Goal: Task Accomplishment & Management: Use online tool/utility

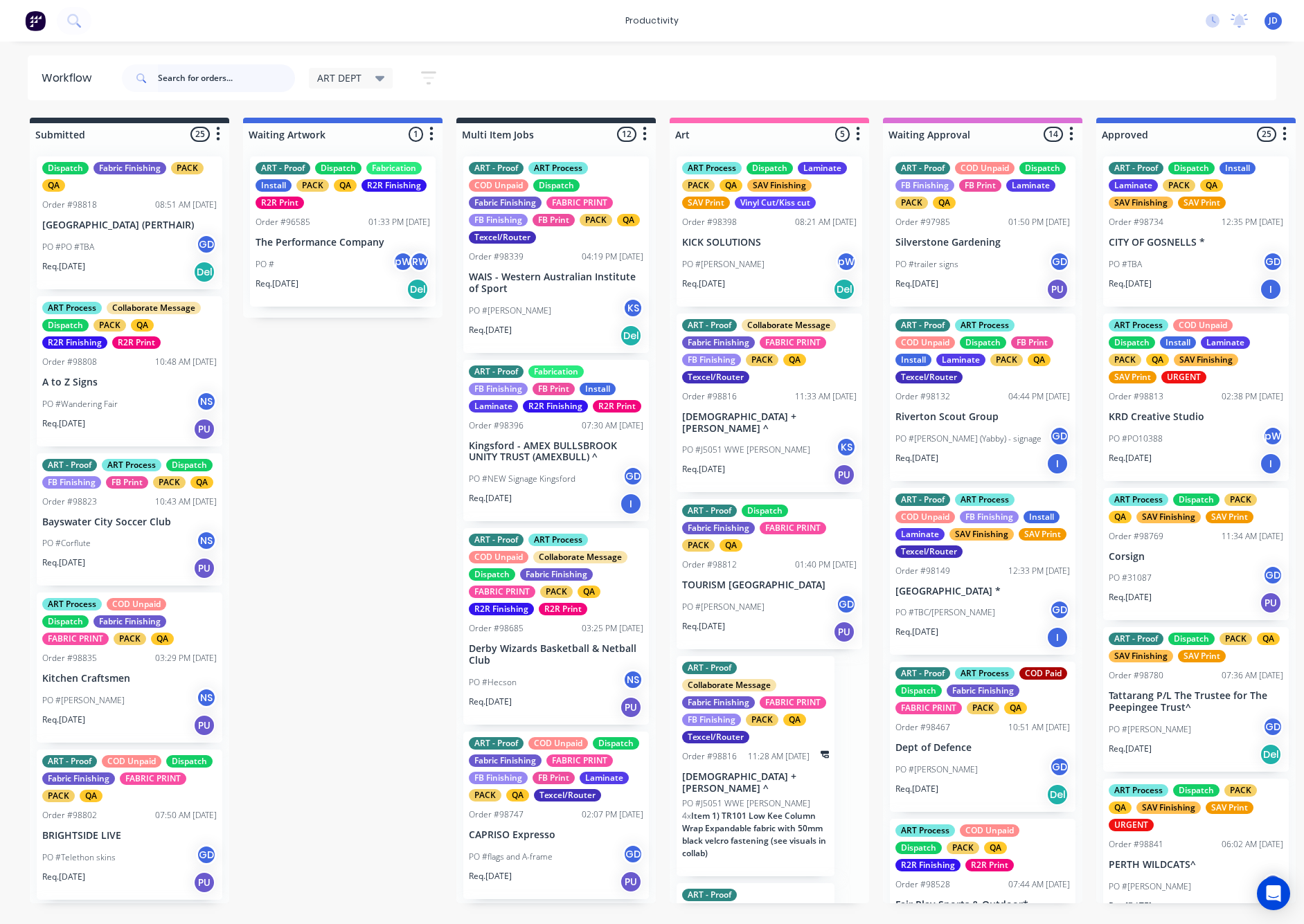
click at [230, 78] on input "text" at bounding box center [227, 78] width 137 height 28
type input "98824"
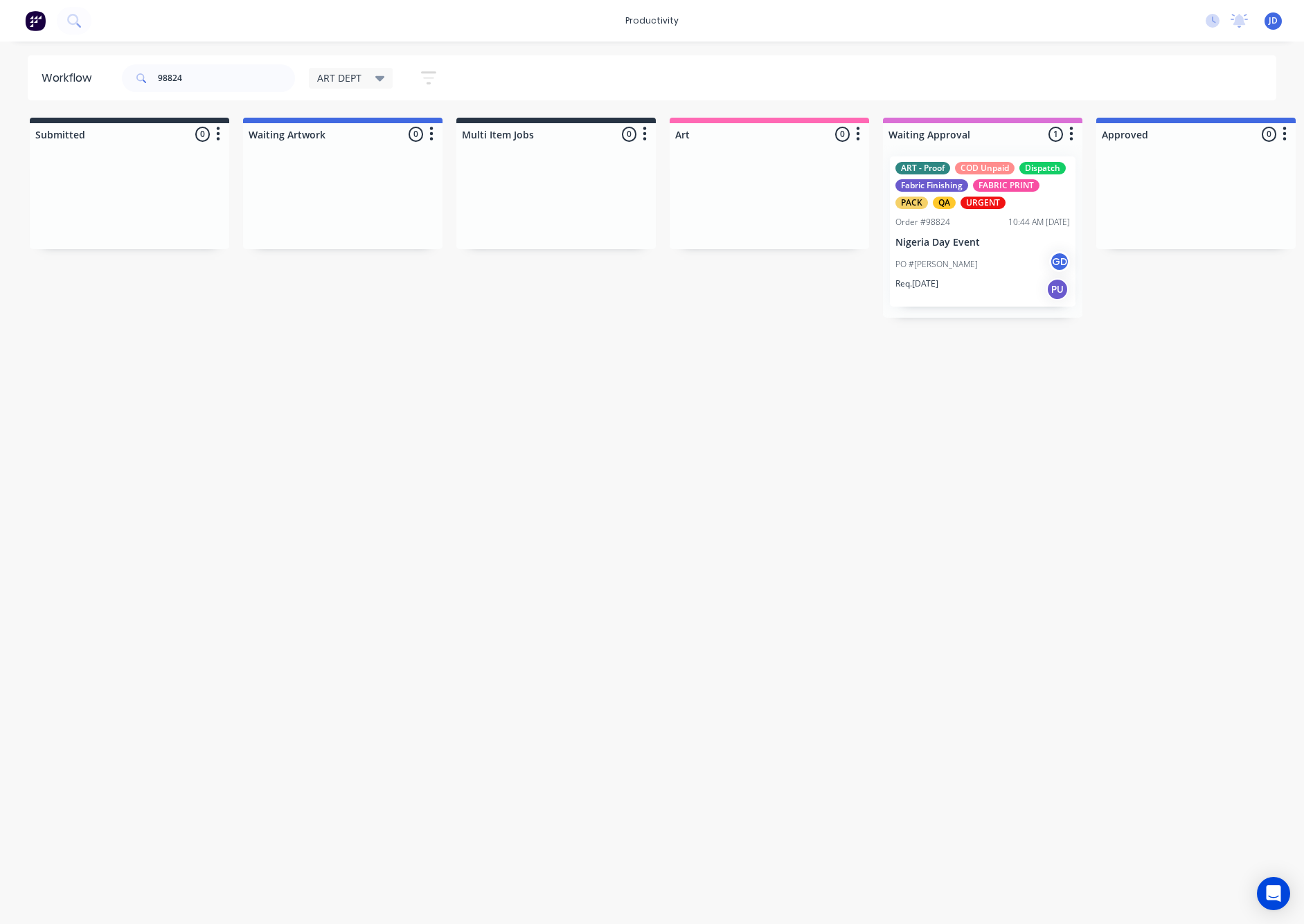
click at [1024, 341] on div "Workflow 98824 ART DEPT Save new view None edit ART DEPT (Default) edit Banner …" at bounding box center [652, 476] width 1304 height 841
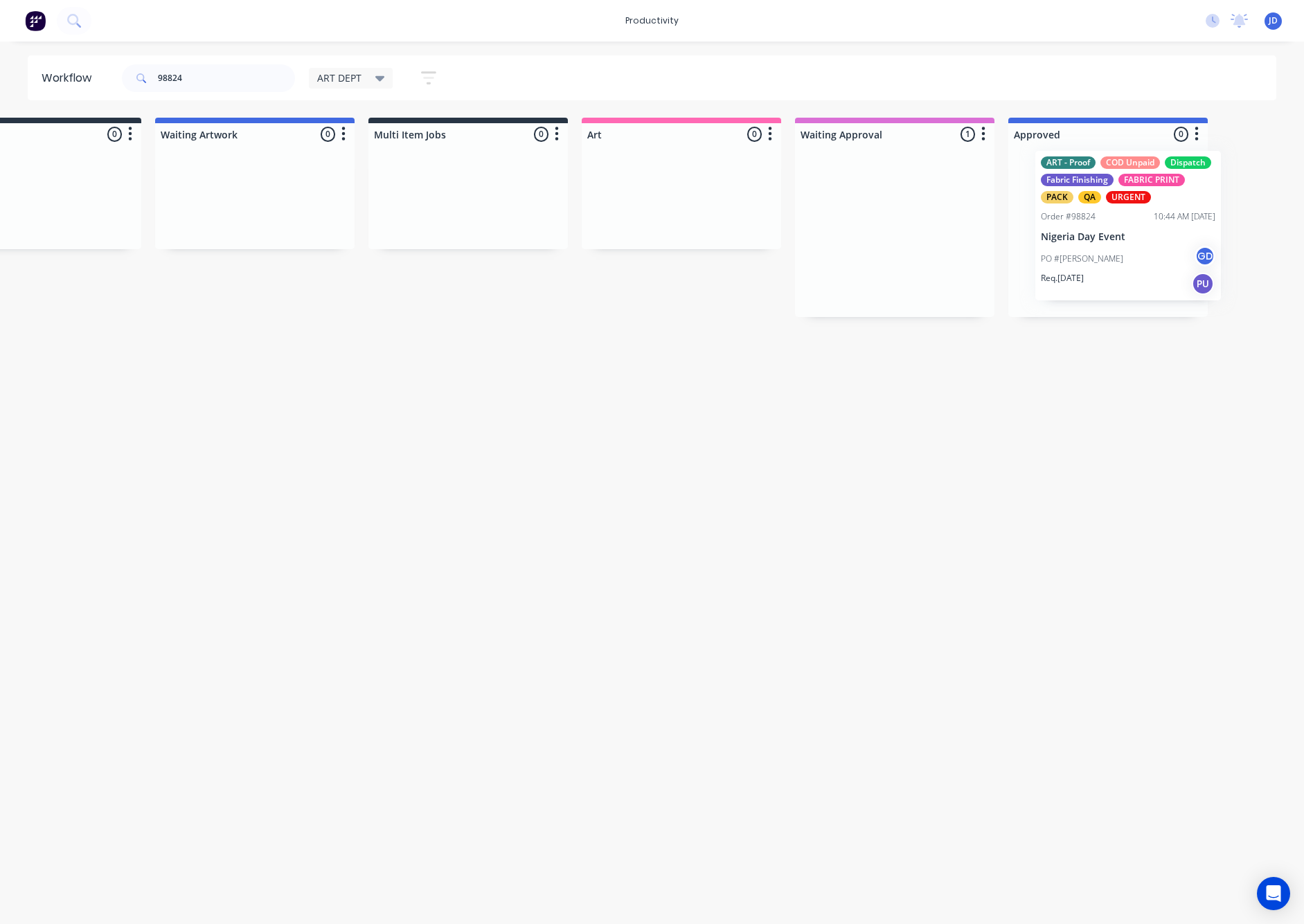
scroll to position [0, 146]
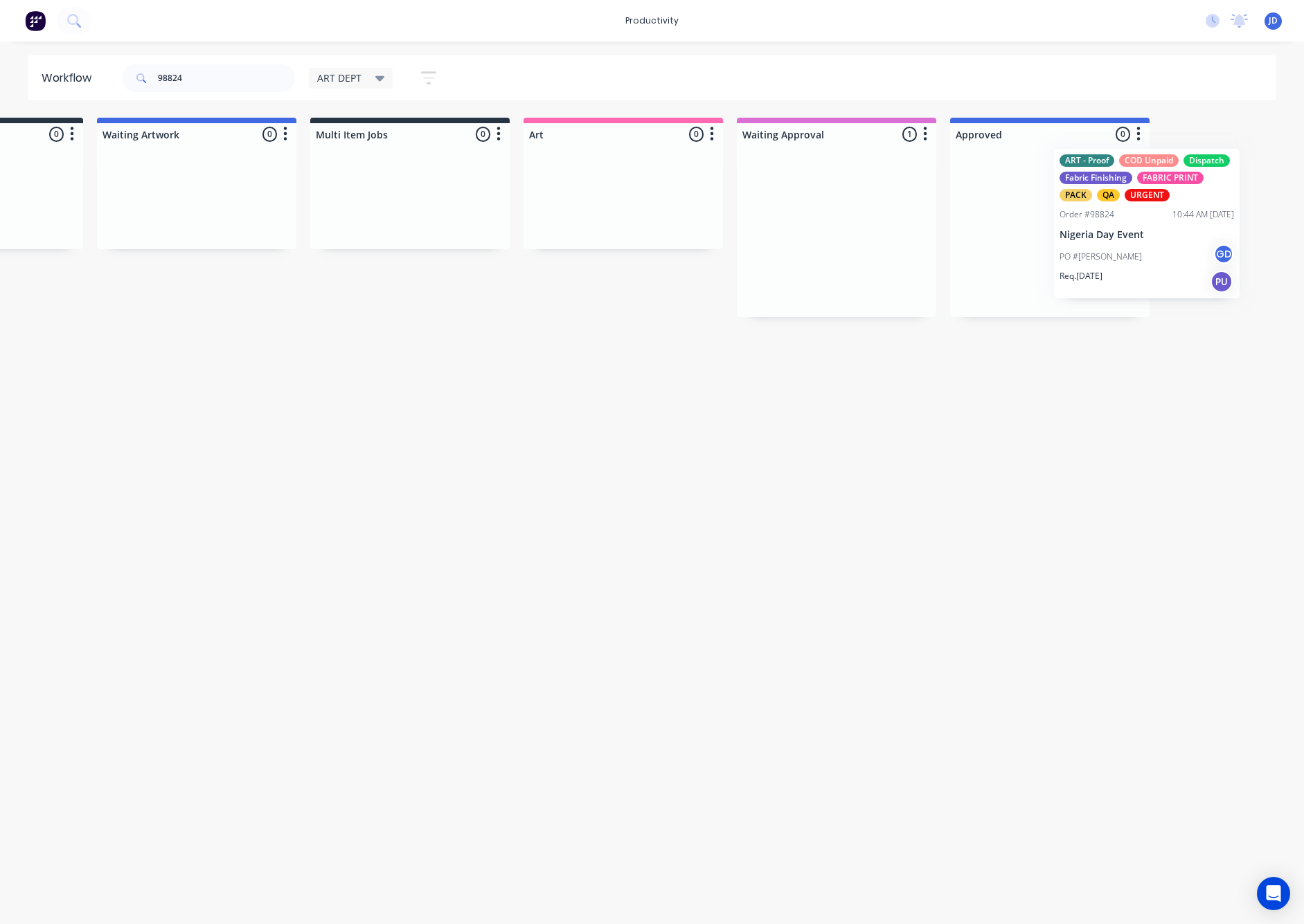
drag, startPoint x: 979, startPoint y: 264, endPoint x: 1067, endPoint y: 259, distance: 88.1
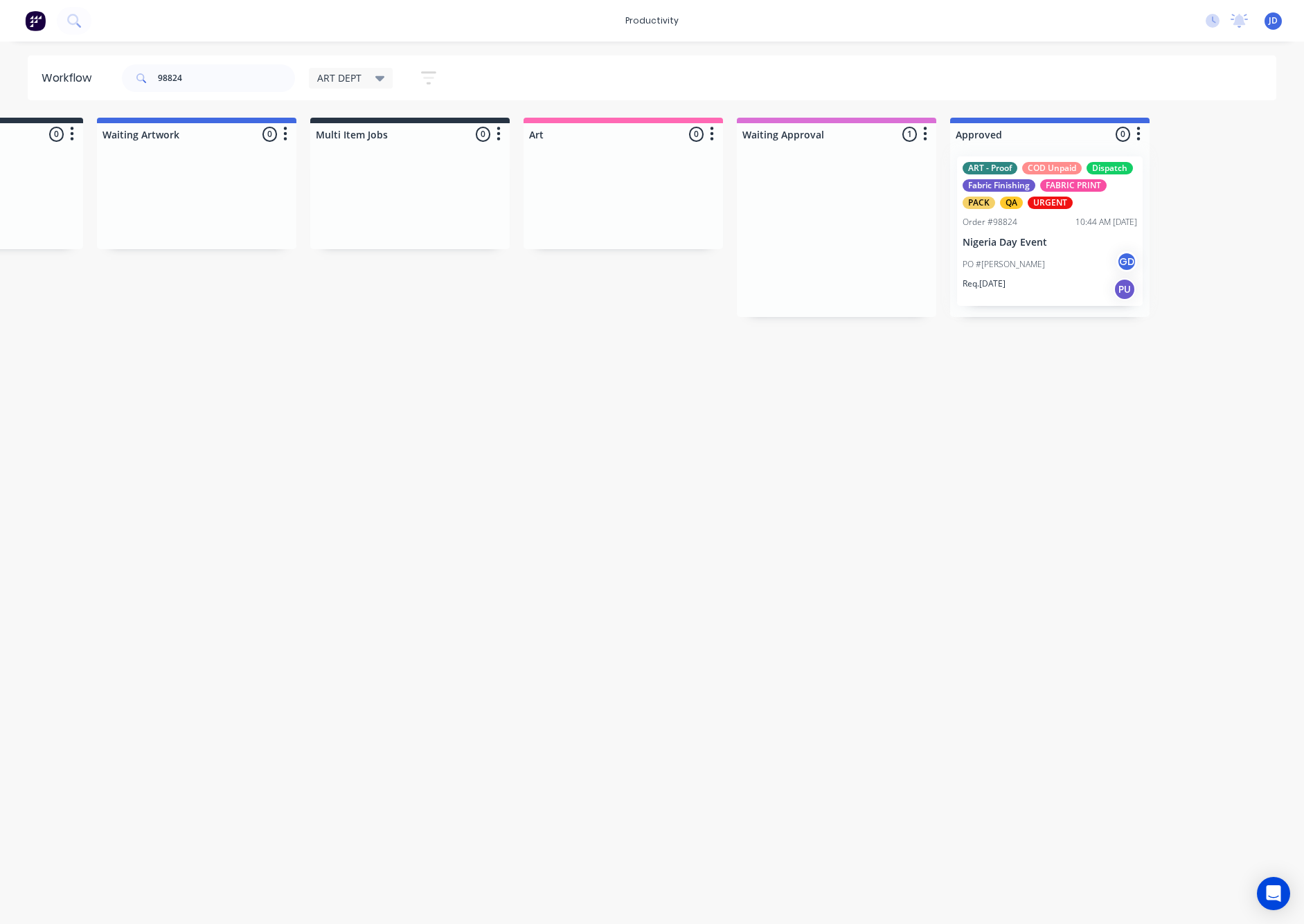
click at [1033, 262] on div at bounding box center [1049, 231] width 200 height 172
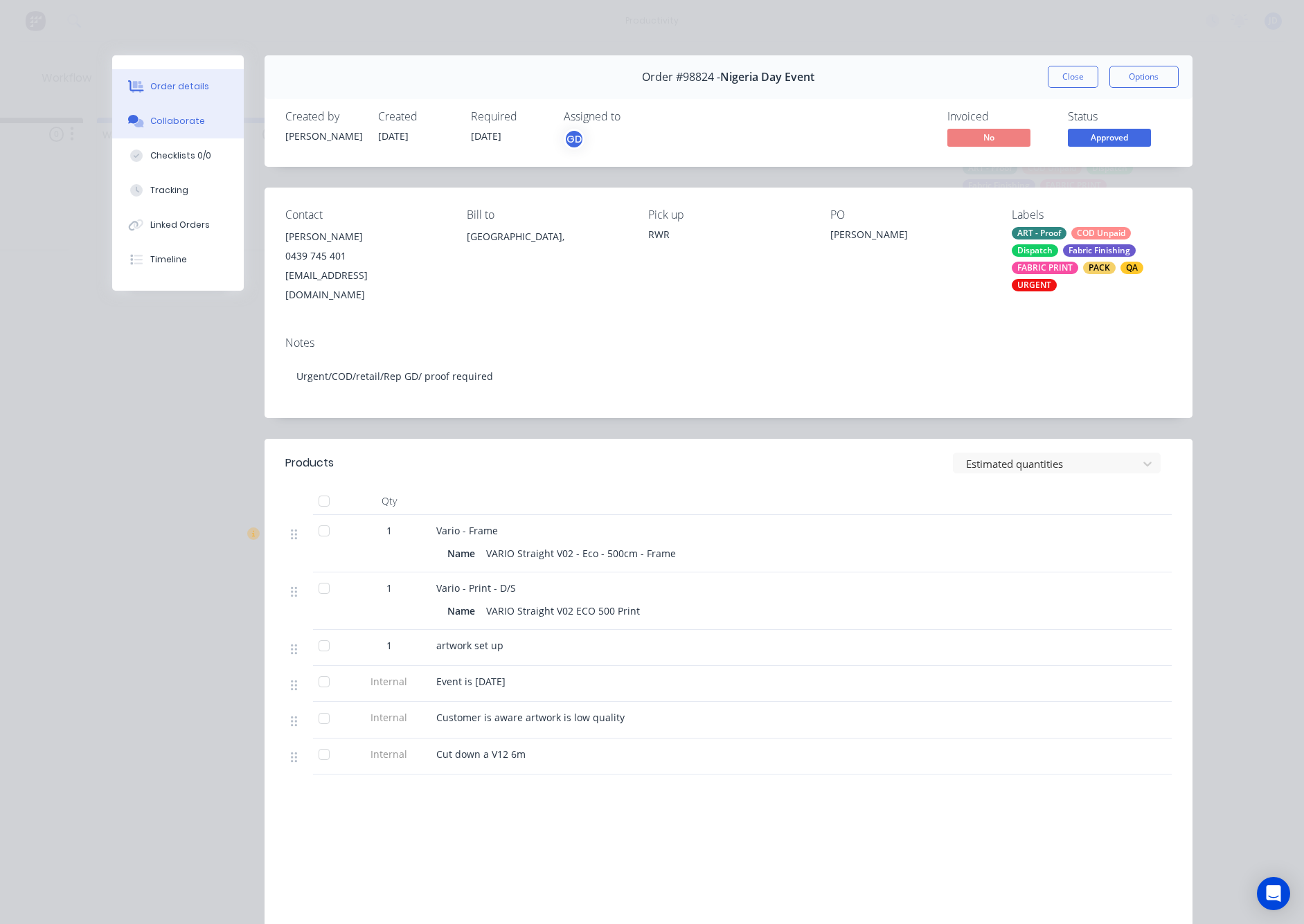
click at [193, 126] on div "Collaborate" at bounding box center [178, 121] width 55 height 13
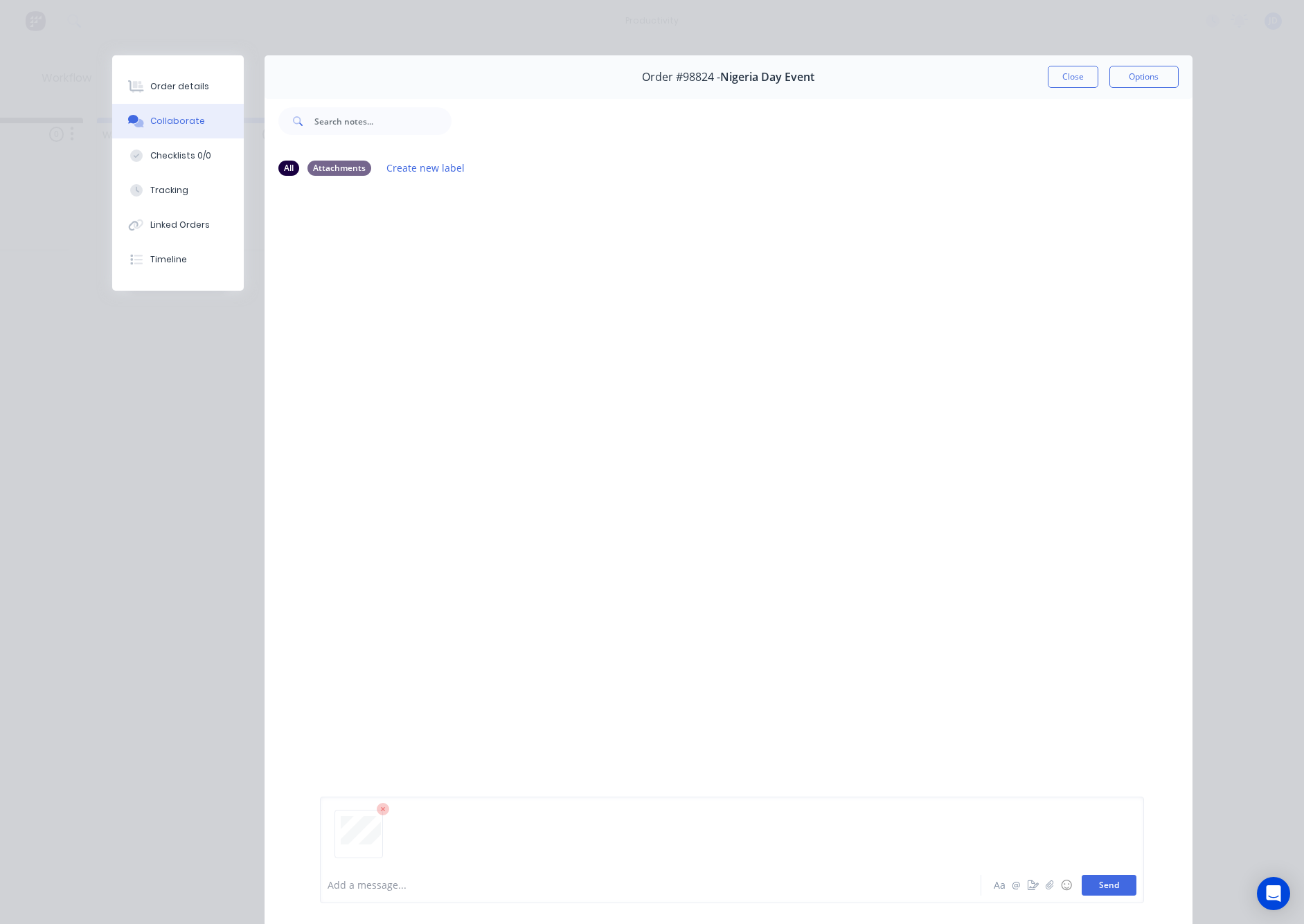
click at [1099, 881] on button "Send" at bounding box center [1109, 886] width 55 height 21
click at [524, 888] on div at bounding box center [631, 886] width 606 height 14
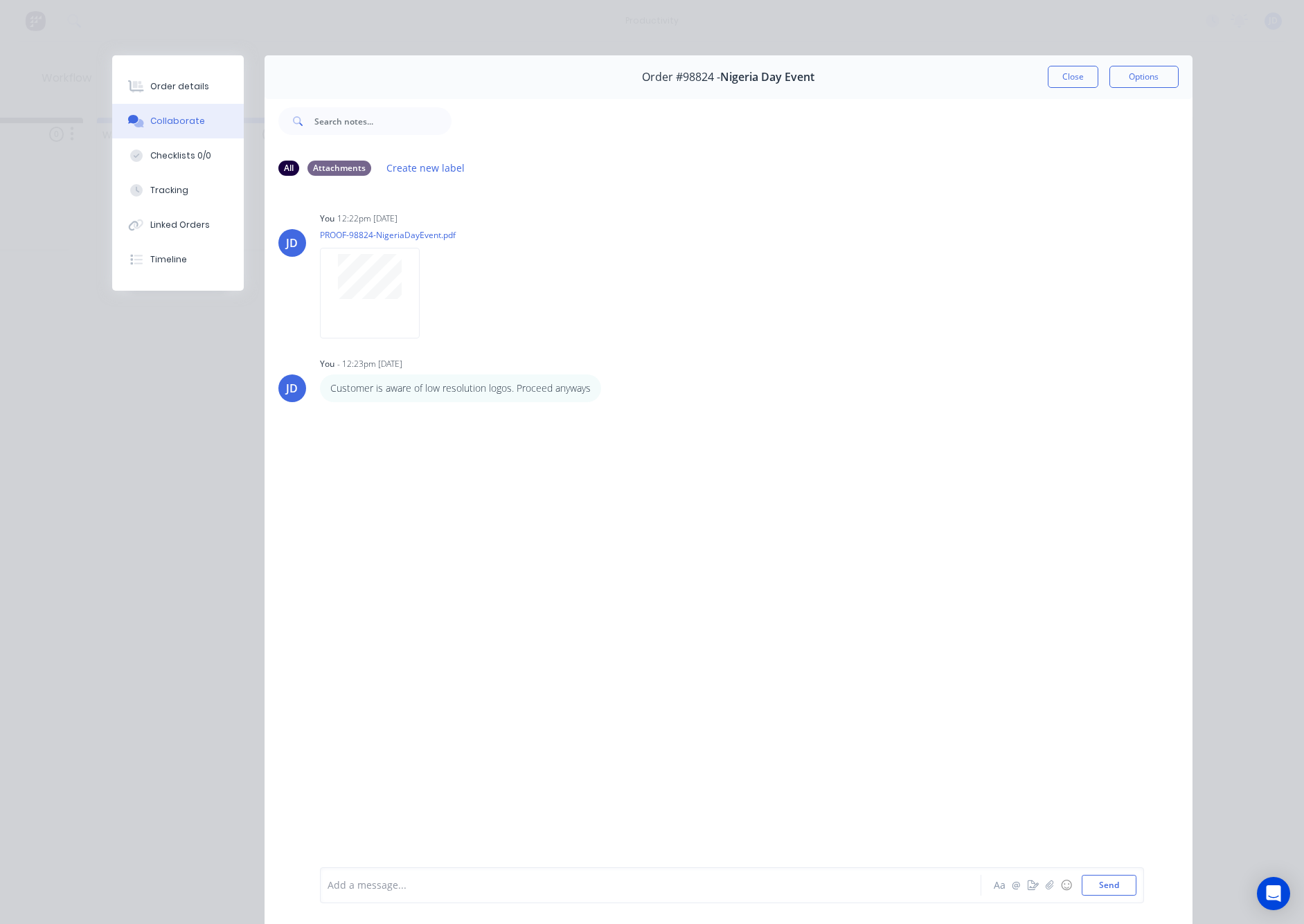
drag, startPoint x: 1058, startPoint y: 87, endPoint x: 91, endPoint y: 87, distance: 967.0
click at [91, 87] on div "Order details Collaborate Checklists 0/0 Tracking Linked Orders Timeline Order …" at bounding box center [652, 462] width 1304 height 924
click at [182, 90] on div "Order details" at bounding box center [180, 87] width 59 height 13
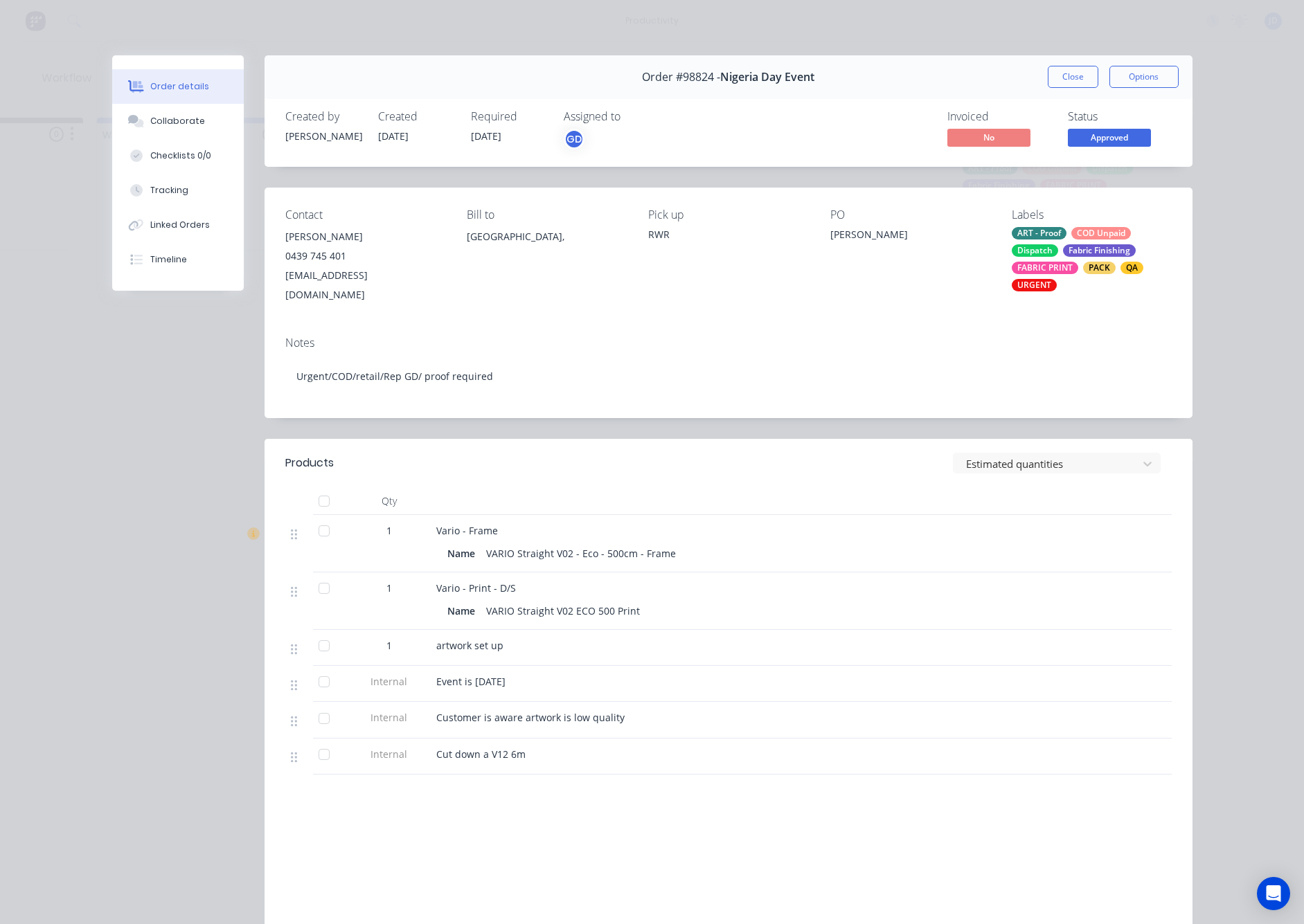
click at [1072, 293] on div "Contact [PERSON_NAME] [PHONE_NUMBER] [EMAIL_ADDRESS][DOMAIN_NAME] Bill to [GEOG…" at bounding box center [728, 256] width 928 height 138
click at [1068, 285] on div "ART - Proof COD Unpaid Dispatch Fabric Finishing FABRIC PRINT PACK QA URGENT" at bounding box center [1091, 260] width 159 height 65
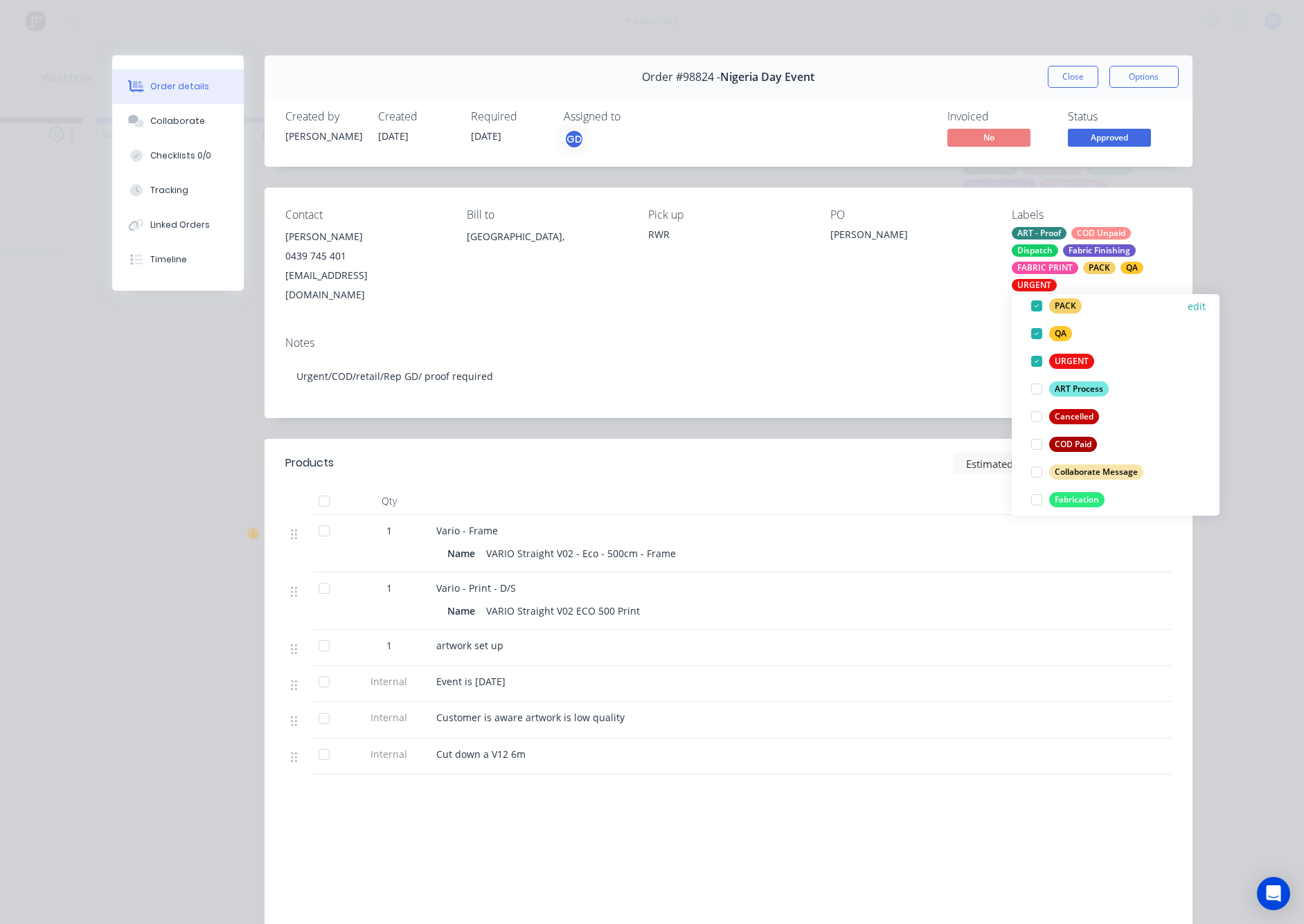
scroll to position [240, 0]
click at [1037, 470] on div at bounding box center [1037, 469] width 28 height 28
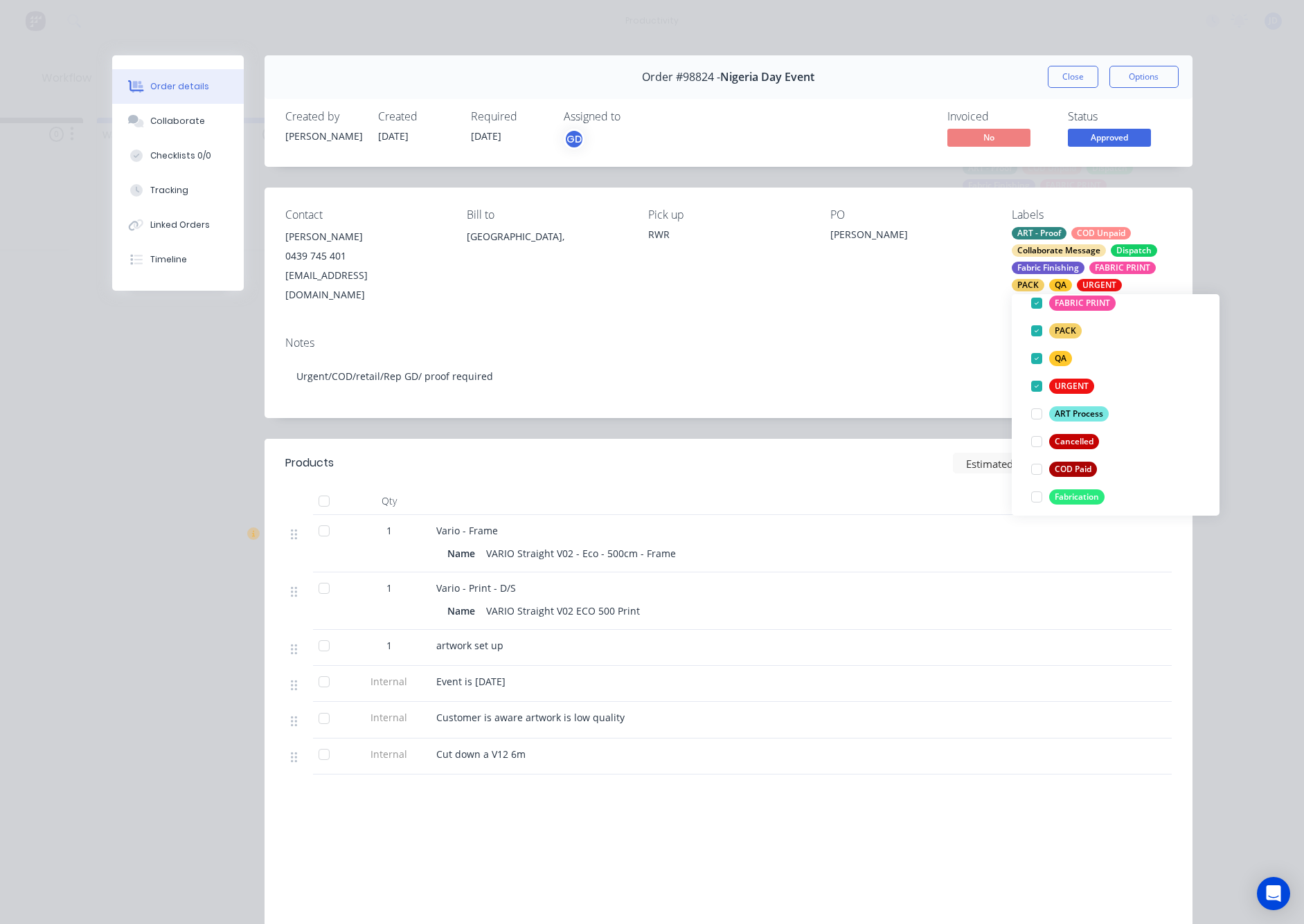
click at [938, 294] on div "Contact [PERSON_NAME] [PHONE_NUMBER] [EMAIL_ADDRESS][DOMAIN_NAME] Bill to [GEOG…" at bounding box center [728, 256] width 928 height 138
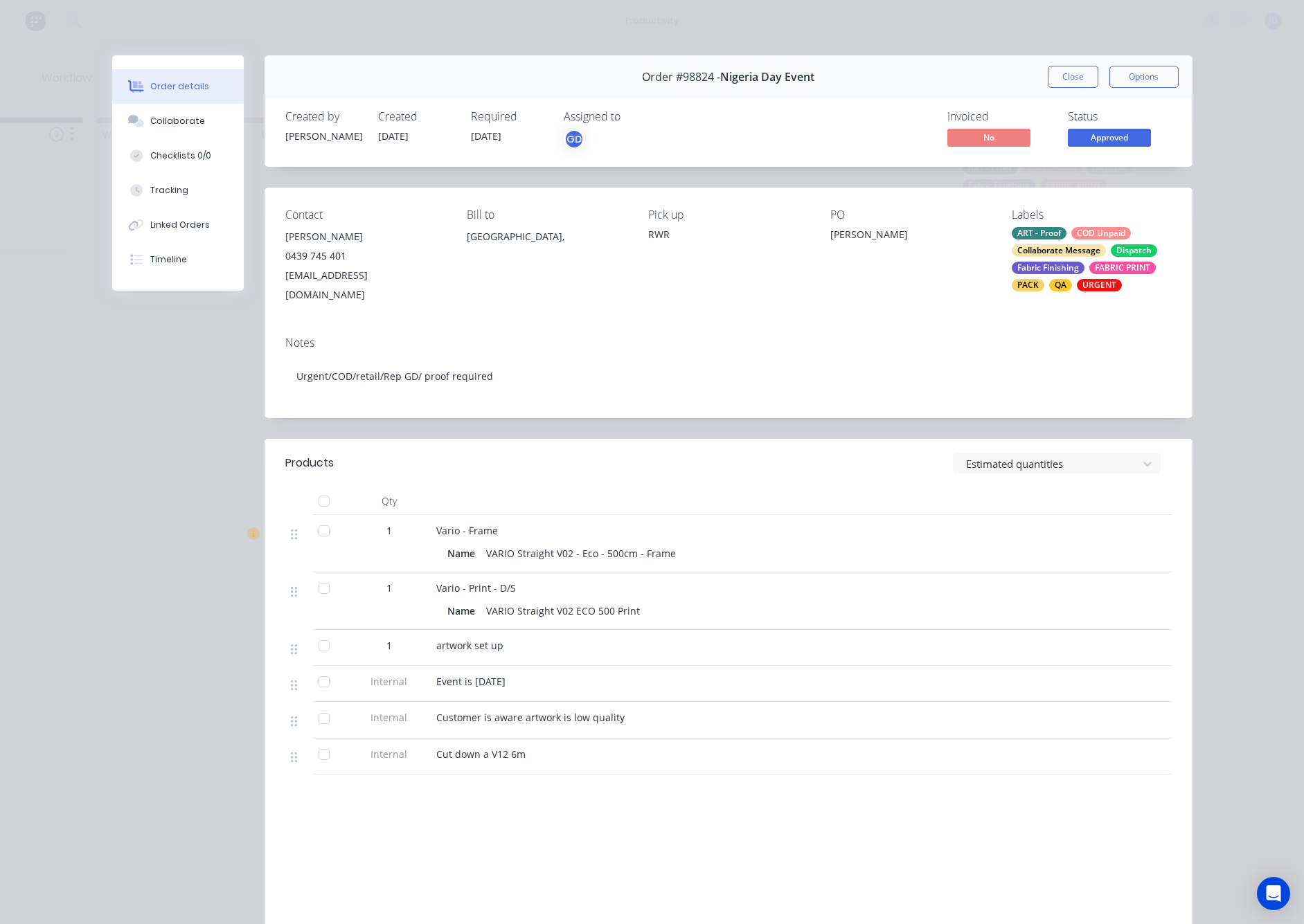
scroll to position [0, 147]
click at [1080, 75] on button "Close" at bounding box center [1073, 76] width 50 height 22
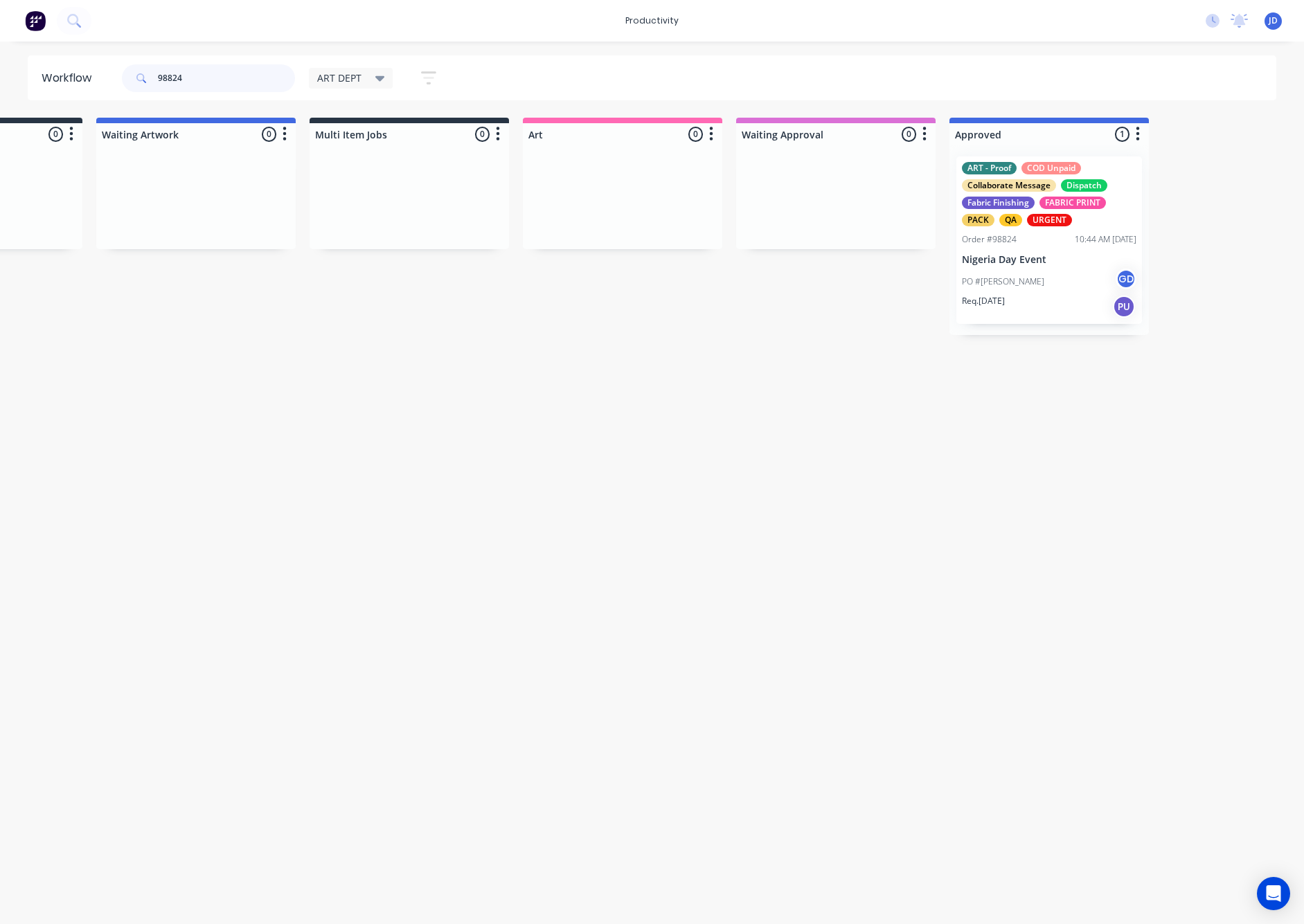
drag, startPoint x: 212, startPoint y: 74, endPoint x: 112, endPoint y: 76, distance: 100.0
click at [113, 76] on header "Workflow 98824 ART DEPT Save new view None edit ART DEPT (Default) edit Banner …" at bounding box center [652, 78] width 1250 height 45
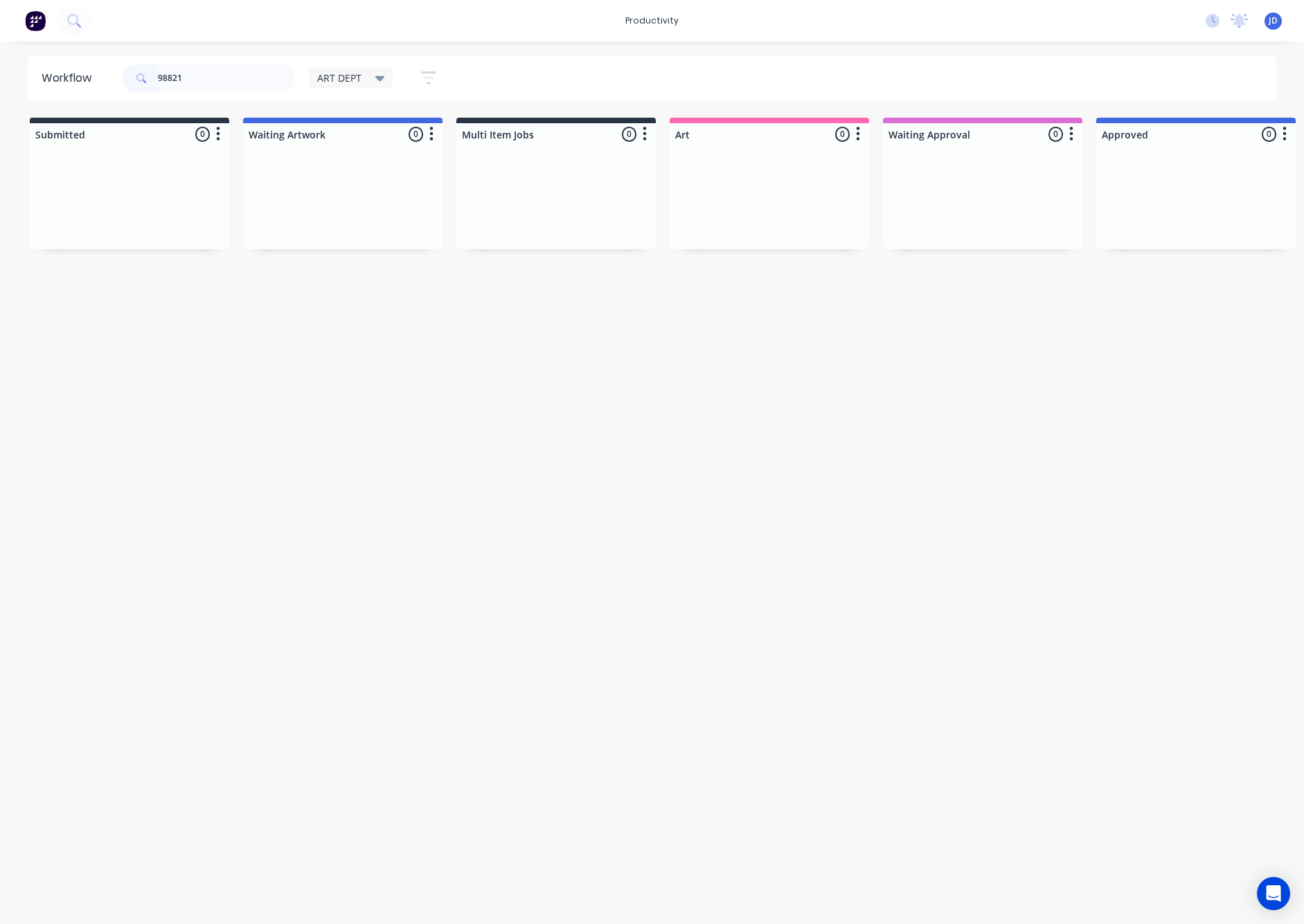
drag, startPoint x: 650, startPoint y: 365, endPoint x: 548, endPoint y: 281, distance: 132.1
click at [649, 364] on div "Workflow 98821 ART DEPT Save new view None edit ART DEPT (Default) edit Banner …" at bounding box center [652, 476] width 1304 height 841
click at [200, 81] on input "98821" at bounding box center [227, 78] width 137 height 28
drag, startPoint x: 113, startPoint y: 70, endPoint x: 90, endPoint y: 68, distance: 23.1
click at [90, 68] on header "Workflow 98821 ART DEPT Save new view None edit ART DEPT (Default) edit Banner …" at bounding box center [652, 78] width 1250 height 45
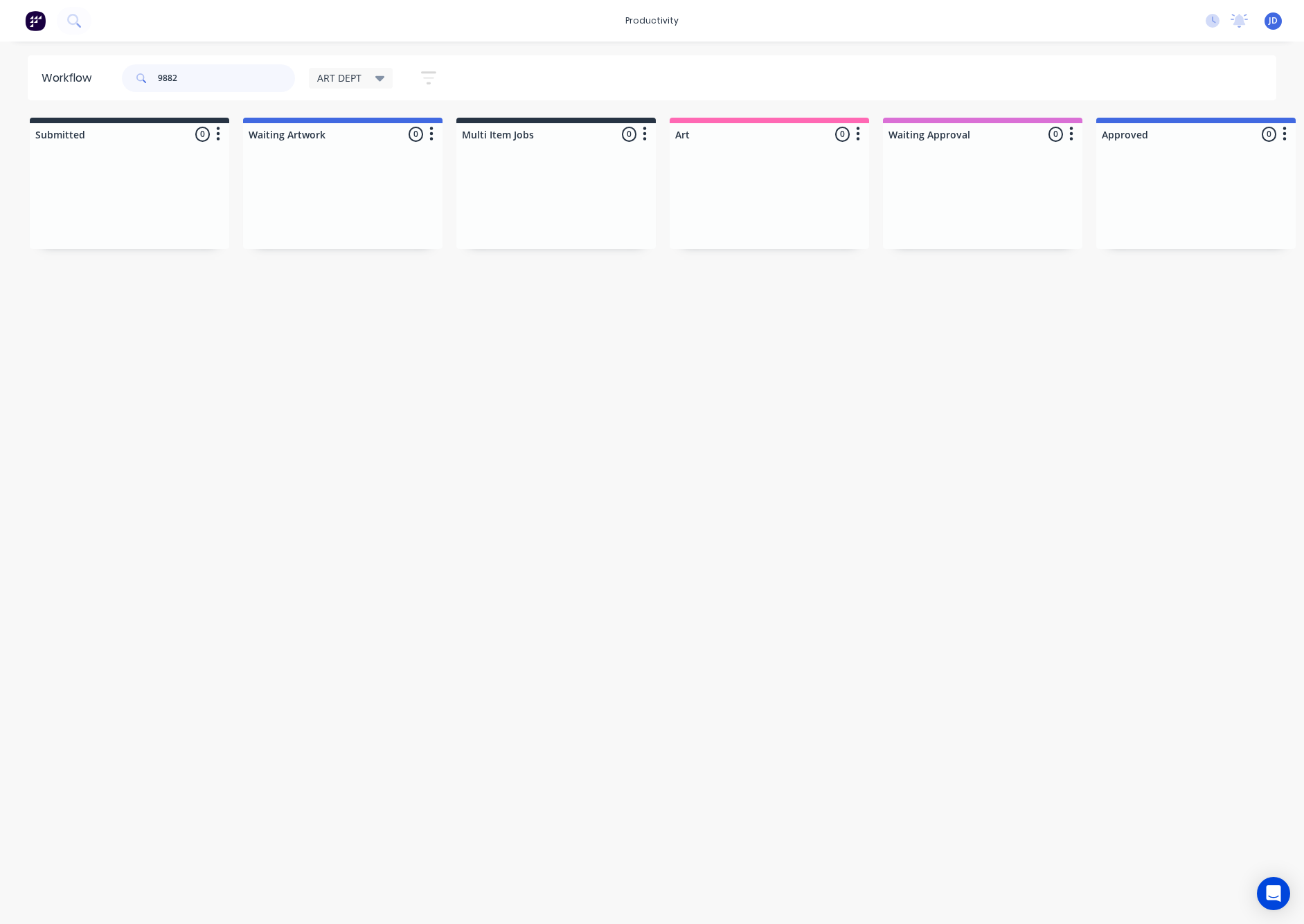
type input "98821"
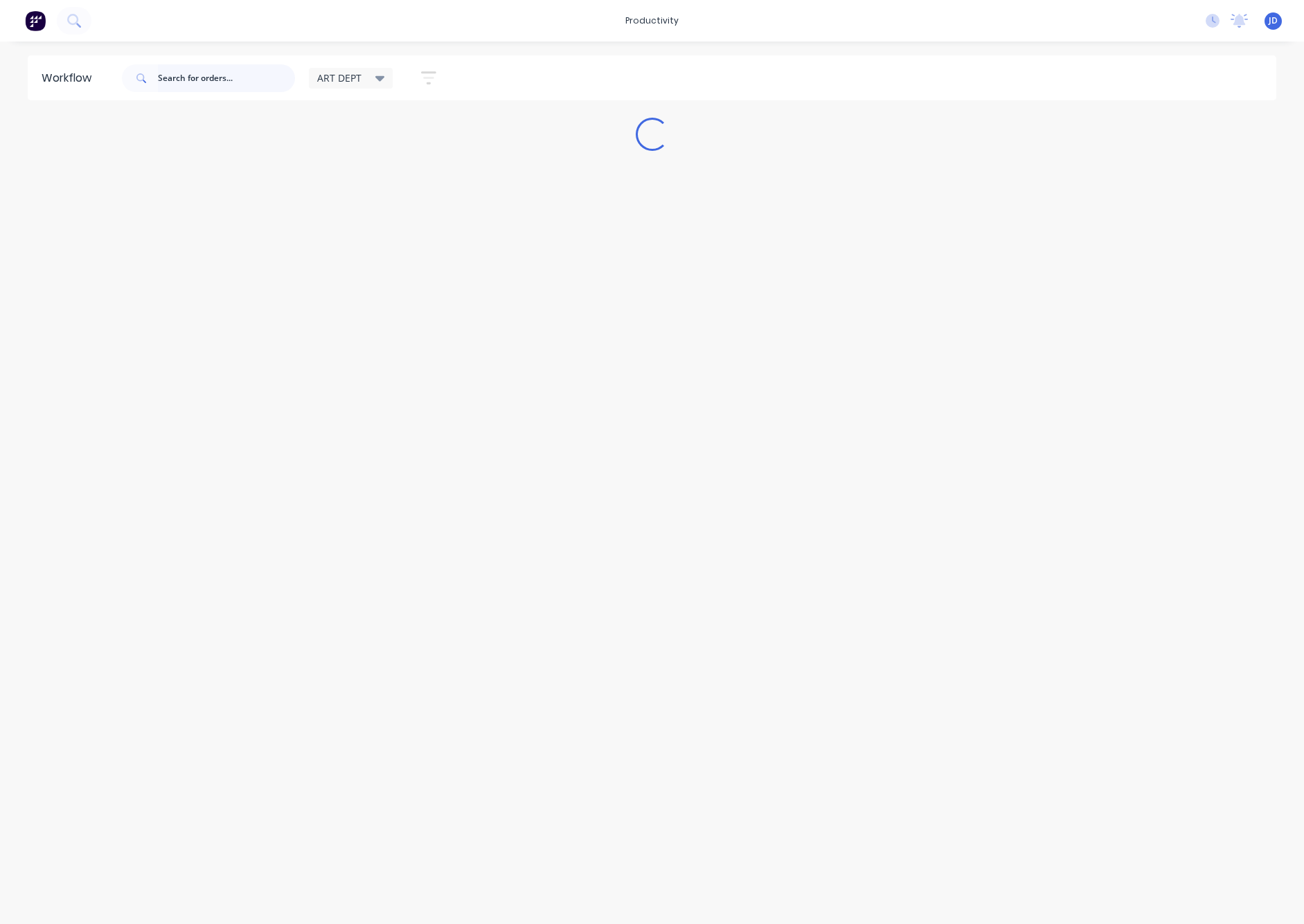
click at [204, 81] on input "text" at bounding box center [227, 78] width 137 height 28
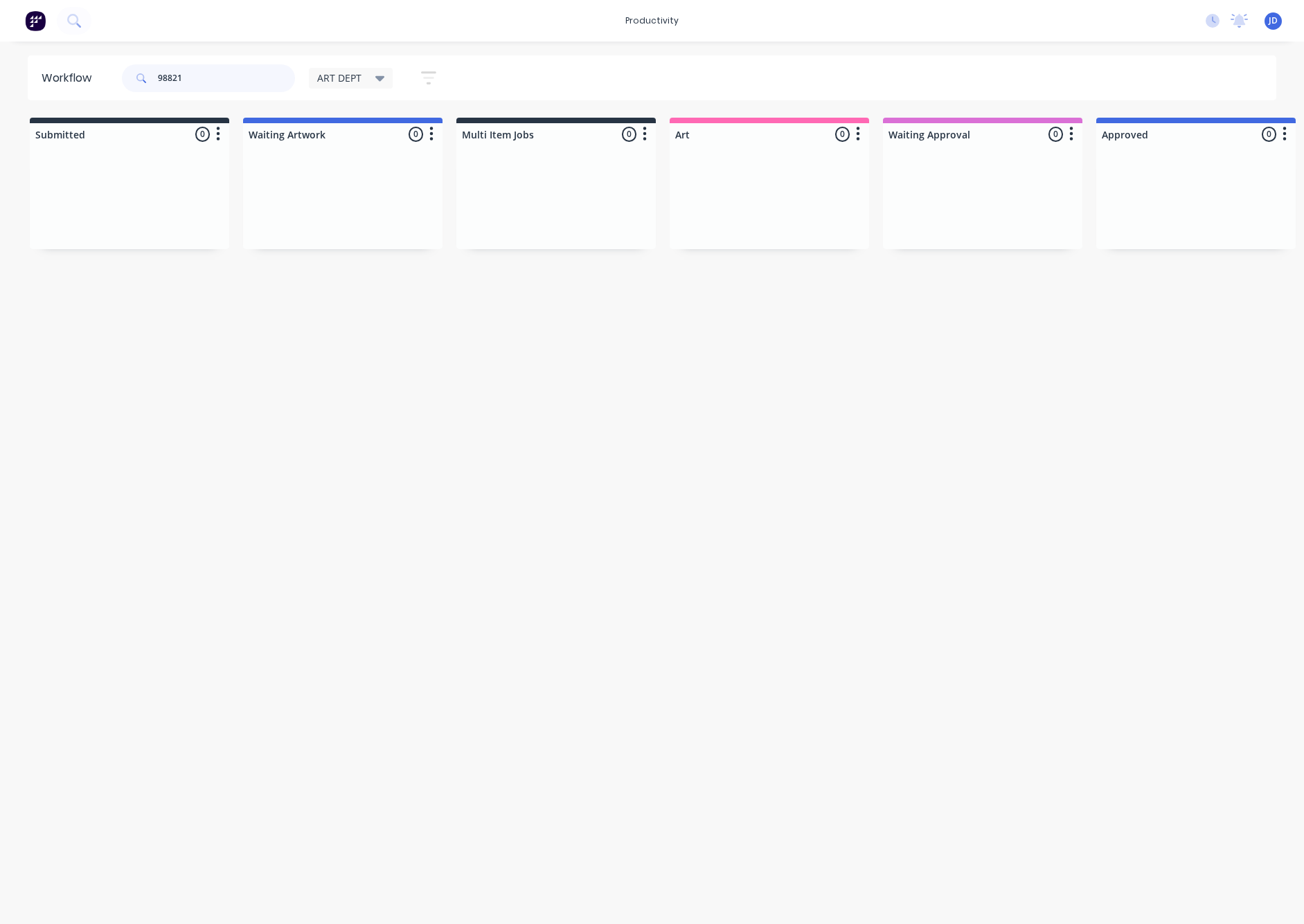
drag, startPoint x: 224, startPoint y: 73, endPoint x: 115, endPoint y: 68, distance: 109.1
click at [116, 68] on header "Workflow 98821 ART DEPT Save new view None edit ART DEPT (Default) edit Banner …" at bounding box center [652, 78] width 1250 height 45
drag, startPoint x: 734, startPoint y: 224, endPoint x: 807, endPoint y: 224, distance: 73.0
drag, startPoint x: 126, startPoint y: 229, endPoint x: 734, endPoint y: 207, distance: 608.4
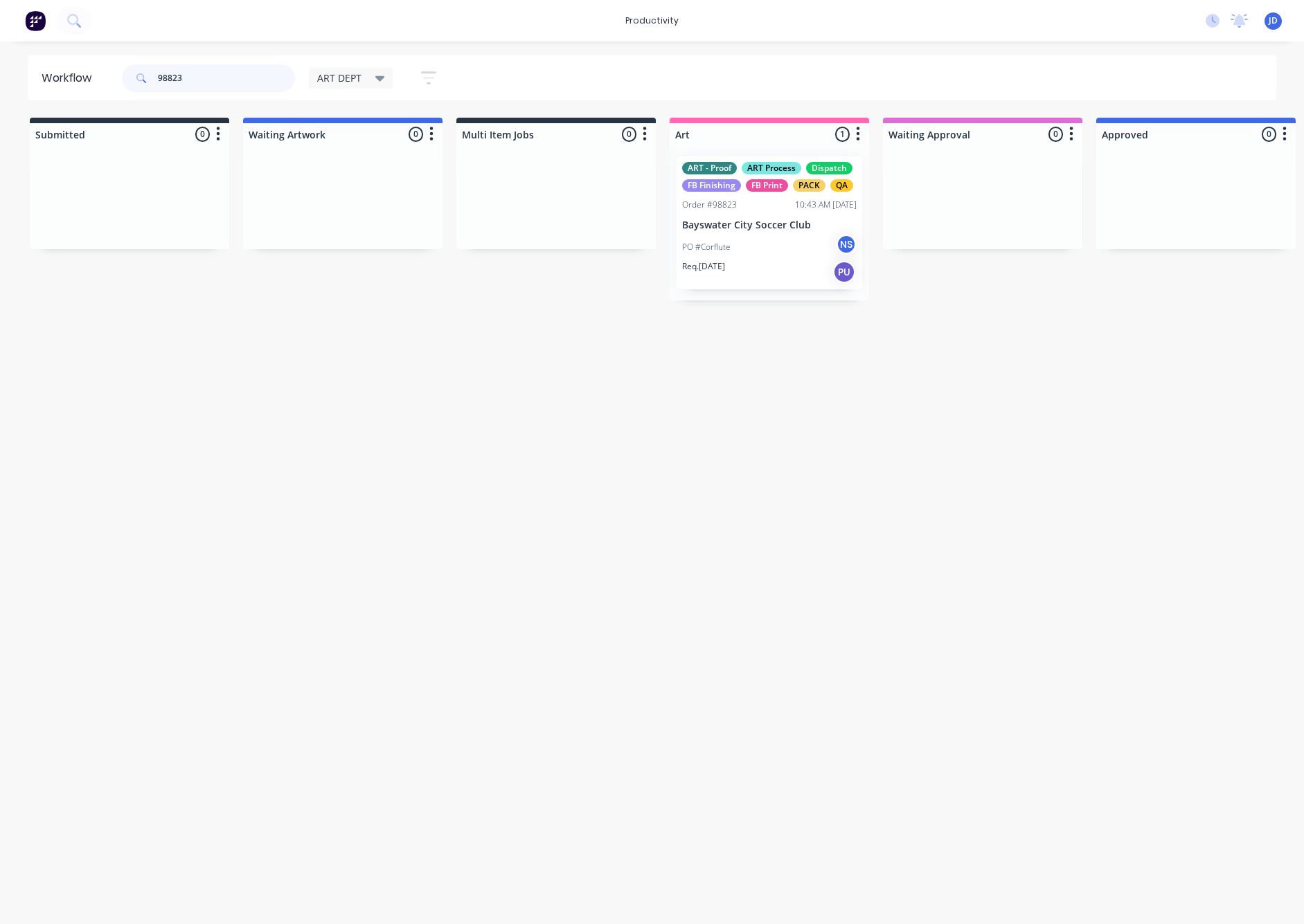
drag, startPoint x: 194, startPoint y: 81, endPoint x: 116, endPoint y: 81, distance: 78.0
click at [116, 81] on header "Workflow 98823 ART DEPT Save new view None edit ART DEPT (Default) edit Banner …" at bounding box center [652, 78] width 1250 height 45
click at [194, 77] on input "98823" at bounding box center [227, 78] width 137 height 28
drag, startPoint x: 179, startPoint y: 78, endPoint x: 155, endPoint y: 80, distance: 24.1
click at [127, 76] on div "98823" at bounding box center [209, 78] width 173 height 28
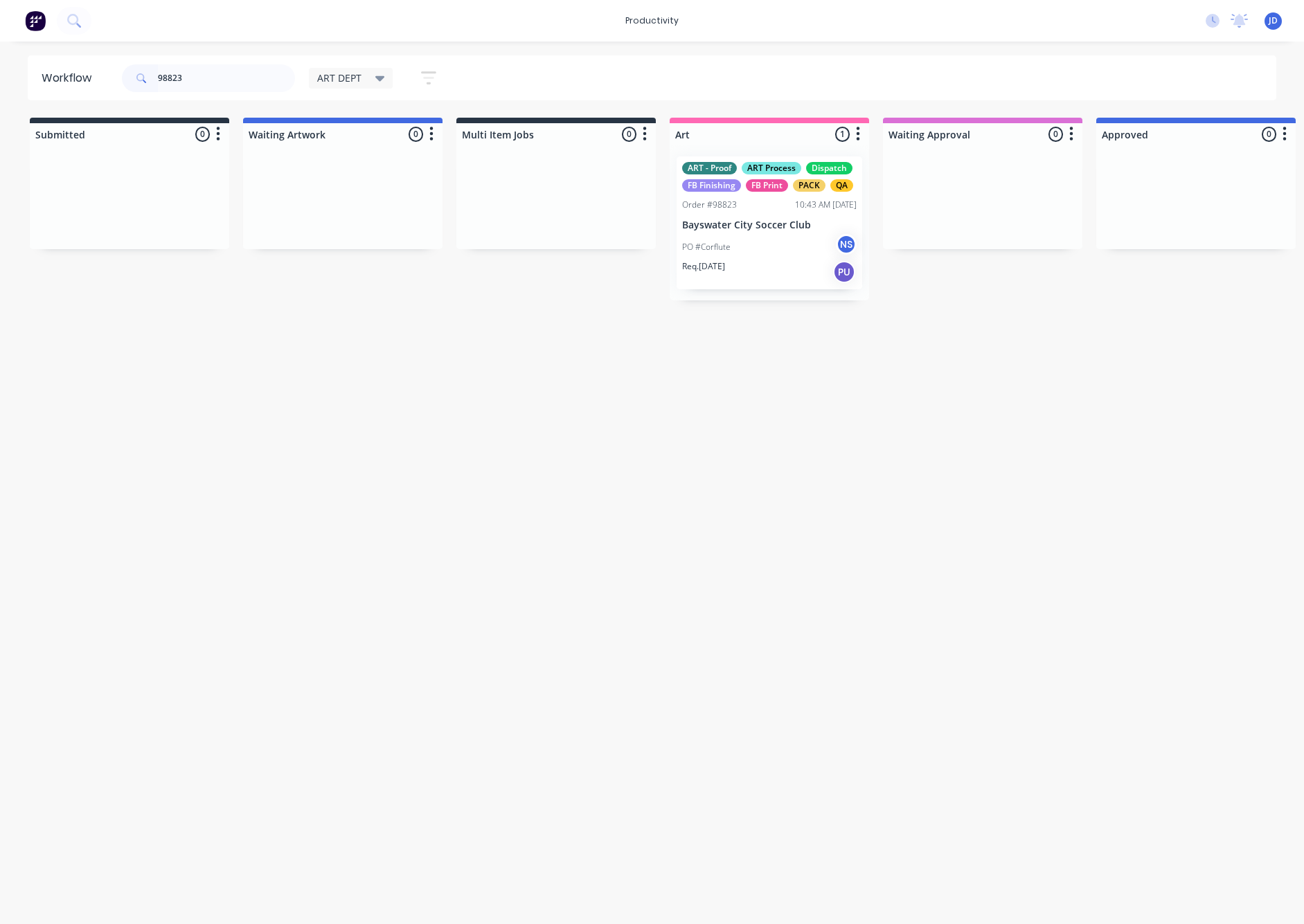
click at [726, 252] on p "PO #Corflute" at bounding box center [707, 247] width 48 height 13
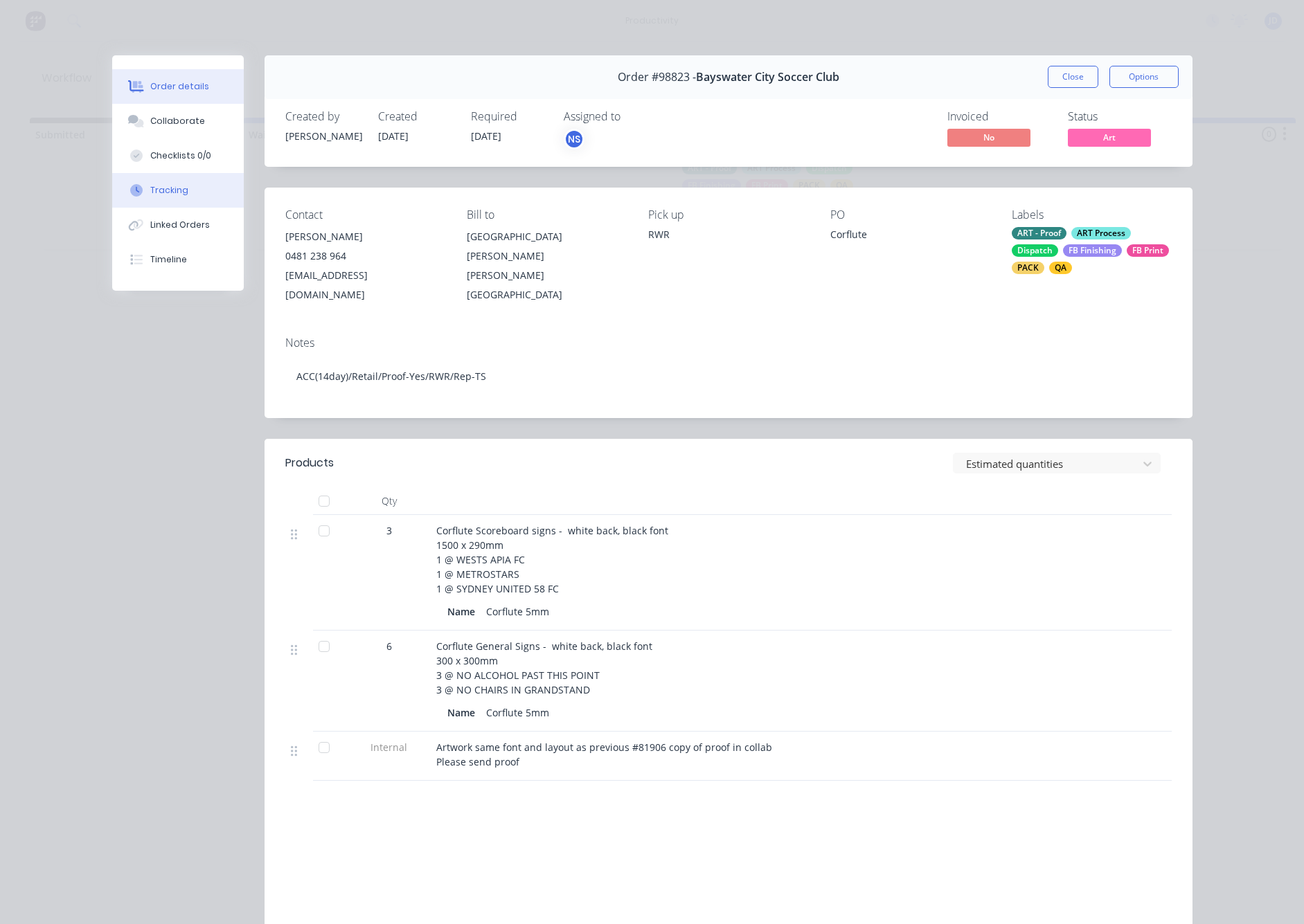
click at [171, 202] on button "Tracking" at bounding box center [178, 191] width 132 height 35
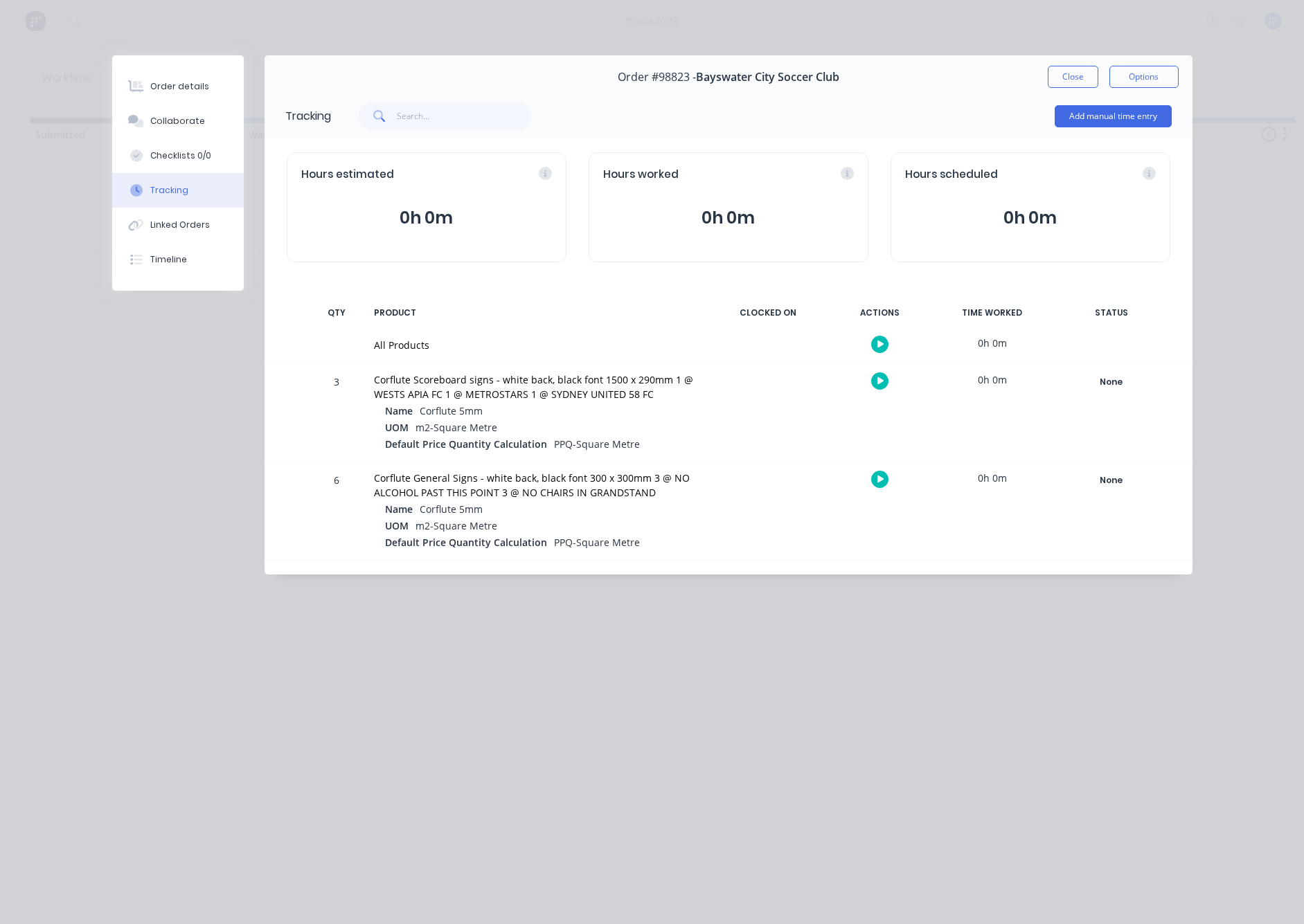
click at [884, 380] on icon "button" at bounding box center [881, 381] width 7 height 9
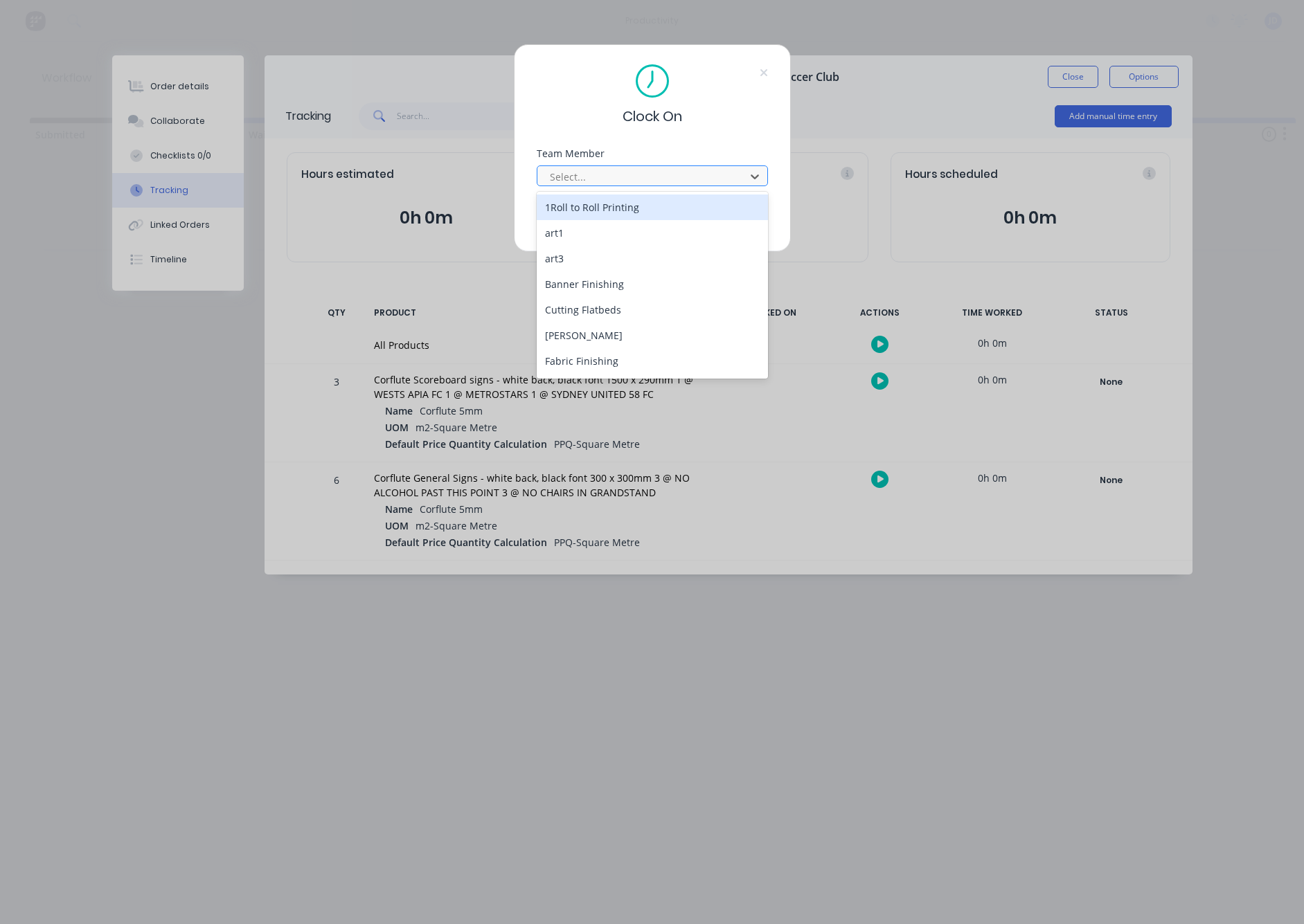
click at [580, 170] on div "Select..." at bounding box center [643, 176] width 187 height 14
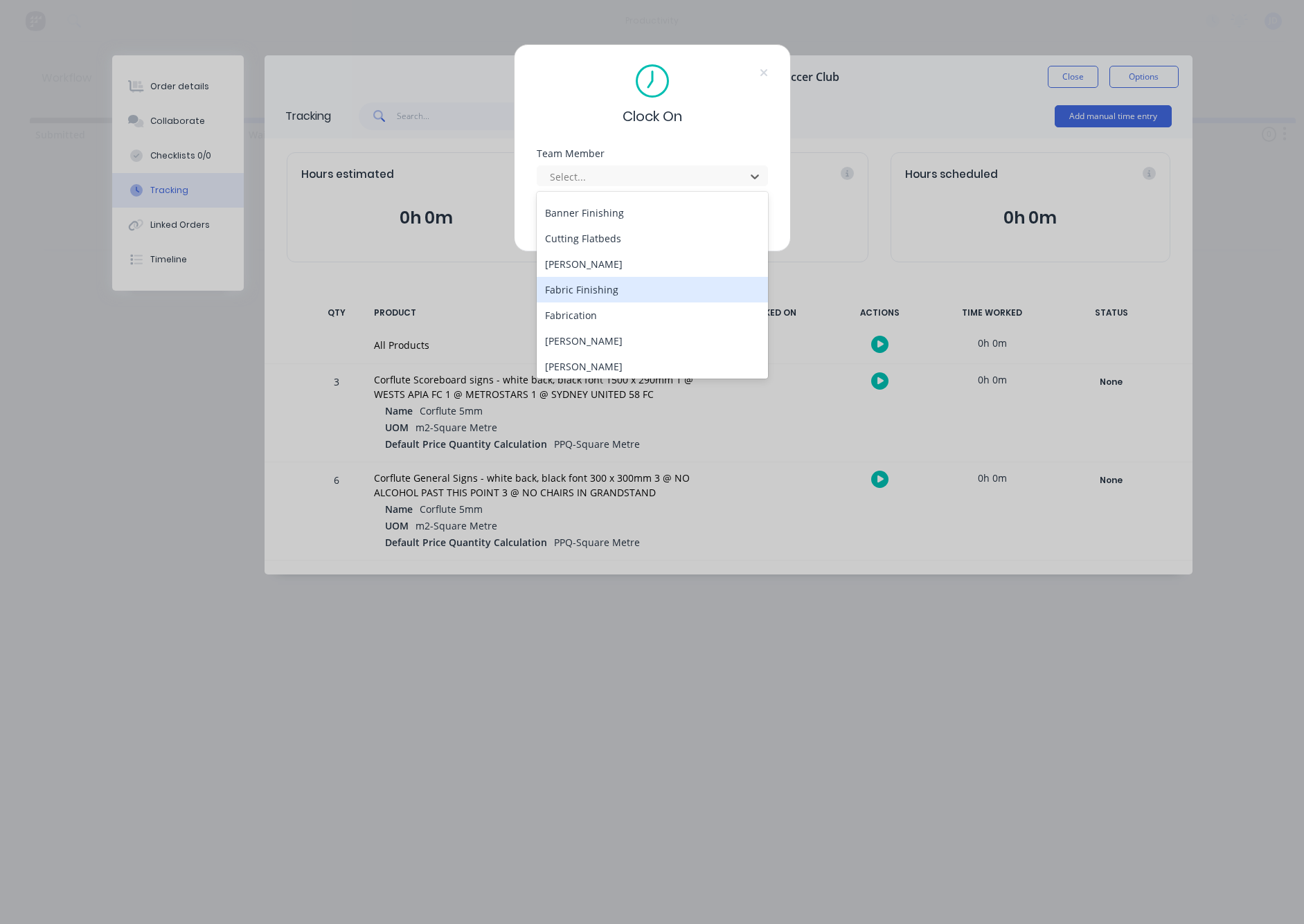
scroll to position [71, 0]
click at [597, 364] on div "[PERSON_NAME]" at bounding box center [652, 367] width 231 height 26
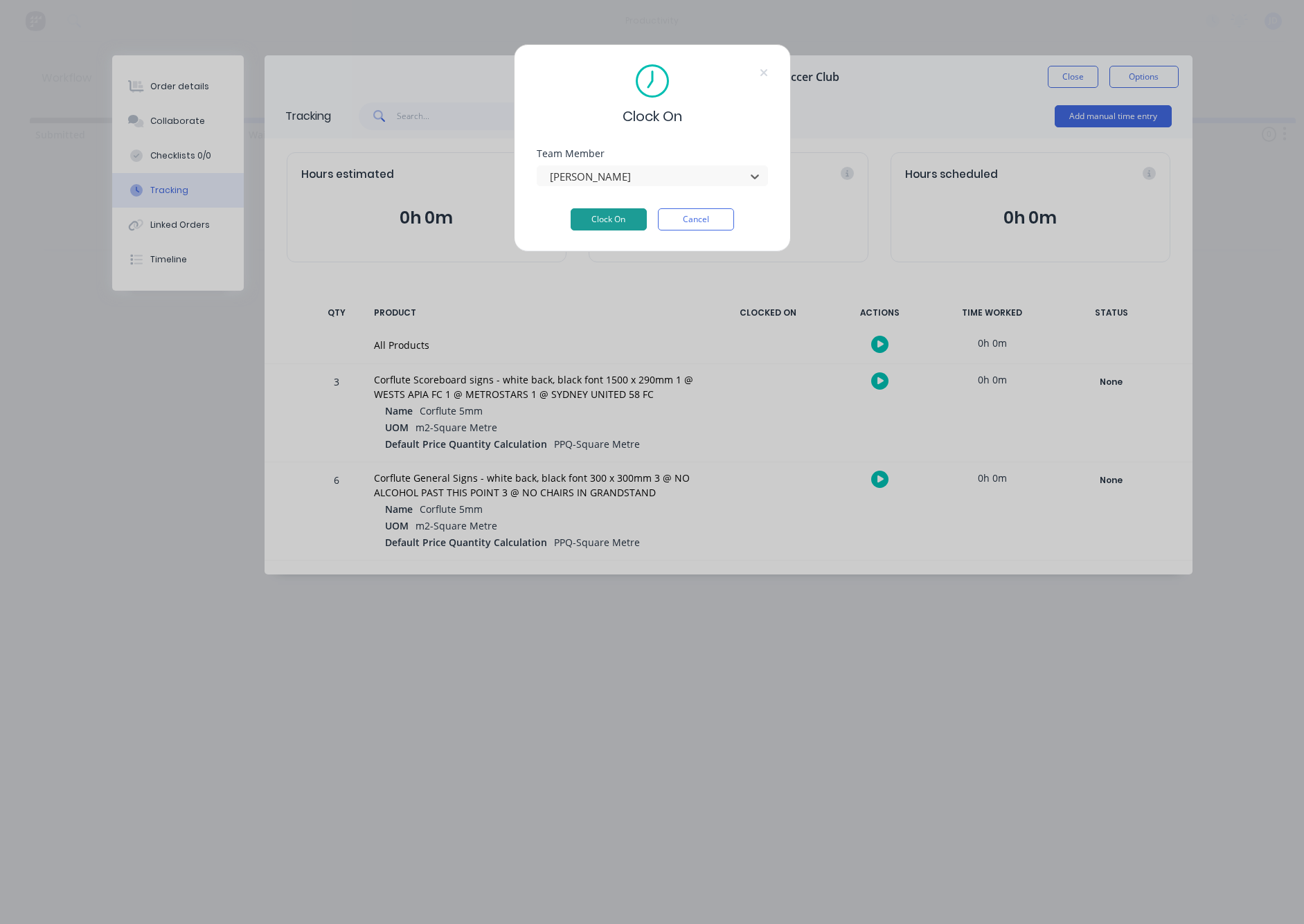
click at [617, 223] on button "Clock On" at bounding box center [609, 219] width 76 height 22
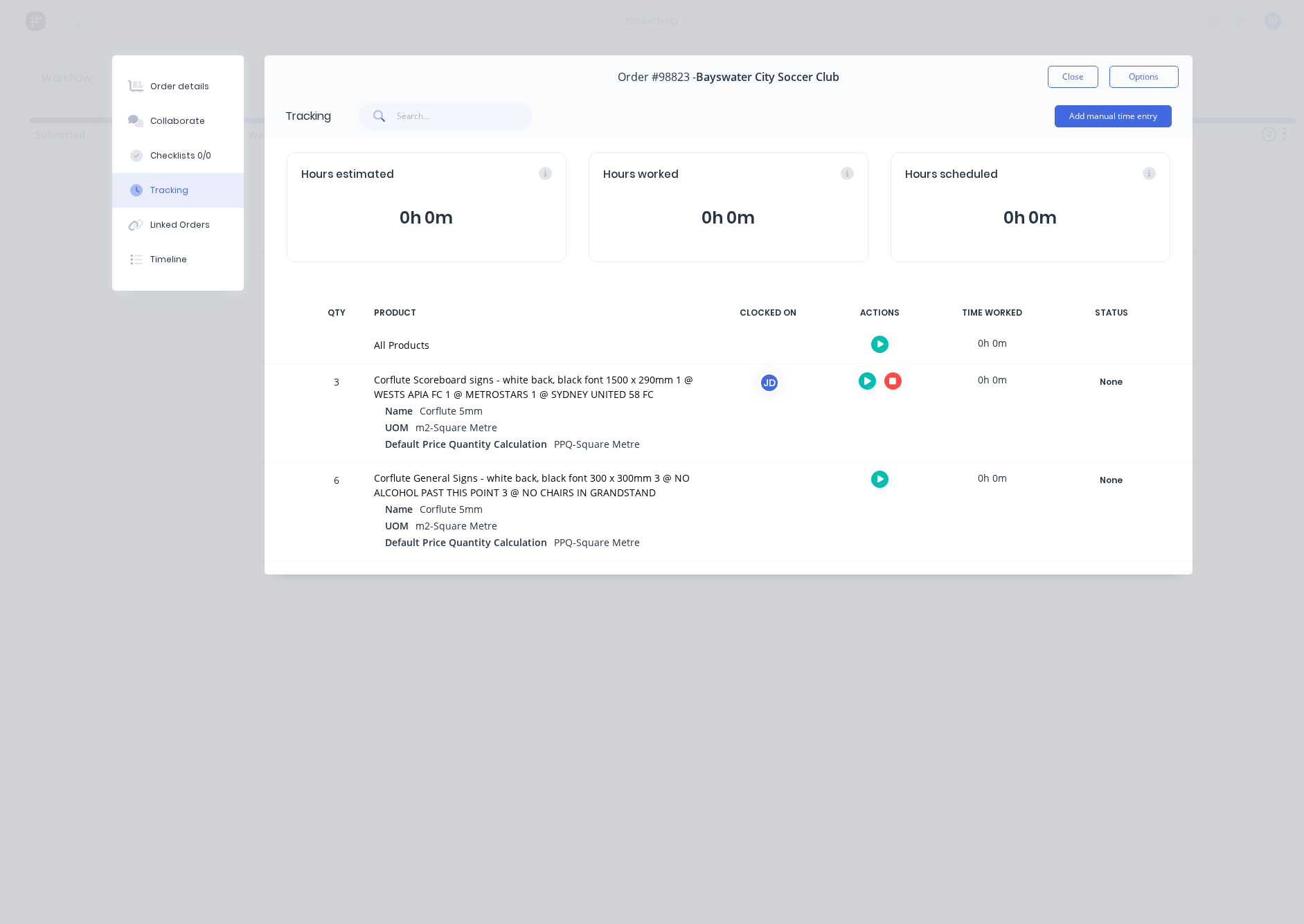
click at [892, 383] on icon "button" at bounding box center [893, 381] width 7 height 7
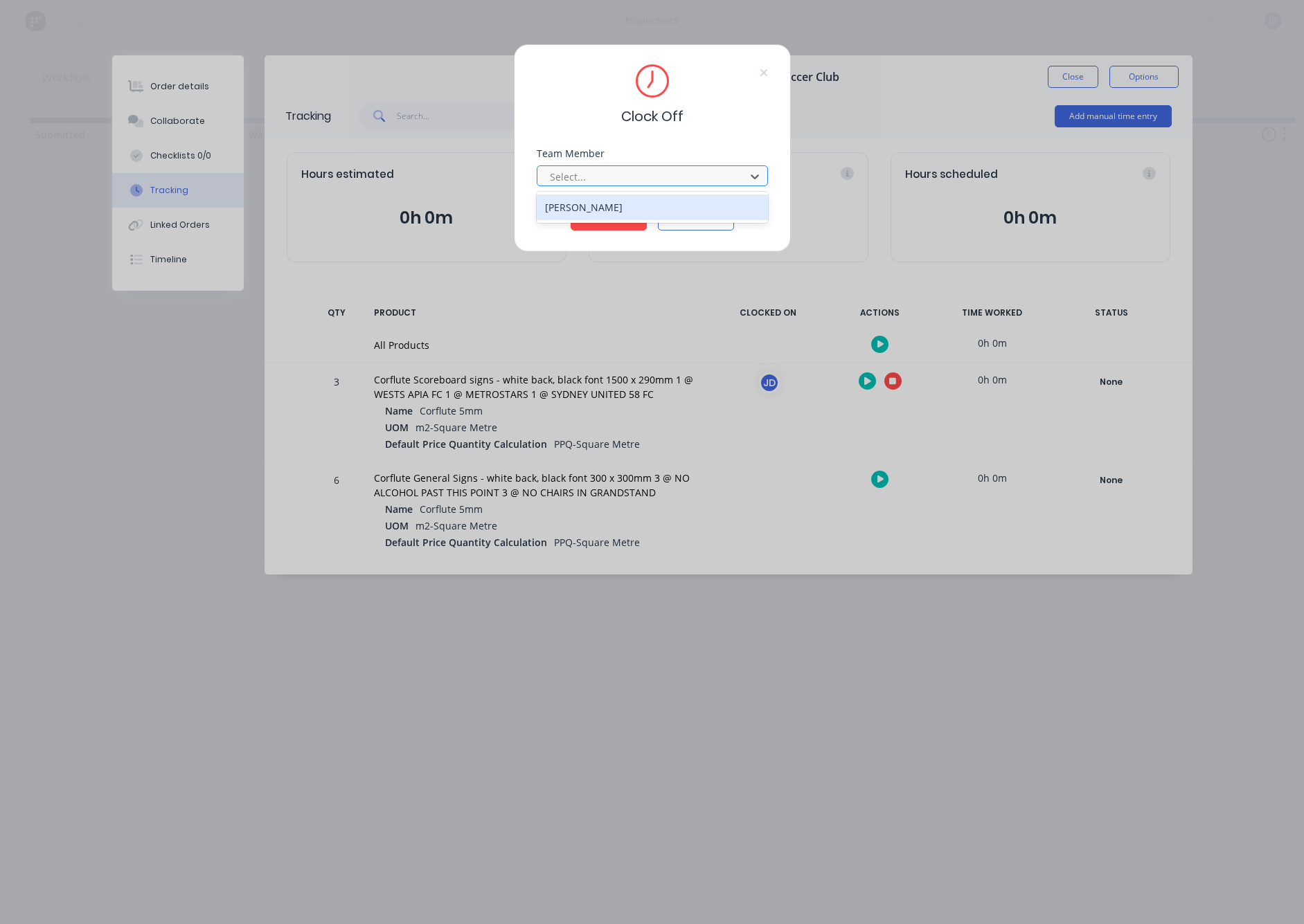
click at [615, 168] on div at bounding box center [643, 176] width 190 height 17
click at [601, 208] on div "[PERSON_NAME]" at bounding box center [652, 207] width 231 height 26
click at [593, 225] on button "Clock Off" at bounding box center [609, 219] width 76 height 22
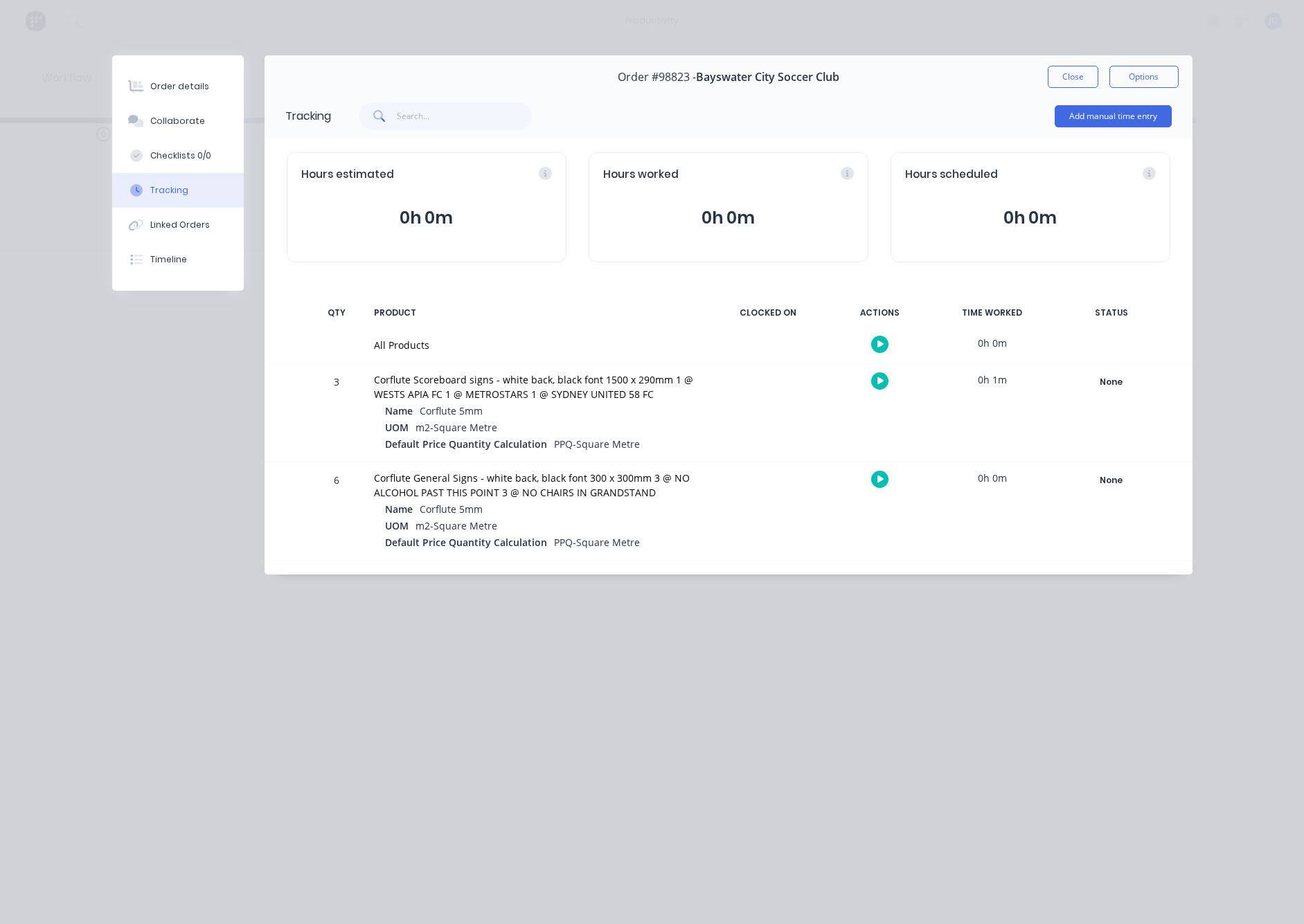
scroll to position [0, 114]
drag, startPoint x: 948, startPoint y: 413, endPoint x: 887, endPoint y: 383, distance: 68.0
click at [942, 411] on div "3 Corflute Scoreboard signs - white back, black font 1500 x 290mm 1 @ WESTS API…" at bounding box center [728, 413] width 928 height 98
click at [875, 377] on button "button" at bounding box center [880, 381] width 17 height 17
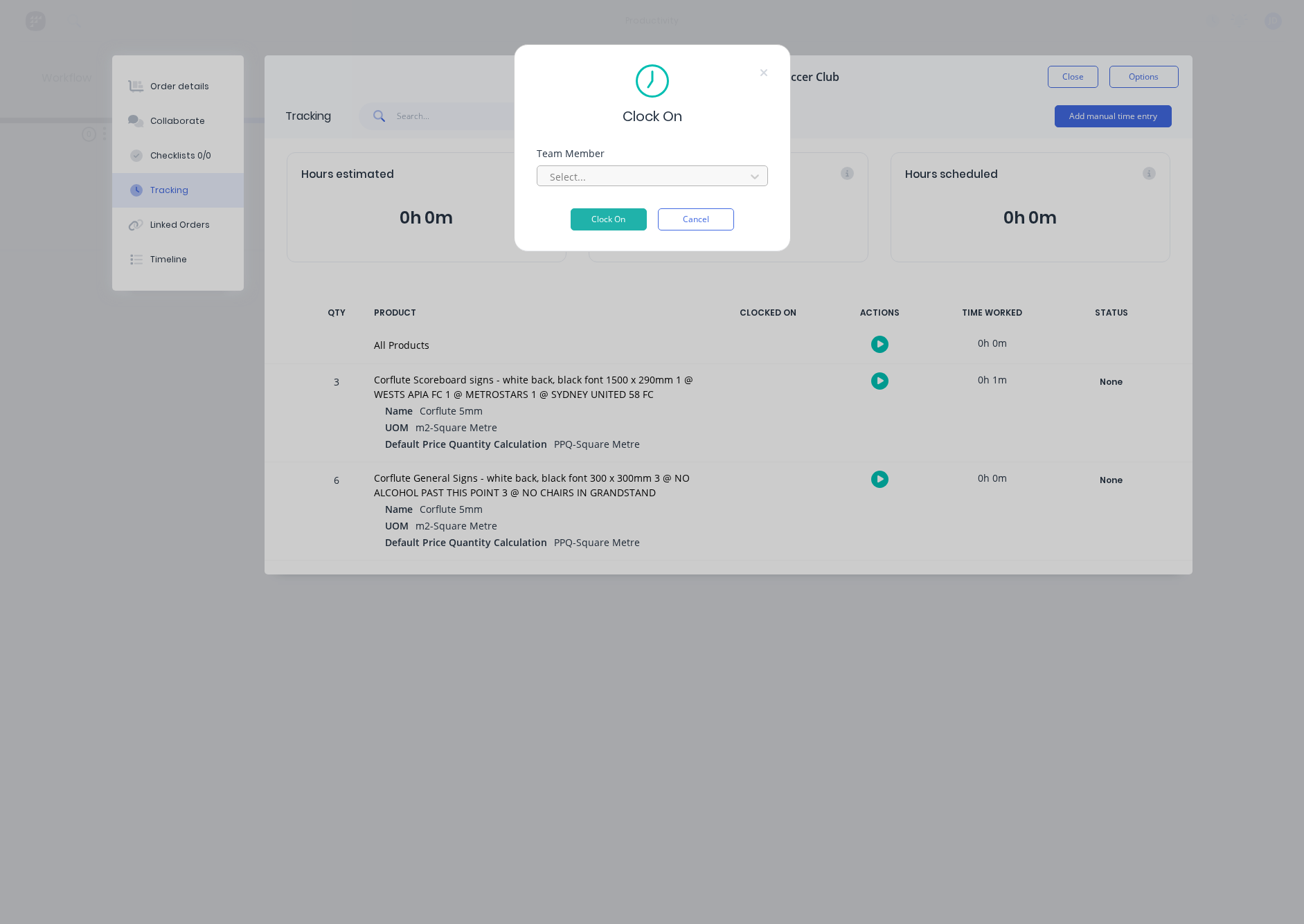
click at [640, 166] on div "Select..." at bounding box center [652, 176] width 231 height 21
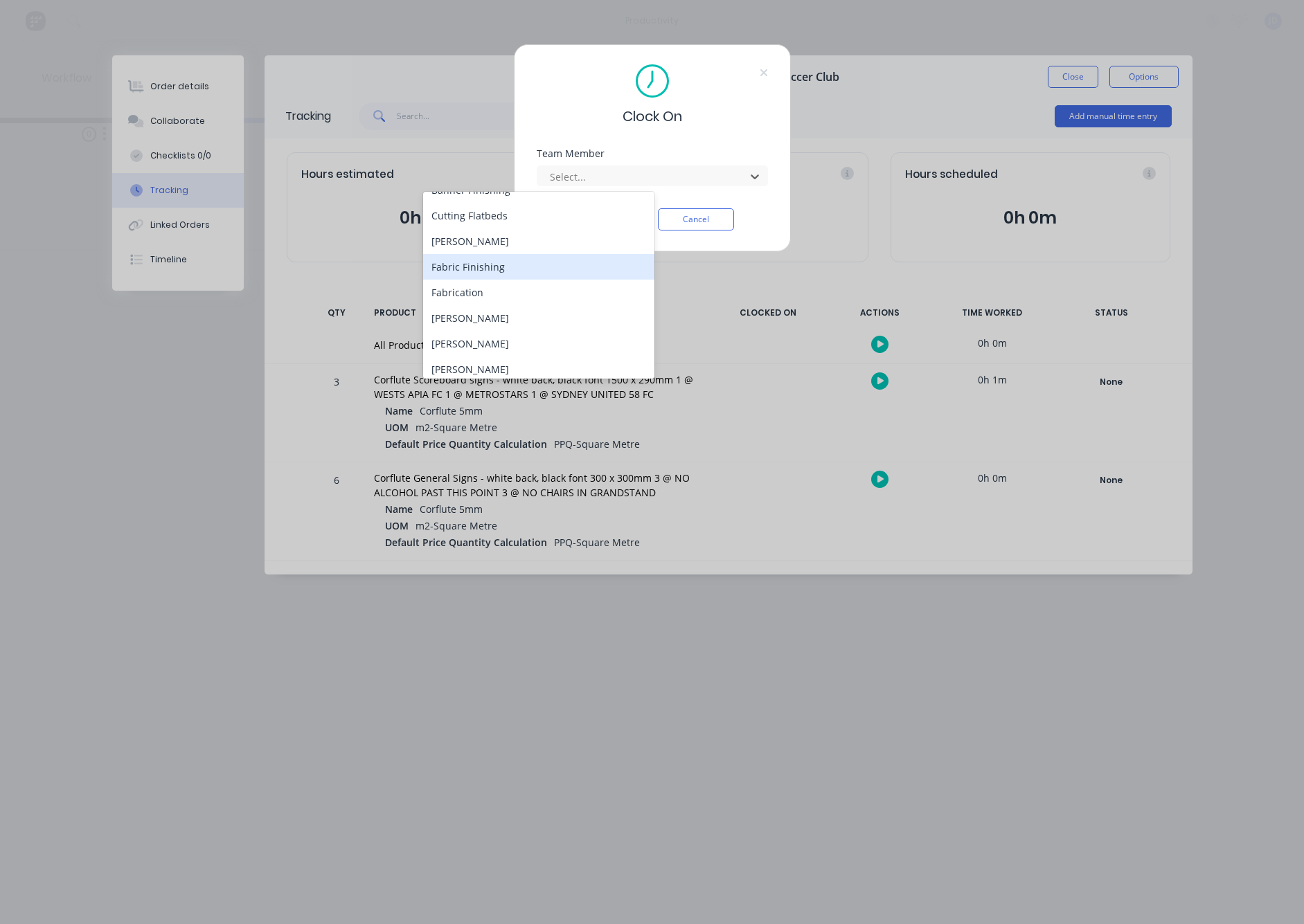
scroll to position [99, 0]
click at [455, 335] on div "[PERSON_NAME]" at bounding box center [539, 338] width 231 height 26
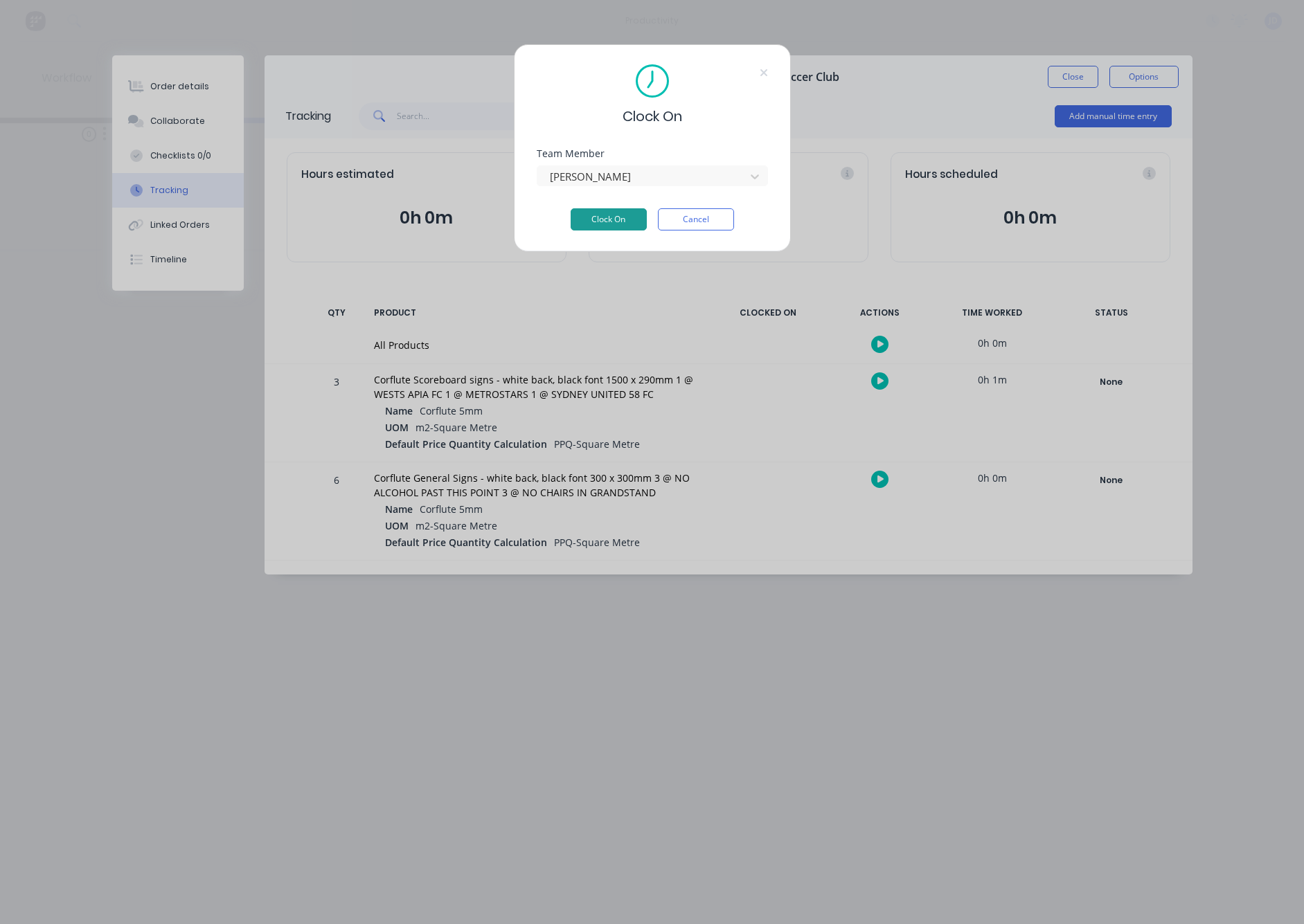
click at [625, 225] on button "Clock On" at bounding box center [609, 219] width 76 height 22
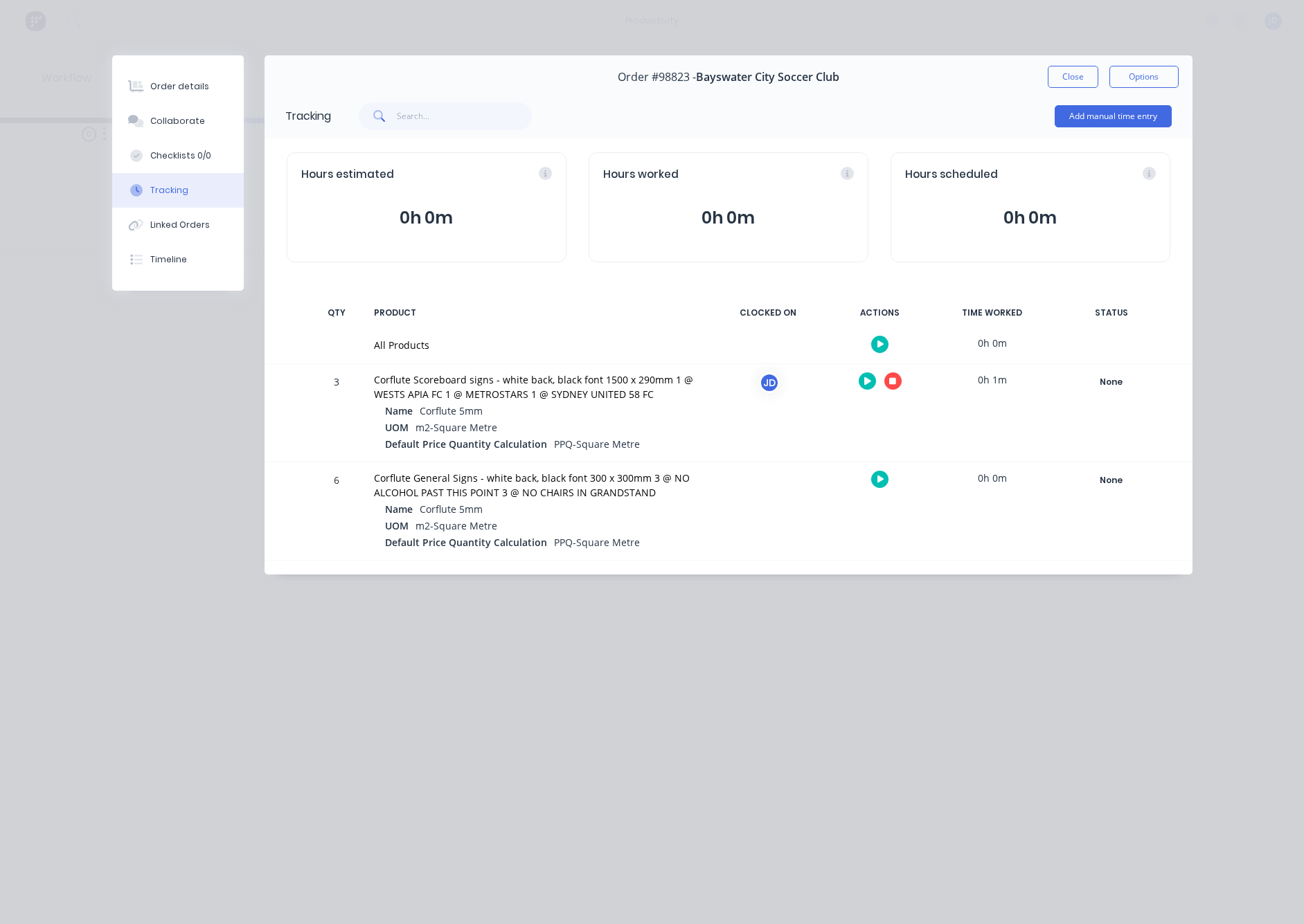
click at [887, 385] on button "button" at bounding box center [893, 381] width 17 height 17
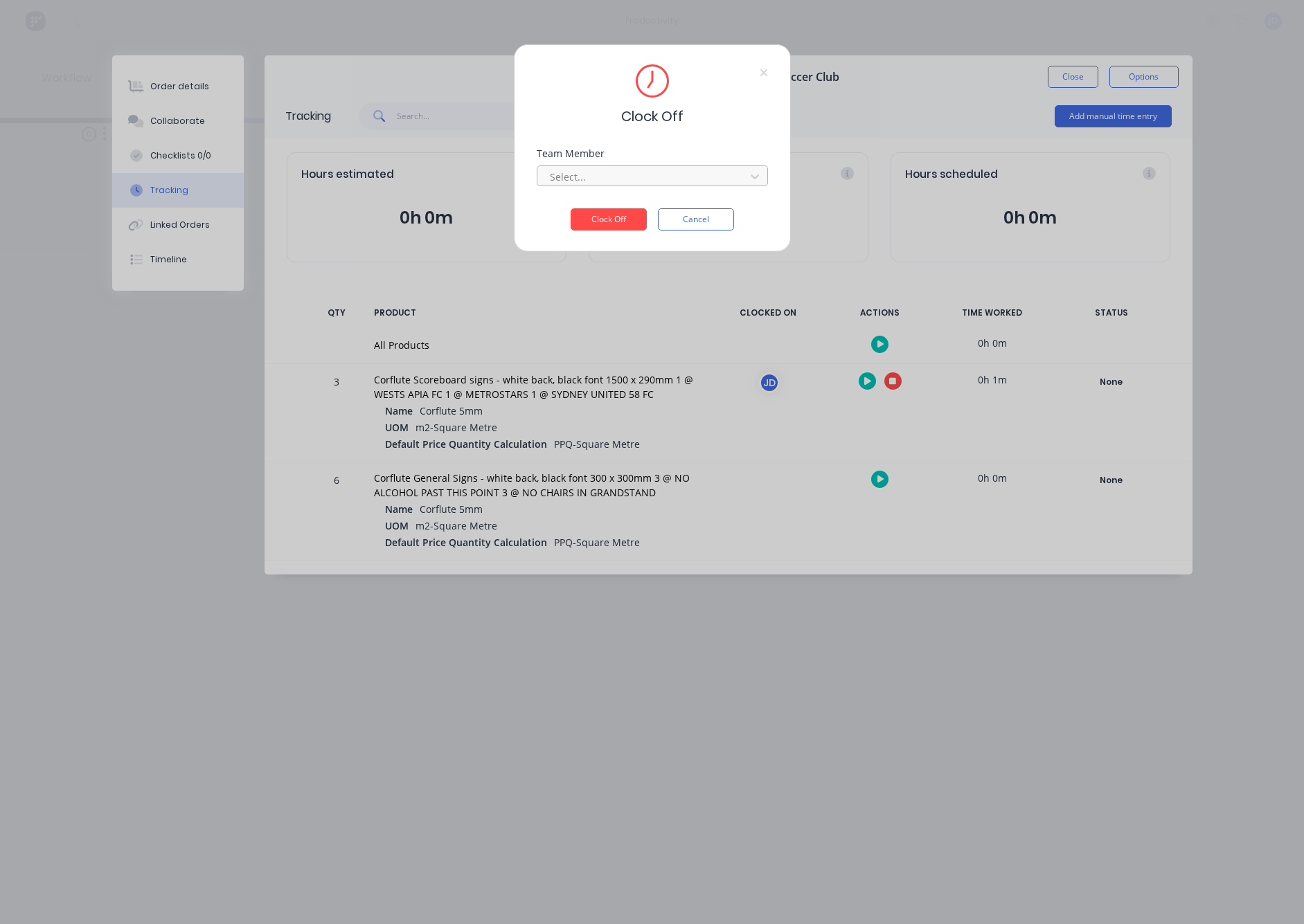
click at [615, 177] on div at bounding box center [643, 176] width 190 height 17
drag, startPoint x: 577, startPoint y: 208, endPoint x: 591, endPoint y: 219, distance: 17.8
click at [576, 208] on div "[PERSON_NAME]" at bounding box center [539, 207] width 231 height 26
click at [594, 219] on button "Clock Off" at bounding box center [609, 219] width 76 height 22
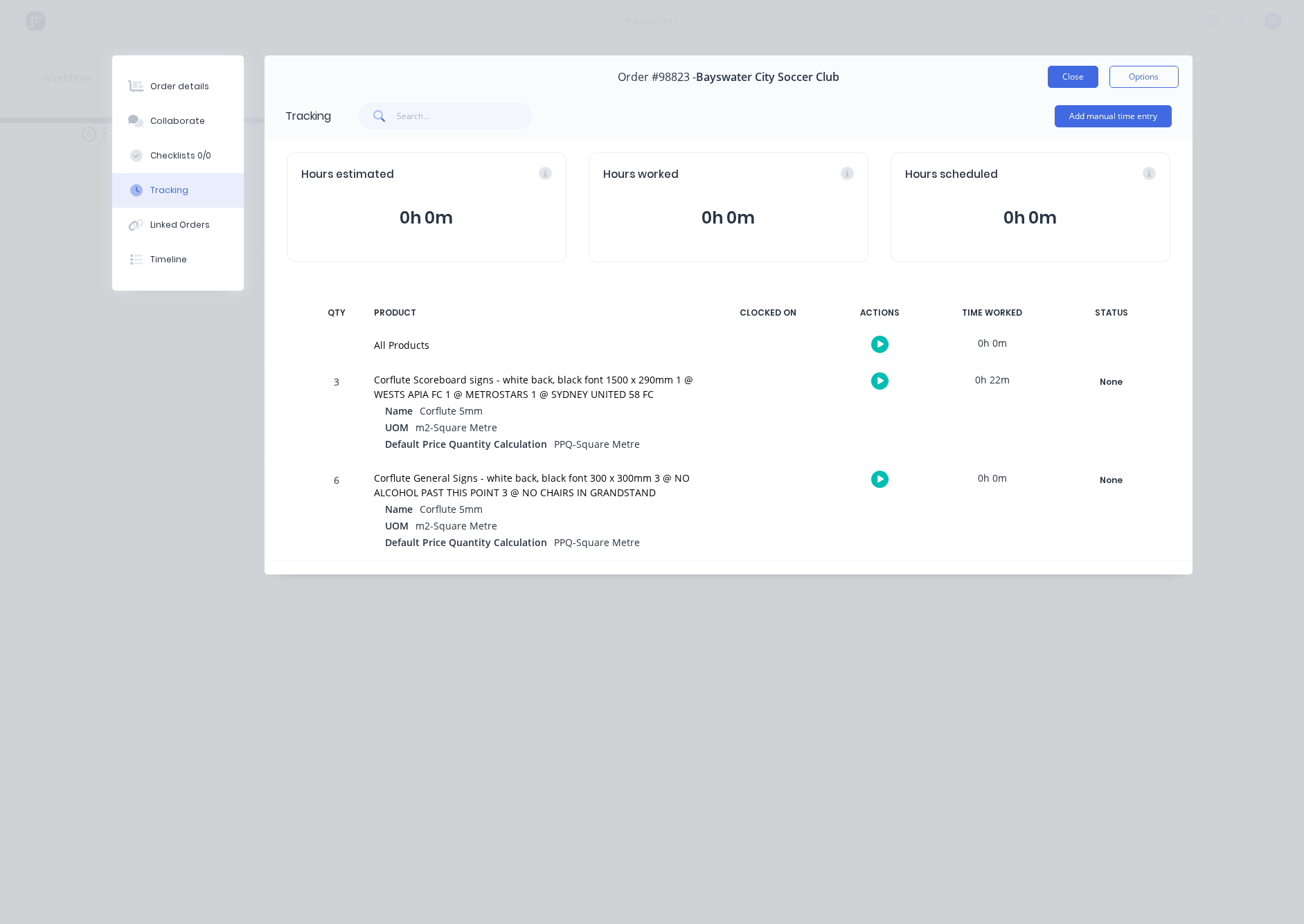
click at [1070, 83] on button "Close" at bounding box center [1073, 76] width 50 height 22
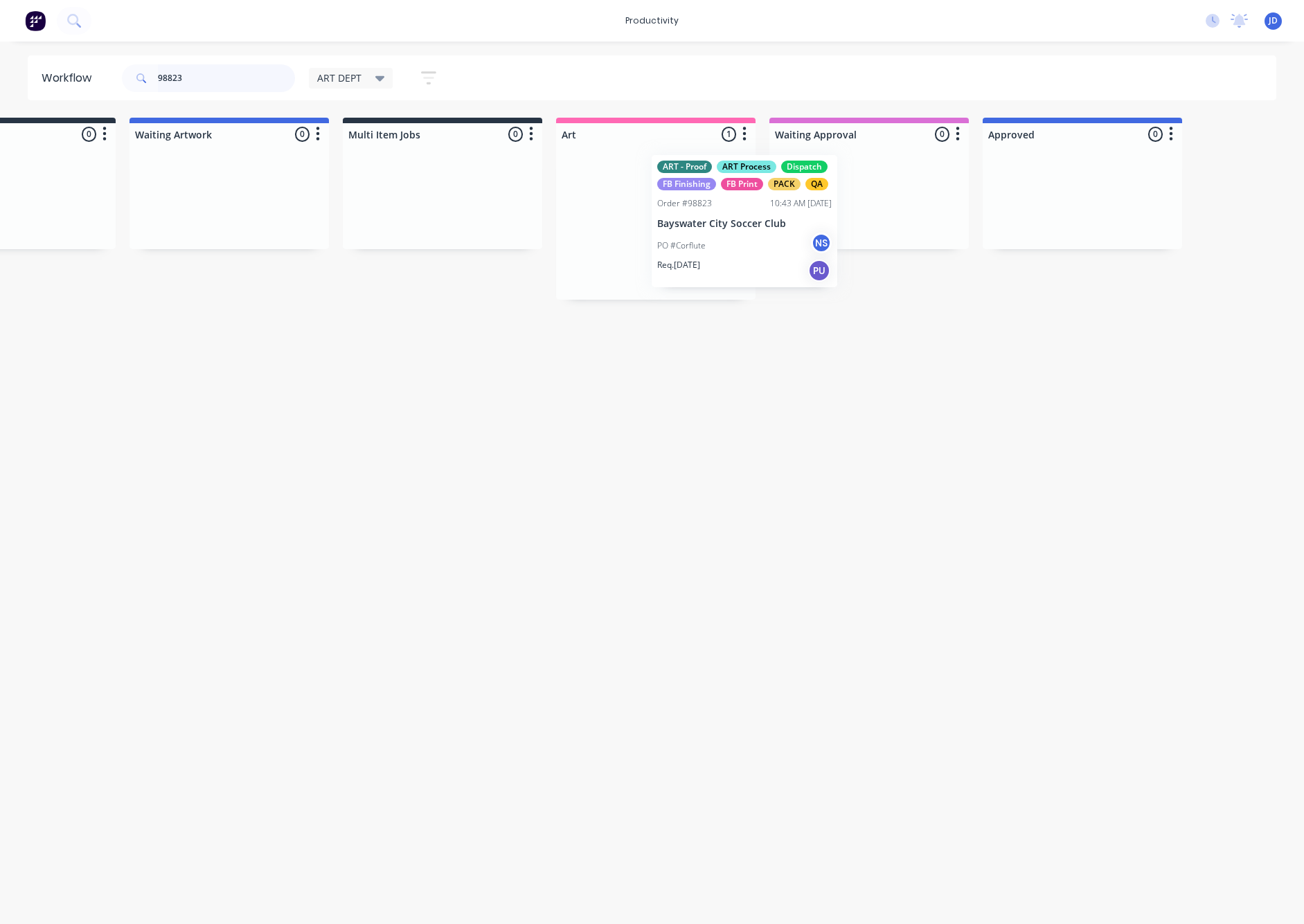
drag, startPoint x: 683, startPoint y: 255, endPoint x: 884, endPoint y: 237, distance: 201.8
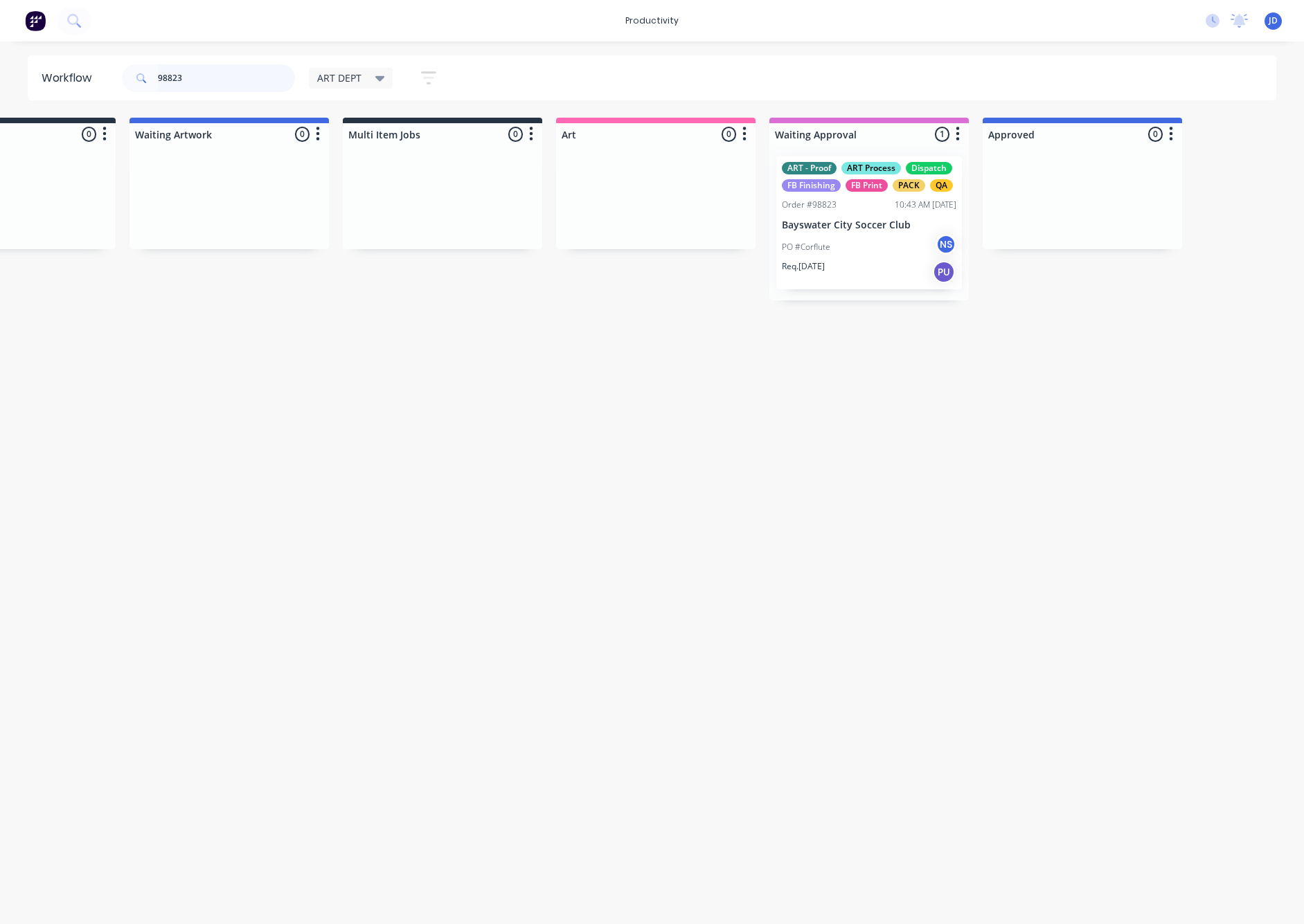
drag, startPoint x: 231, startPoint y: 81, endPoint x: 206, endPoint y: 75, distance: 25.7
click at [231, 81] on input "98823" at bounding box center [227, 78] width 137 height 28
drag, startPoint x: 141, startPoint y: 71, endPoint x: 108, endPoint y: 70, distance: 33.0
click at [108, 70] on header "Workflow 98823 ART DEPT Save new view None edit ART DEPT (Default) edit Banner …" at bounding box center [652, 78] width 1250 height 45
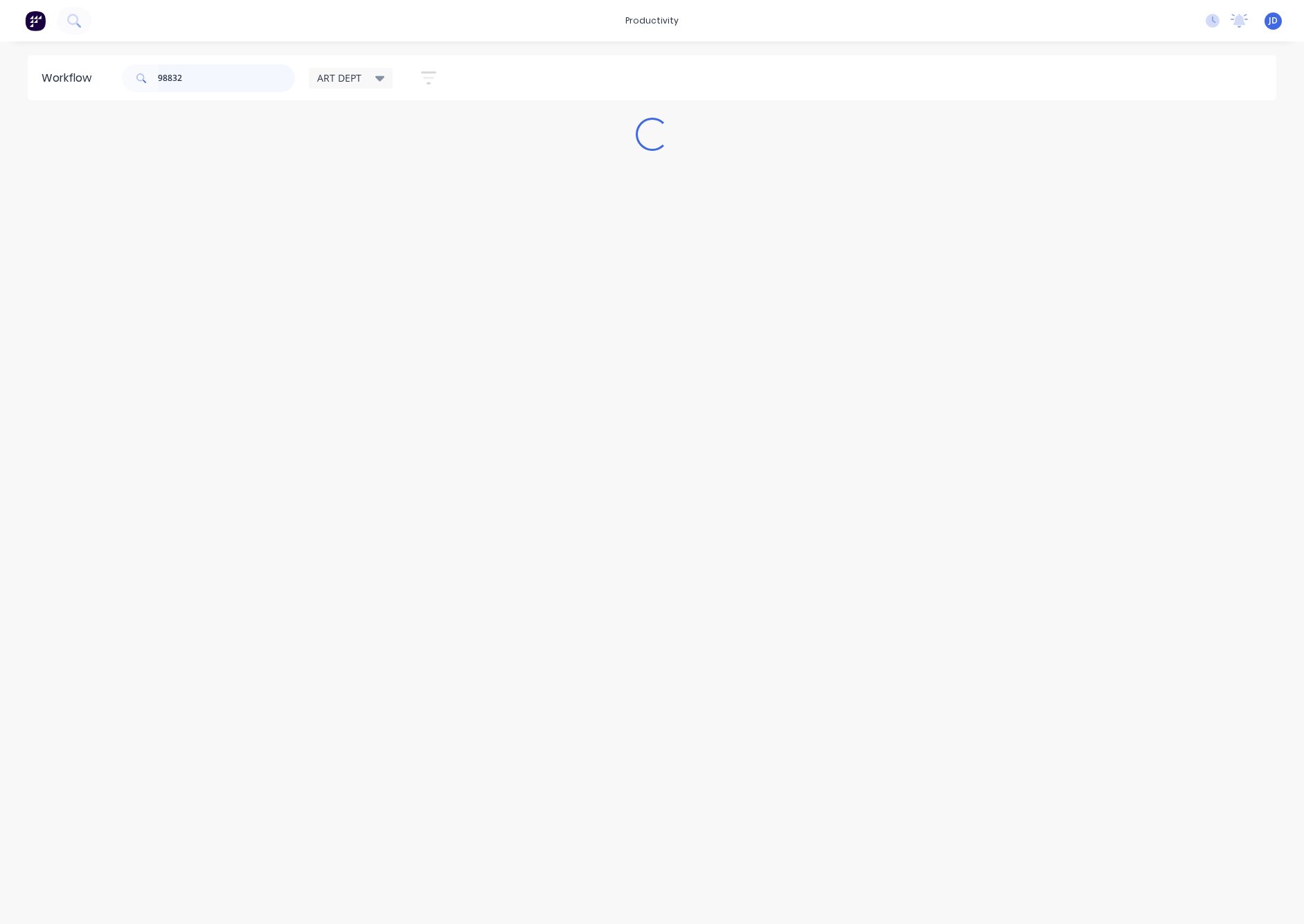
scroll to position [0, 0]
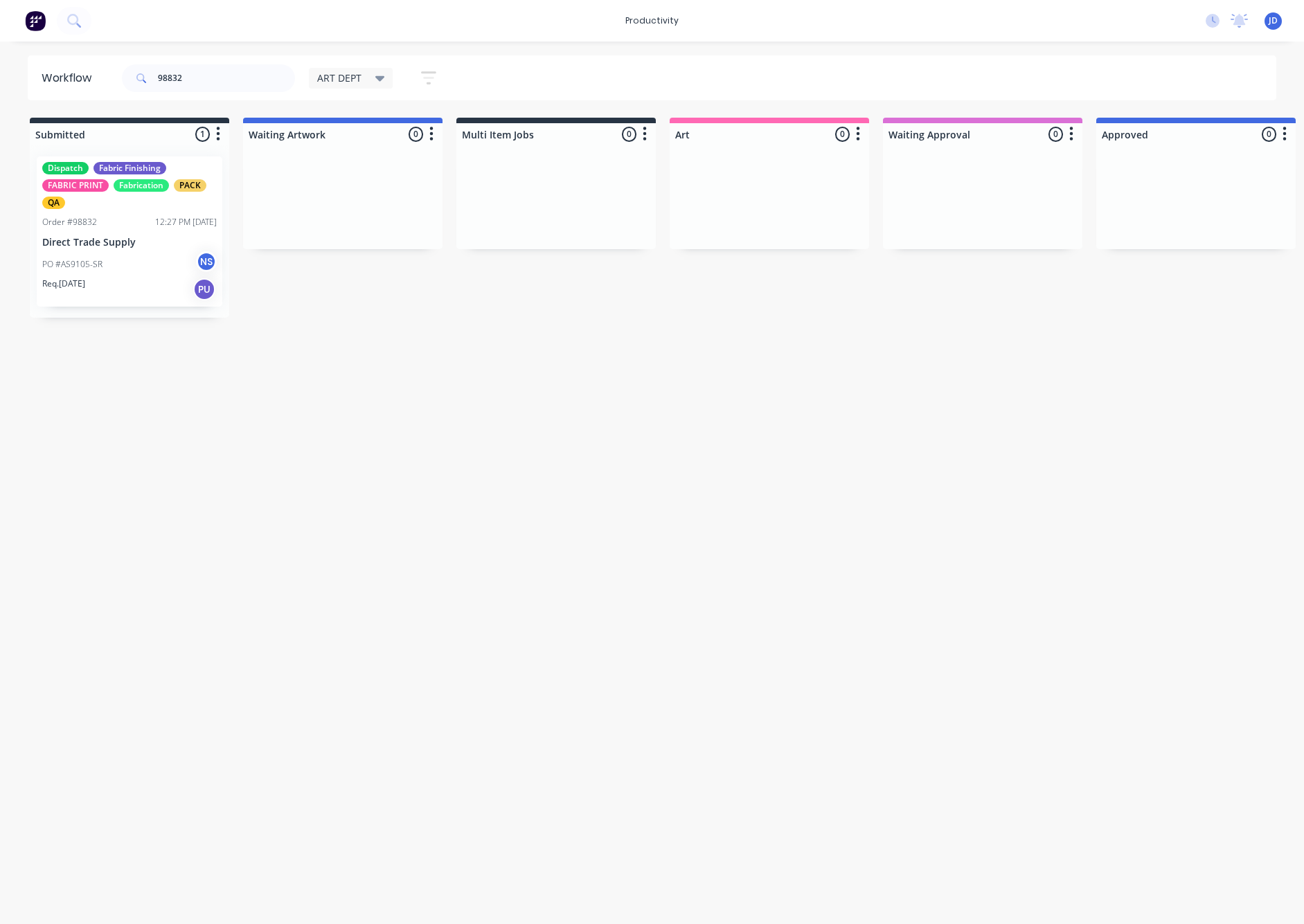
click at [99, 306] on div "Dispatch Fabric Finishing FABRIC PRINT Fabrication PACK QA Order #98832 12:27 P…" at bounding box center [130, 231] width 200 height 172
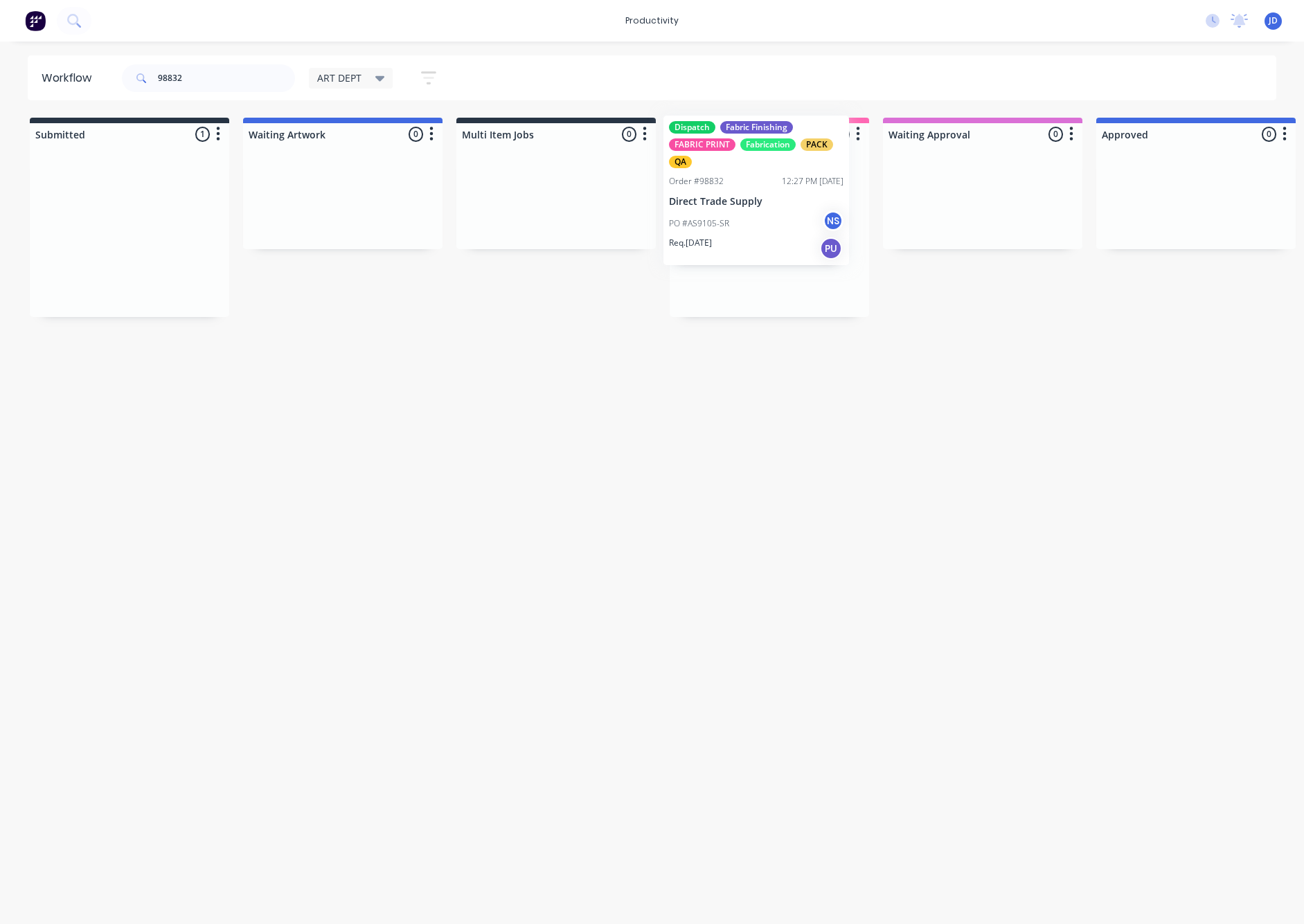
drag, startPoint x: 189, startPoint y: 278, endPoint x: 720, endPoint y: 236, distance: 532.7
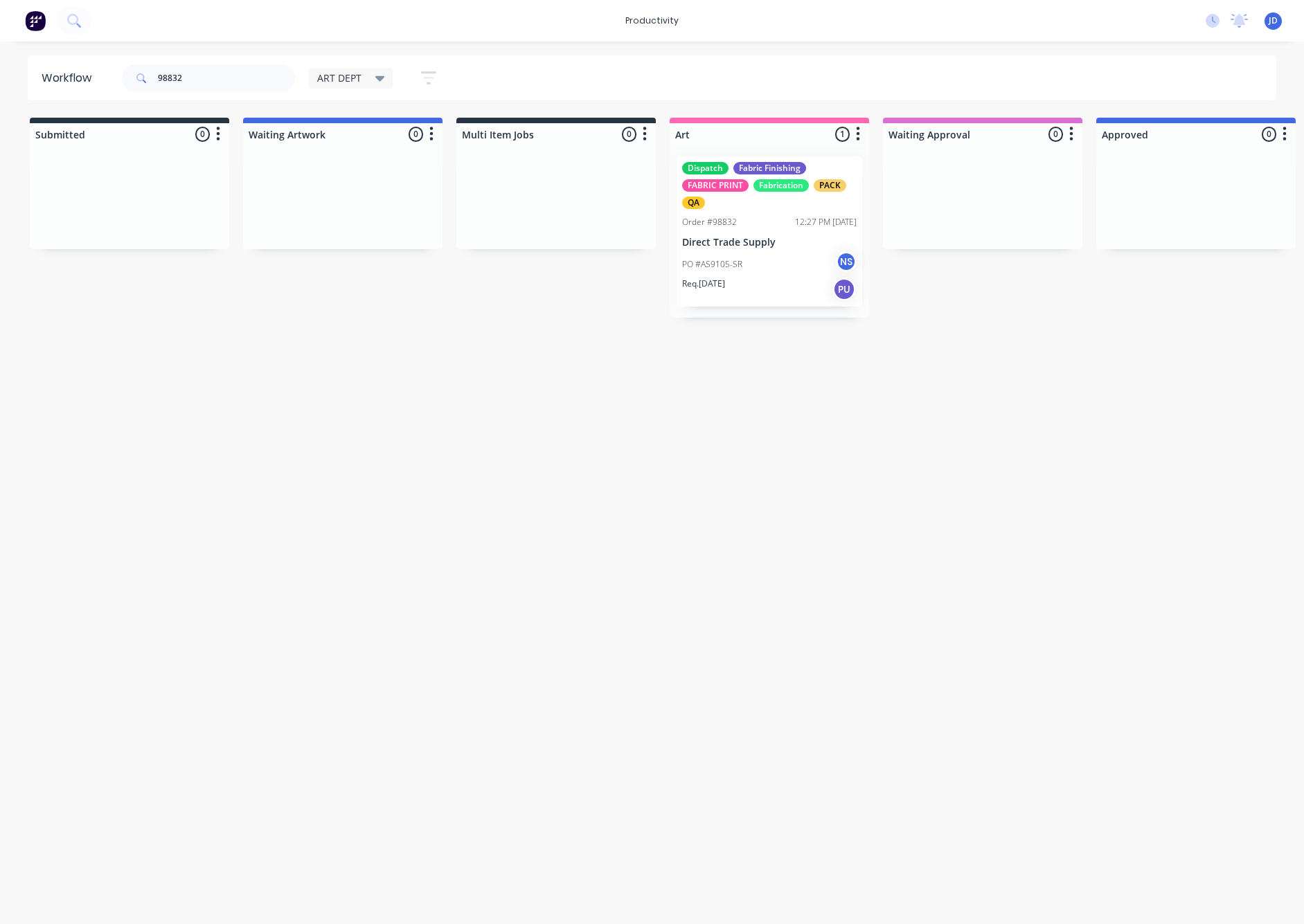
click at [732, 263] on p "PO #AS9105-SR" at bounding box center [713, 264] width 60 height 13
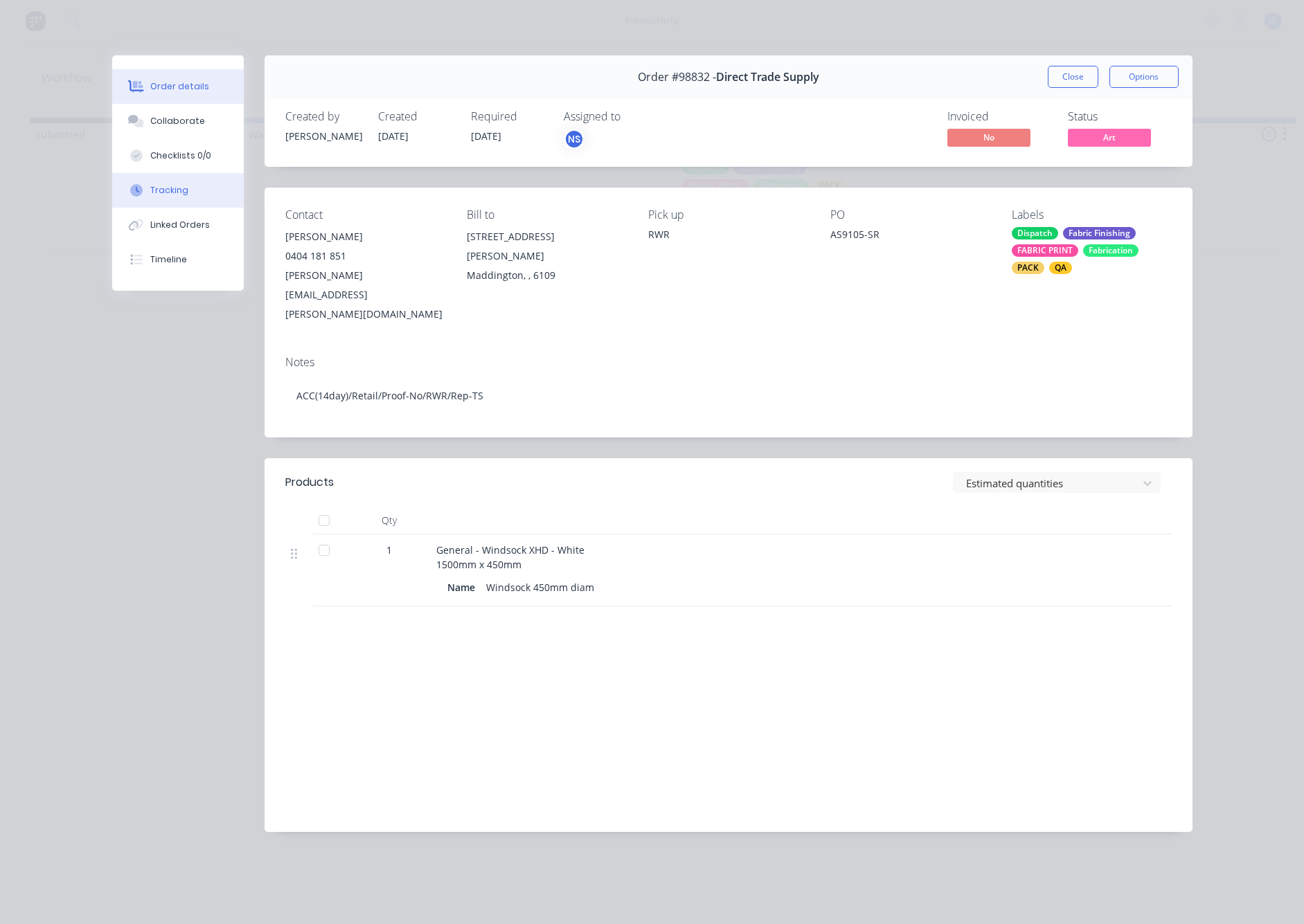
click at [168, 185] on div "Tracking" at bounding box center [169, 191] width 38 height 13
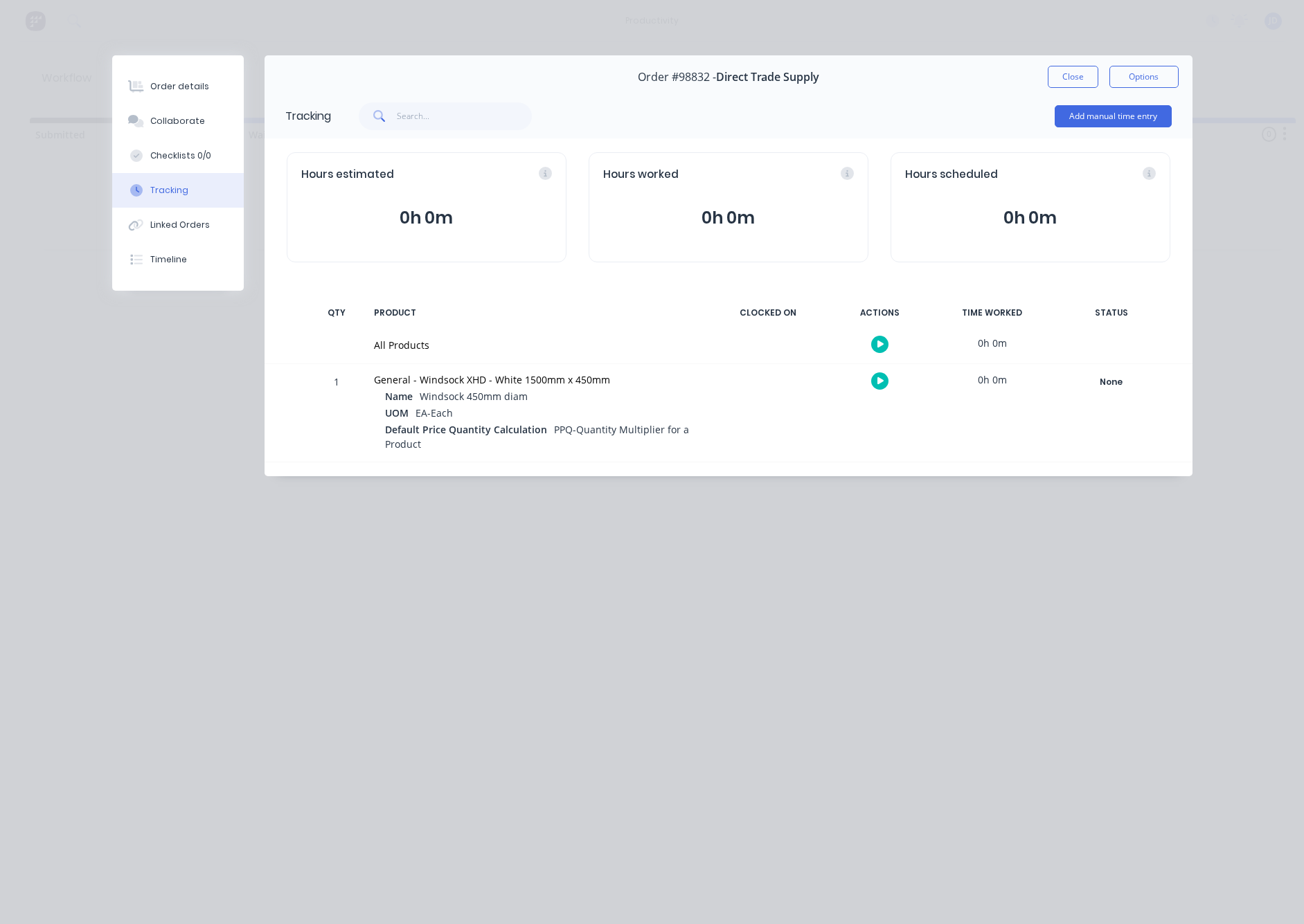
click at [881, 383] on icon "button" at bounding box center [881, 381] width 7 height 8
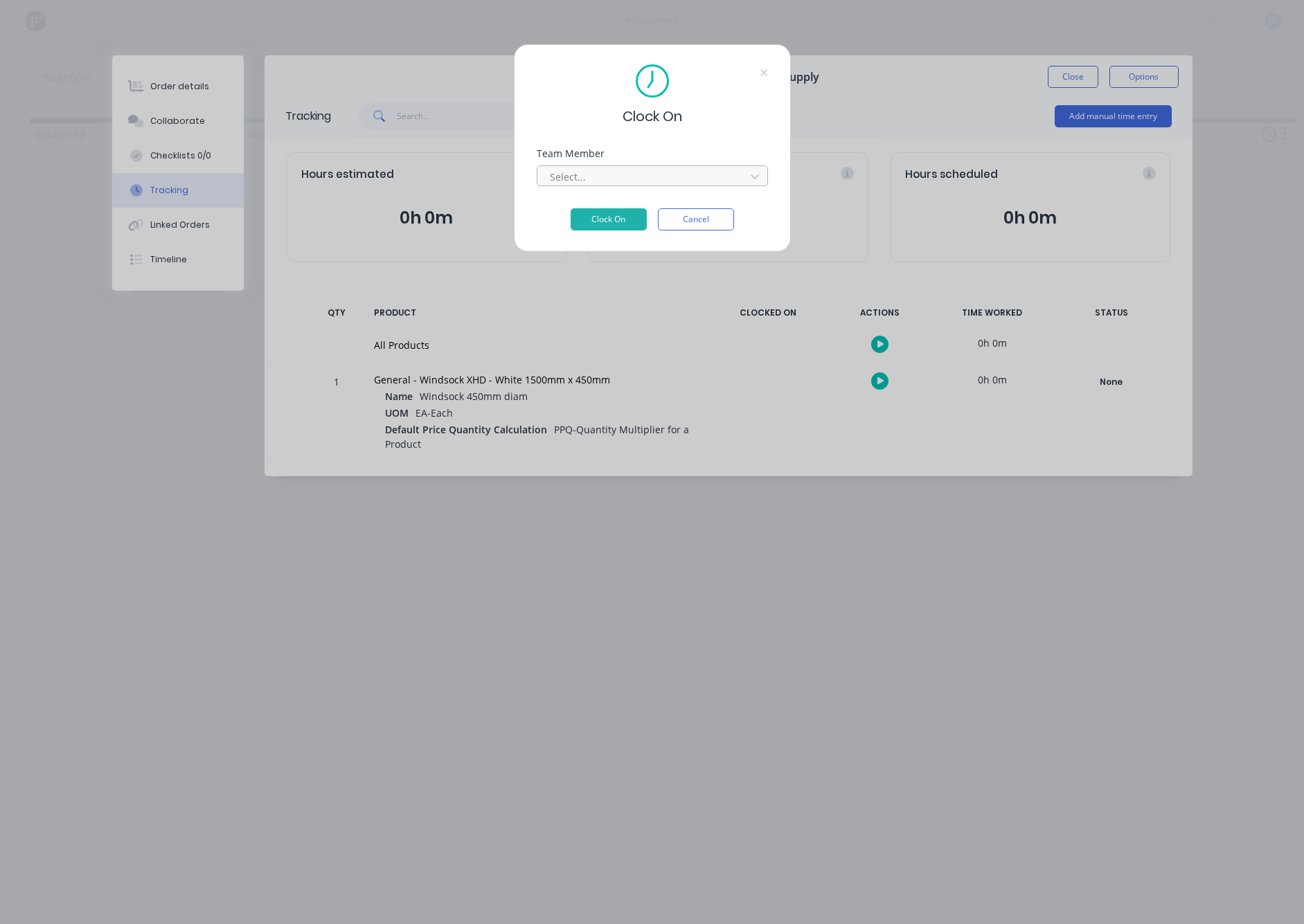
click at [579, 179] on div "Select..." at bounding box center [643, 176] width 187 height 14
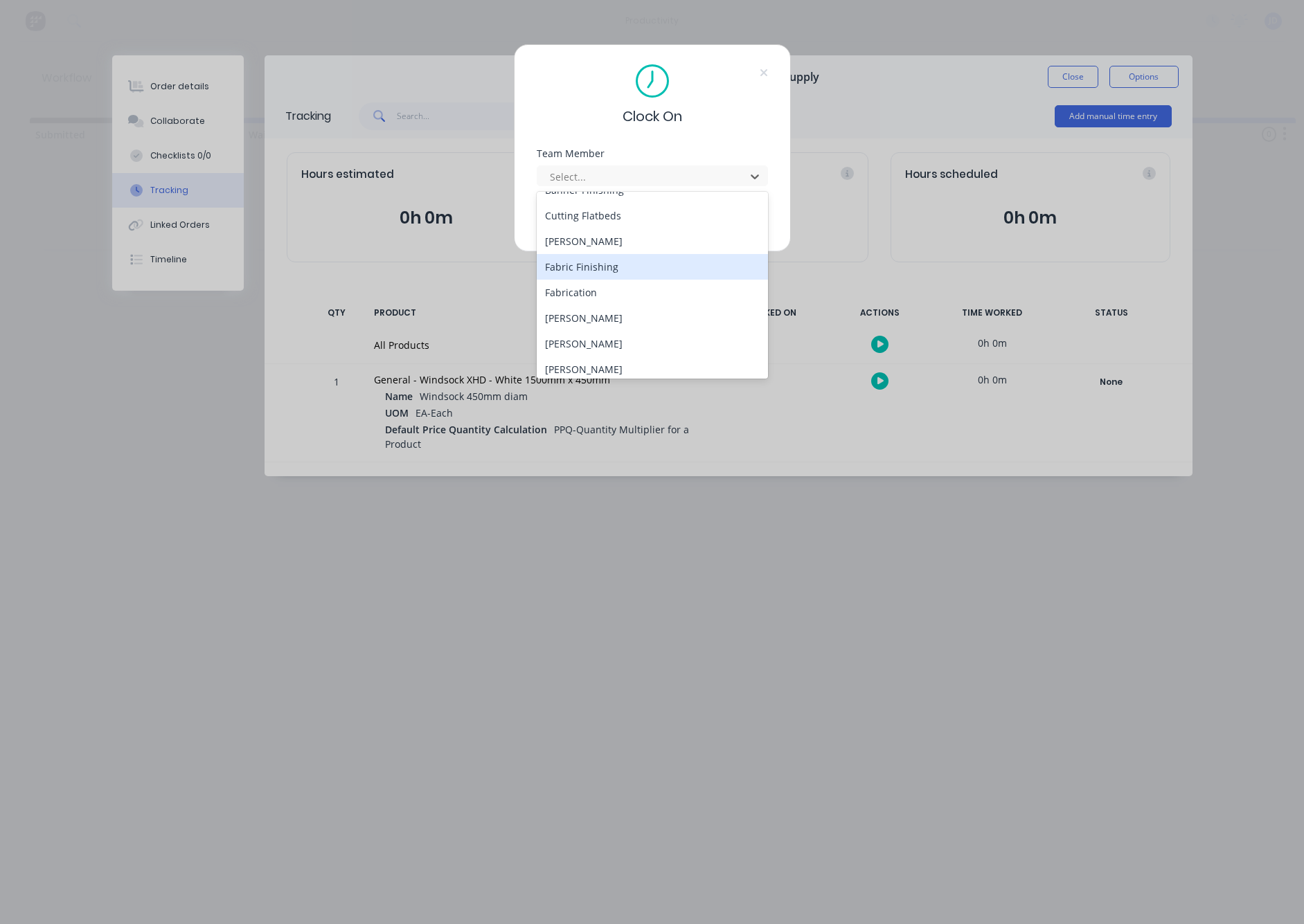
scroll to position [98, 0]
click at [589, 352] on div "[PERSON_NAME]" at bounding box center [652, 340] width 231 height 26
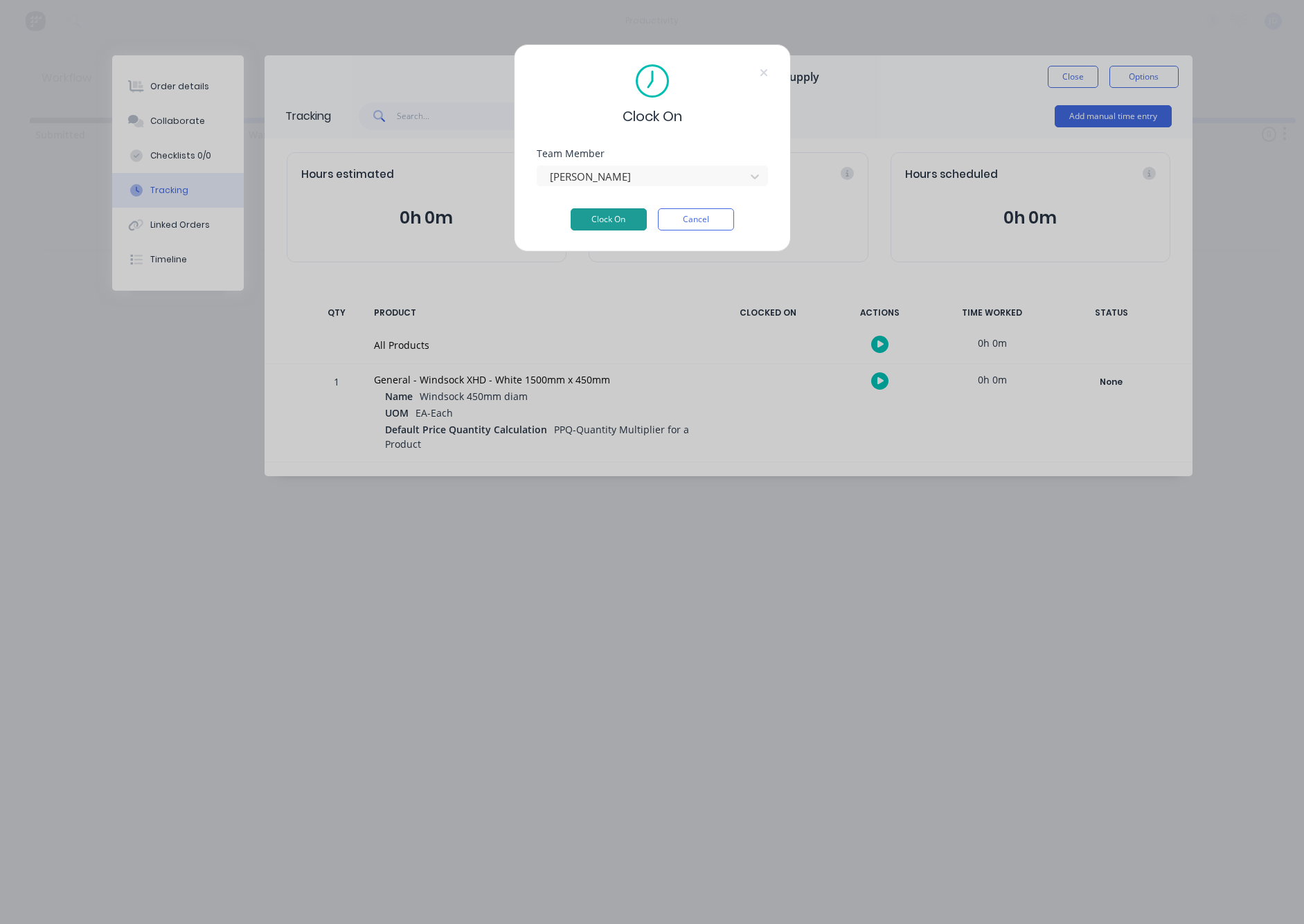
click at [591, 223] on button "Clock On" at bounding box center [609, 219] width 76 height 22
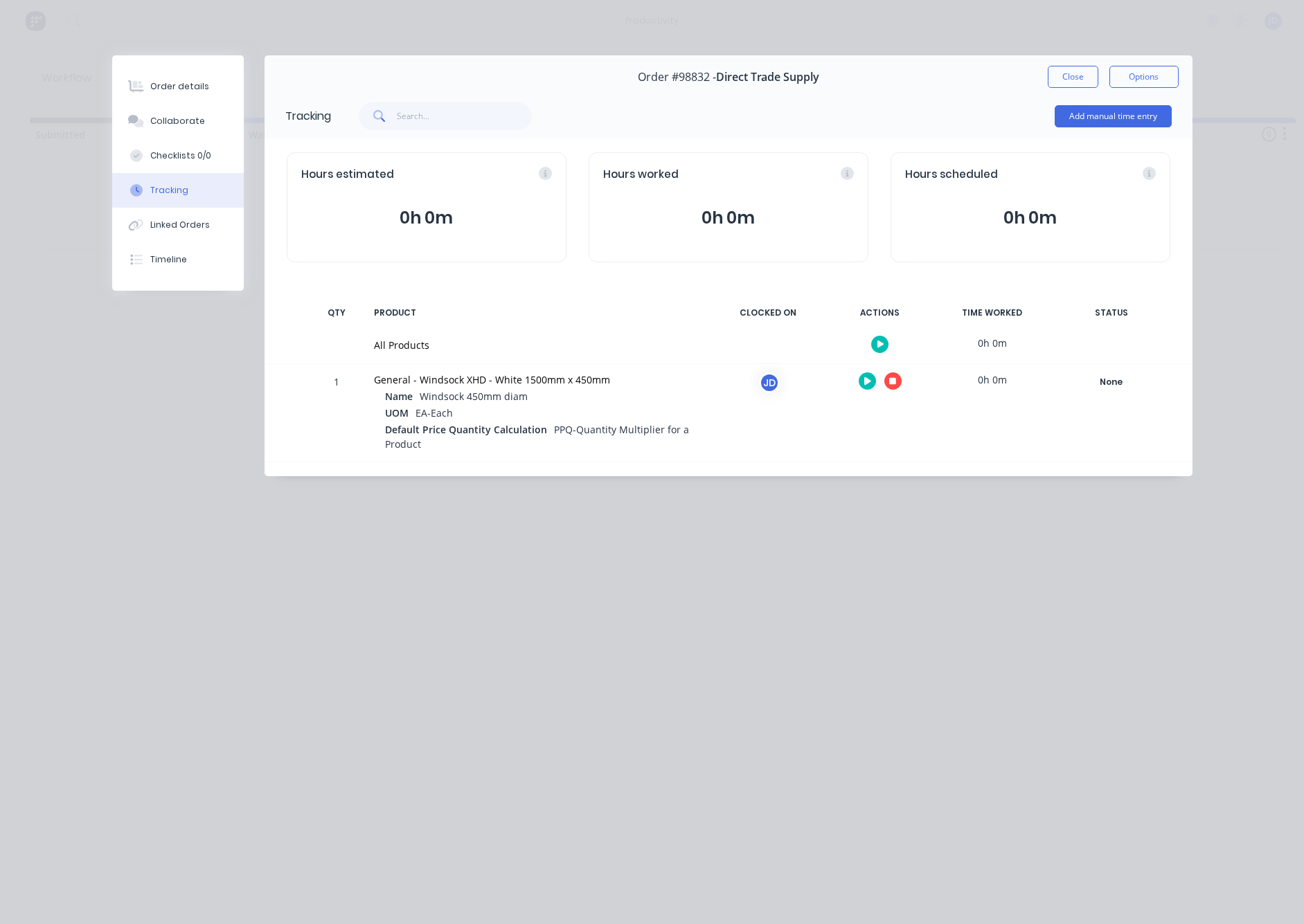
click at [899, 380] on button "button" at bounding box center [893, 381] width 17 height 17
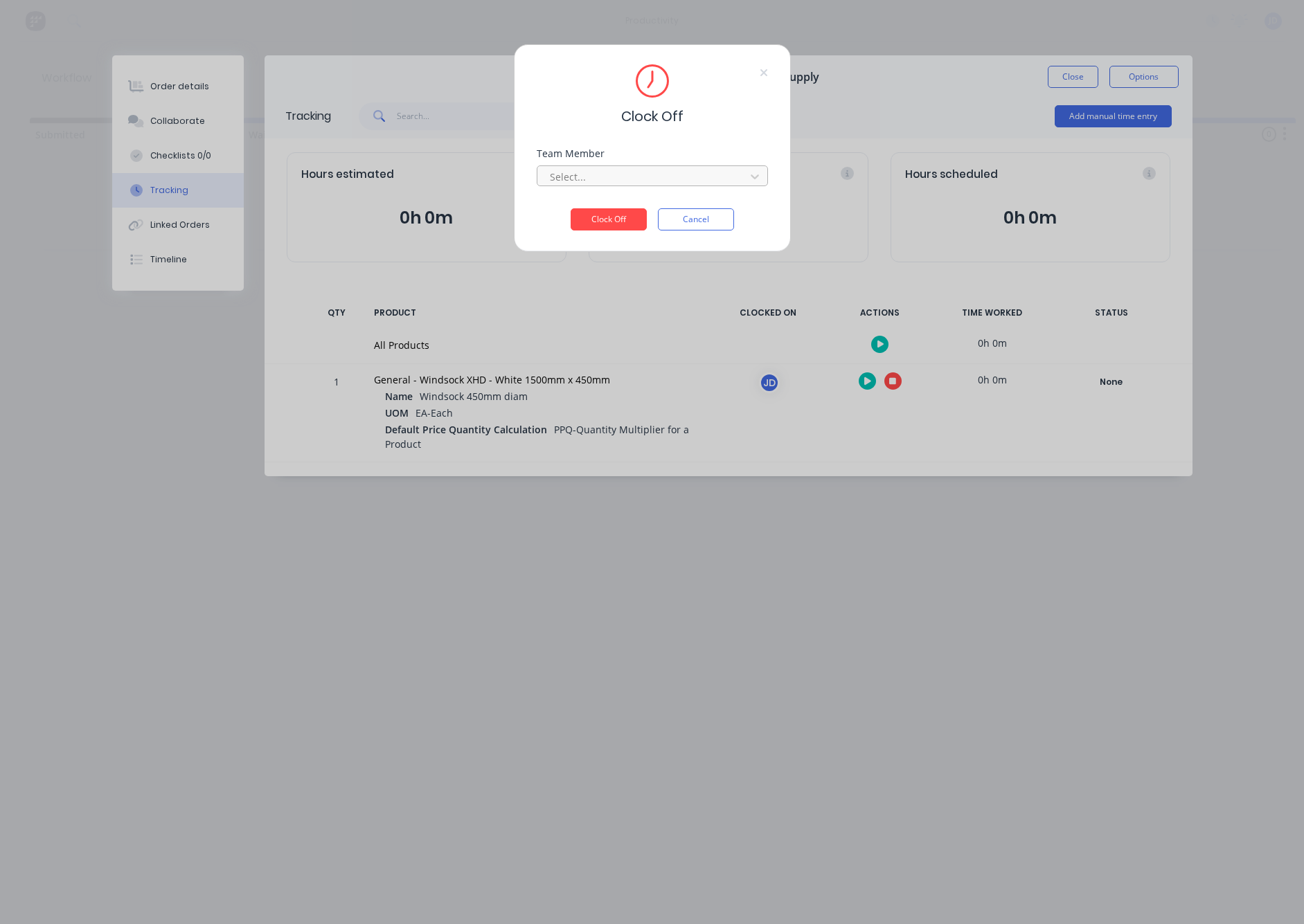
drag, startPoint x: 668, startPoint y: 151, endPoint x: 676, endPoint y: 179, distance: 29.1
click at [669, 152] on div "Team Member" at bounding box center [652, 154] width 231 height 10
click at [676, 179] on div at bounding box center [643, 176] width 190 height 17
drag, startPoint x: 563, startPoint y: 211, endPoint x: 589, endPoint y: 223, distance: 28.6
click at [562, 211] on div "[PERSON_NAME]" at bounding box center [652, 207] width 231 height 26
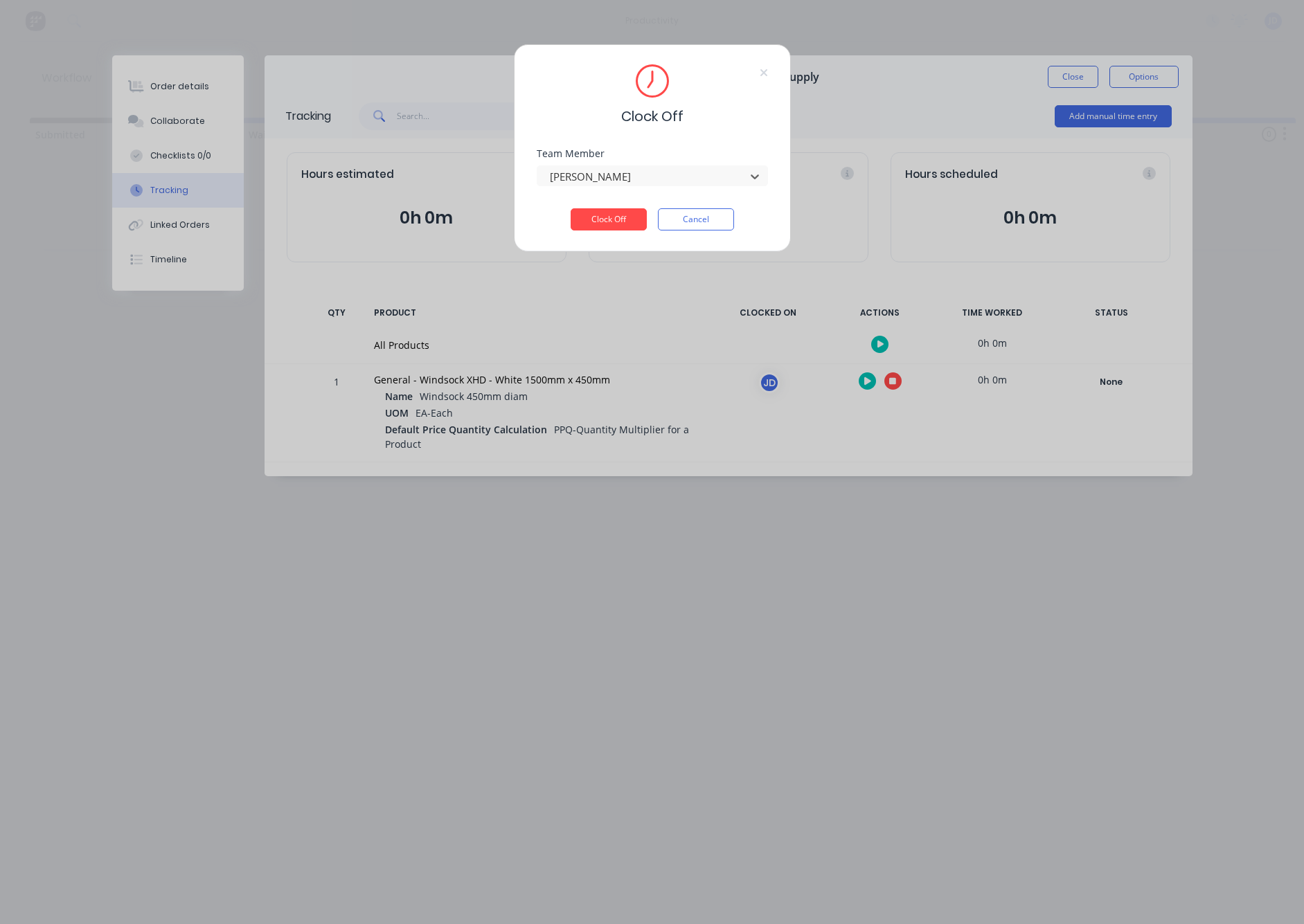
drag, startPoint x: 594, startPoint y: 224, endPoint x: 631, endPoint y: 205, distance: 41.6
click at [594, 224] on button "Clock Off" at bounding box center [609, 219] width 76 height 22
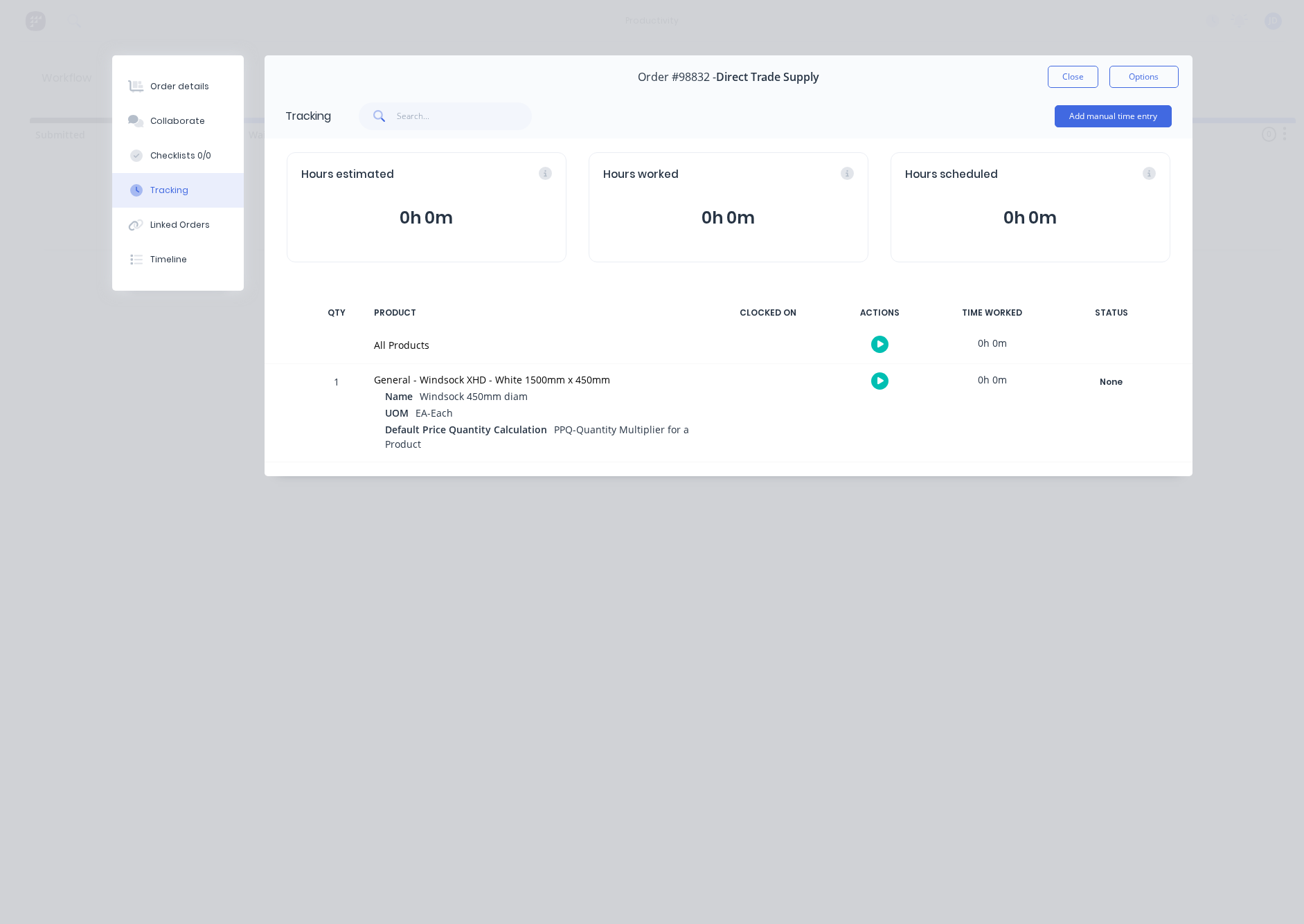
drag, startPoint x: 1063, startPoint y: 88, endPoint x: 1045, endPoint y: 90, distance: 18.1
click at [1062, 88] on div "Order #98832 - Direct Trade Supply Close Options" at bounding box center [728, 78] width 928 height 44
click at [1064, 81] on button "Close" at bounding box center [1073, 76] width 50 height 22
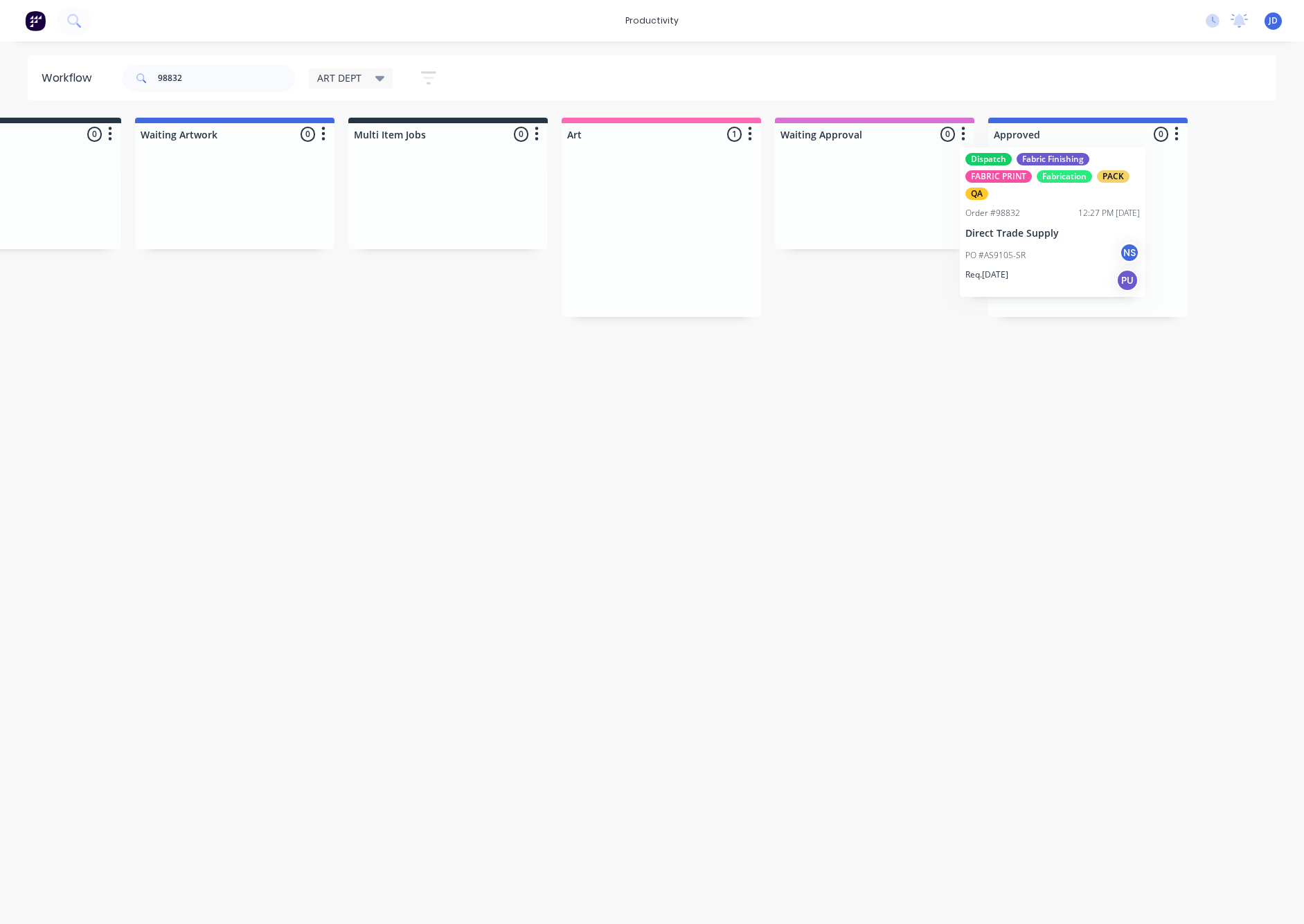
scroll to position [0, 131]
drag, startPoint x: 841, startPoint y: 211, endPoint x: 1093, endPoint y: 200, distance: 252.2
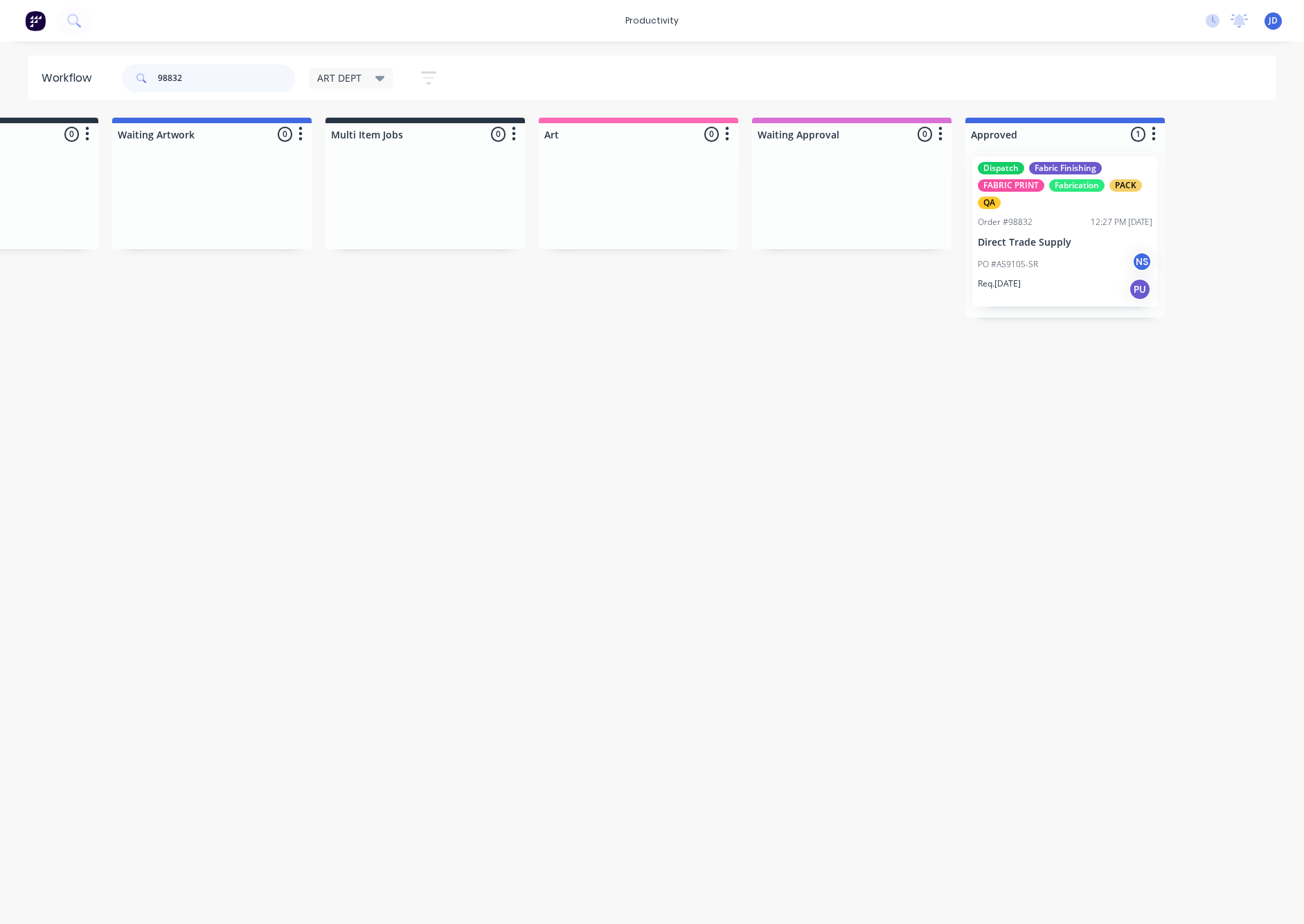
drag, startPoint x: 133, startPoint y: 68, endPoint x: 103, endPoint y: 71, distance: 30.1
click at [103, 71] on header "Workflow 98832 ART DEPT Save new view None edit ART DEPT (Default) edit Banner …" at bounding box center [652, 78] width 1250 height 45
drag, startPoint x: 198, startPoint y: 77, endPoint x: 142, endPoint y: 80, distance: 56.1
click at [142, 80] on div "98832" at bounding box center [209, 78] width 173 height 28
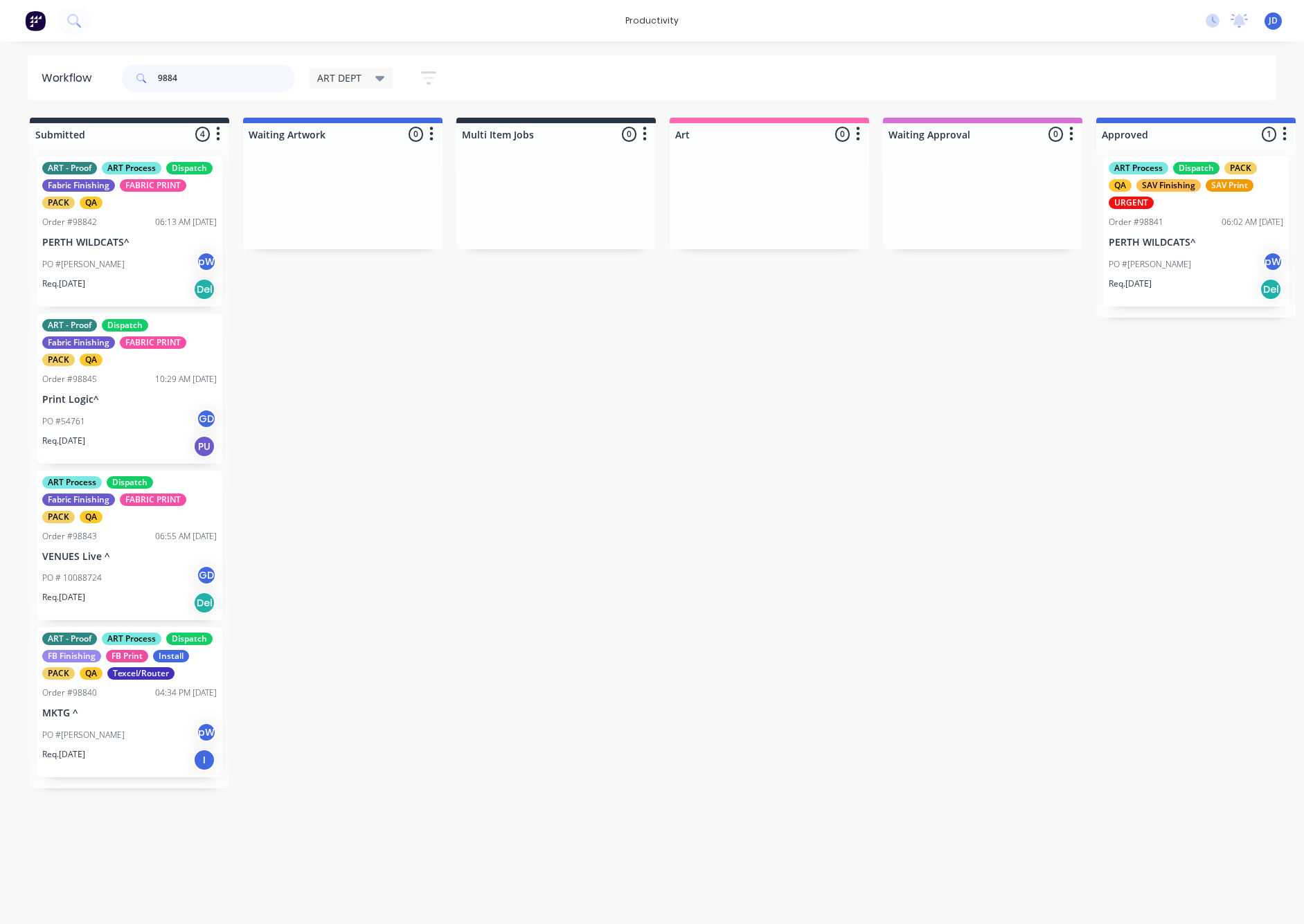
drag, startPoint x: 227, startPoint y: 79, endPoint x: 135, endPoint y: 77, distance: 92.0
click at [135, 77] on div "9884" at bounding box center [209, 78] width 173 height 28
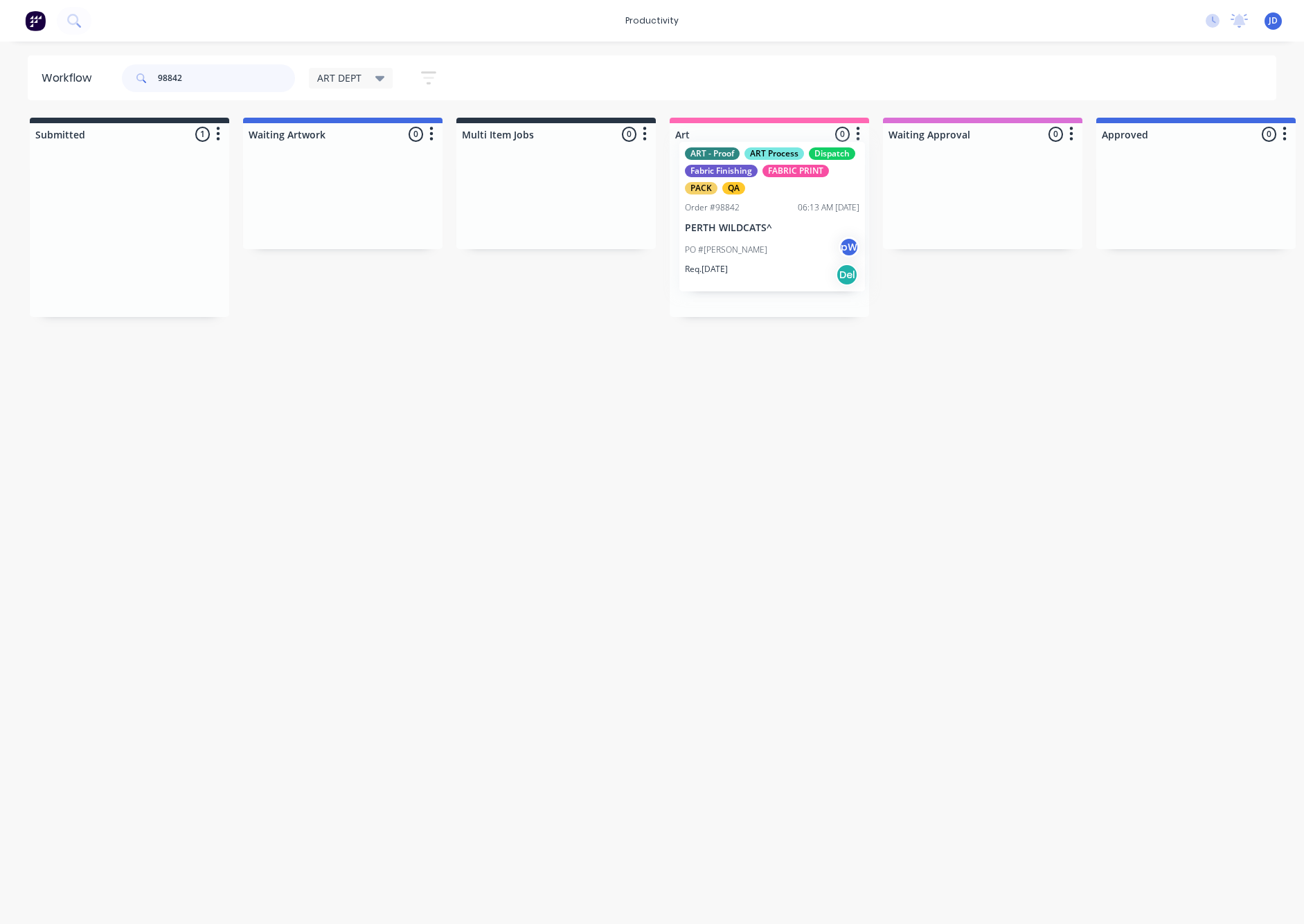
drag, startPoint x: 128, startPoint y: 270, endPoint x: 773, endPoint y: 256, distance: 645.2
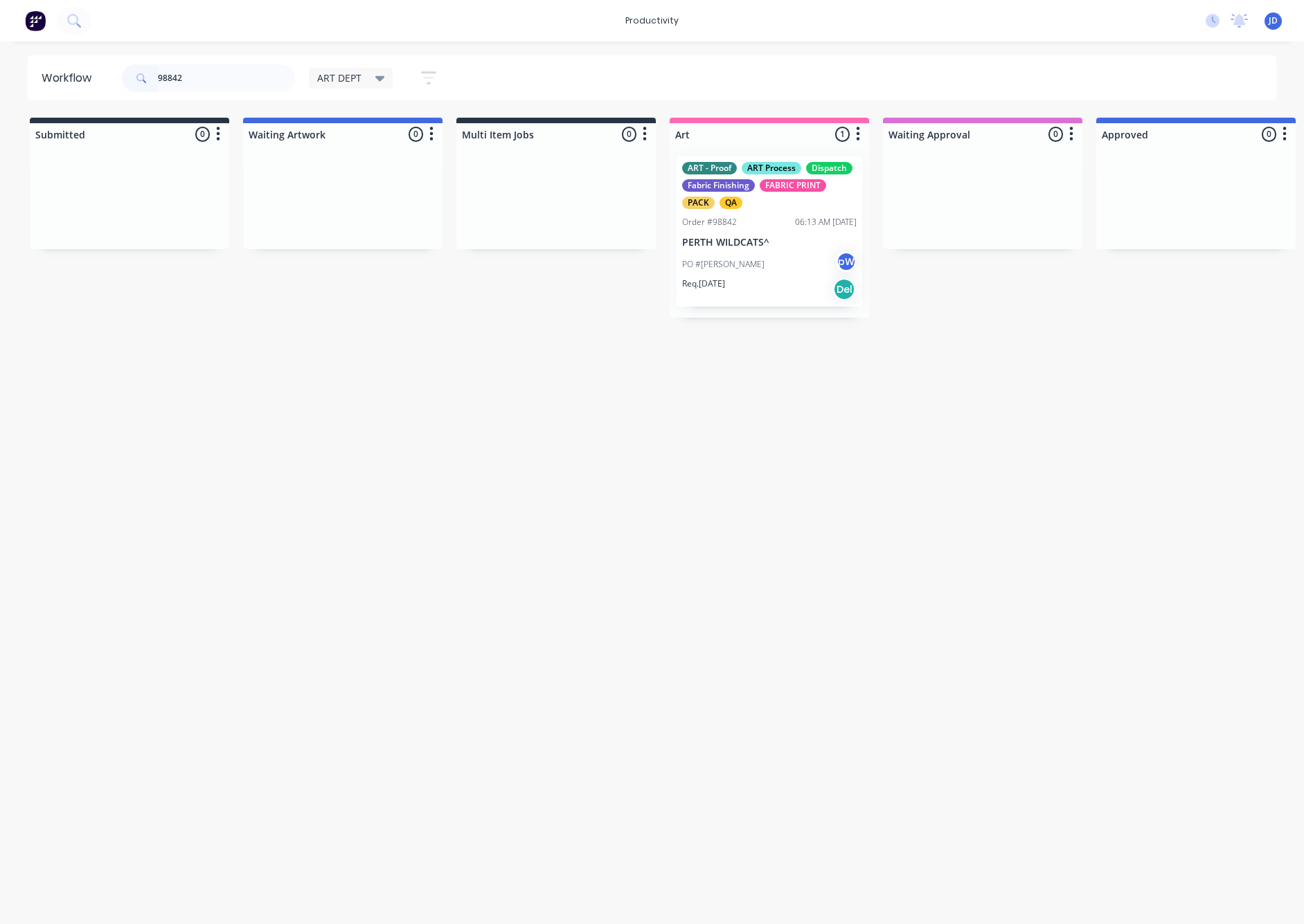
click at [753, 269] on div "PO #Daniel G pW" at bounding box center [770, 264] width 175 height 26
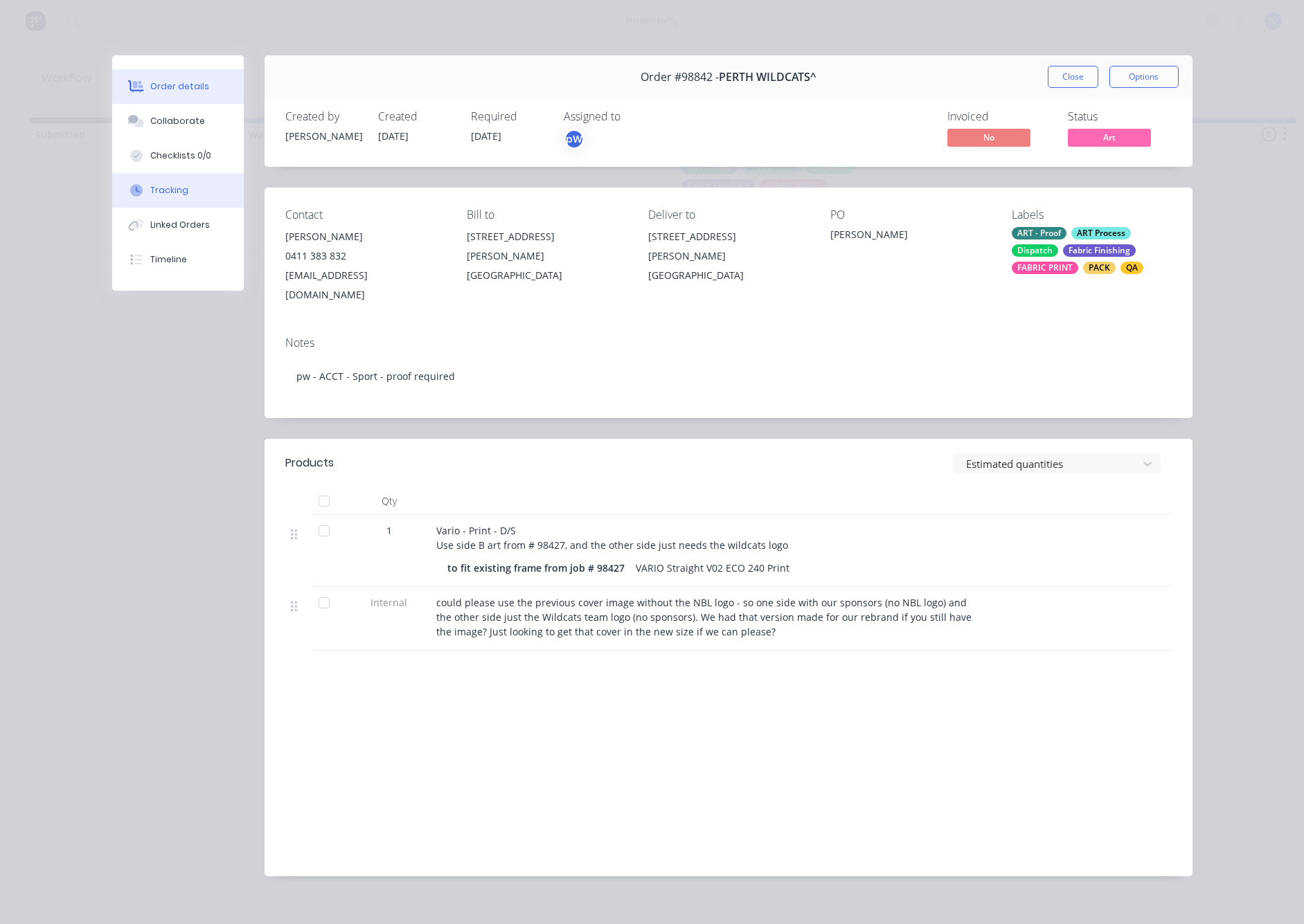
click at [166, 190] on div "Tracking" at bounding box center [169, 191] width 38 height 13
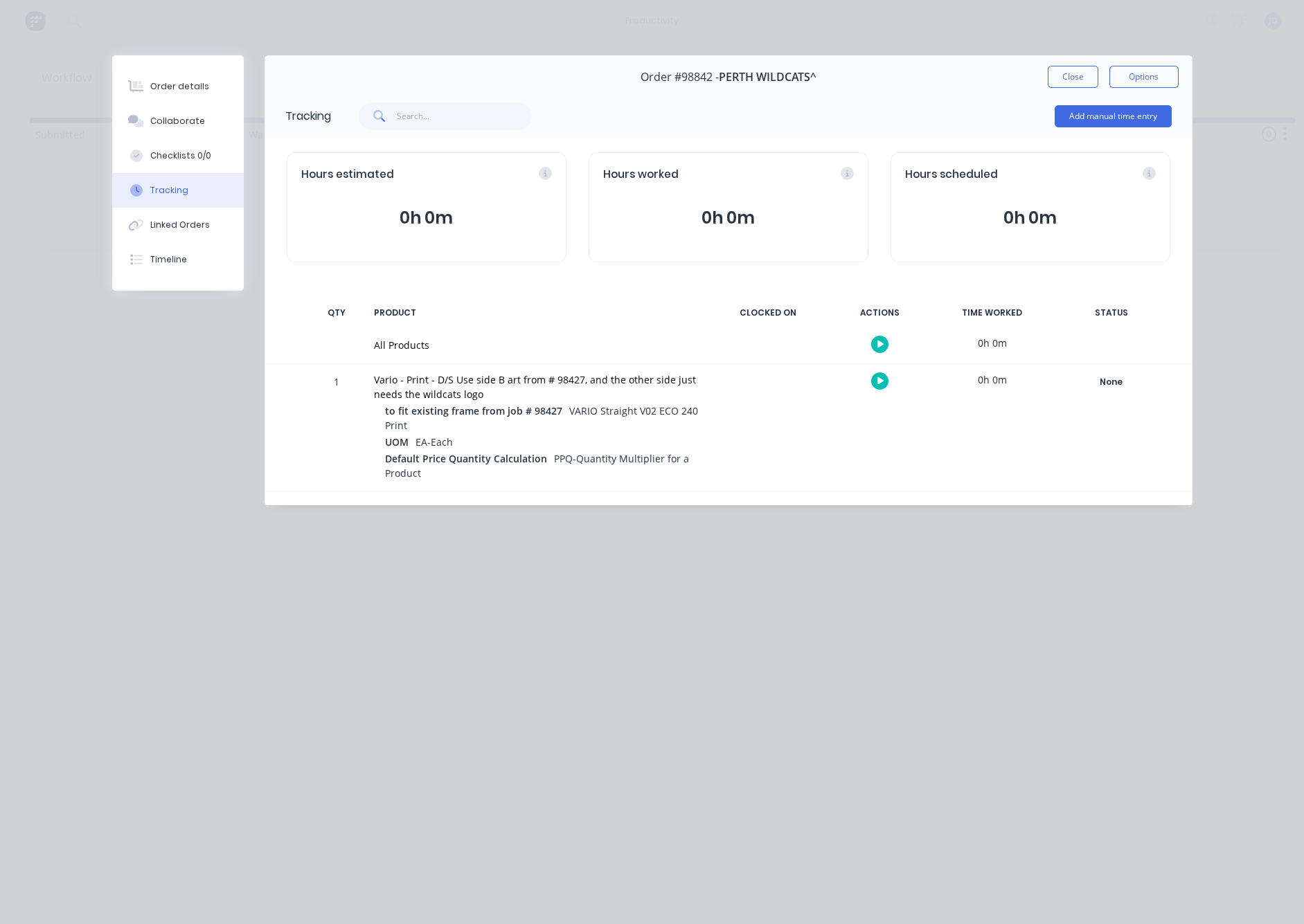
click at [878, 385] on icon "button" at bounding box center [881, 381] width 7 height 9
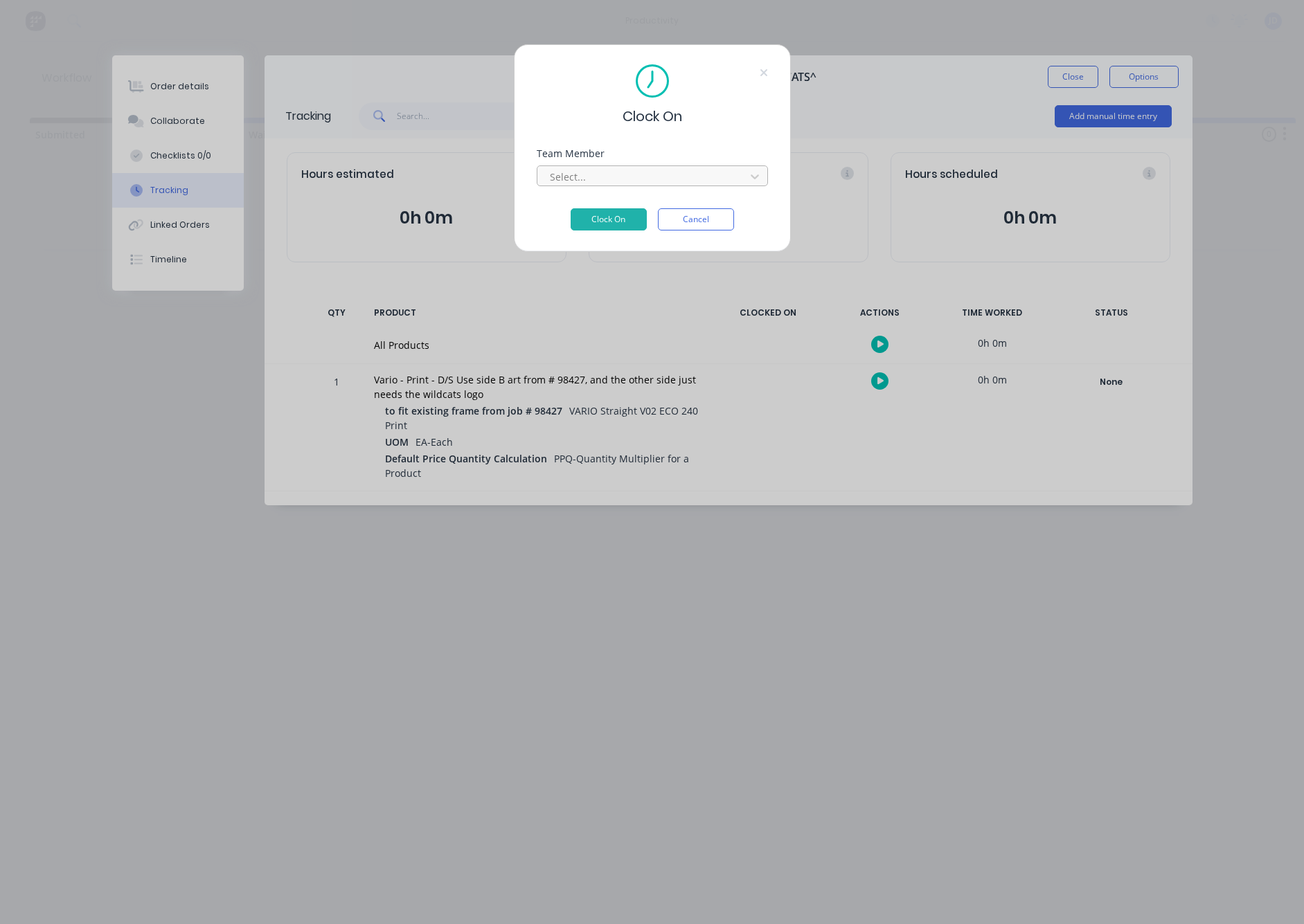
drag, startPoint x: 613, startPoint y: 178, endPoint x: 610, endPoint y: 186, distance: 8.5
click at [612, 178] on div at bounding box center [643, 176] width 190 height 17
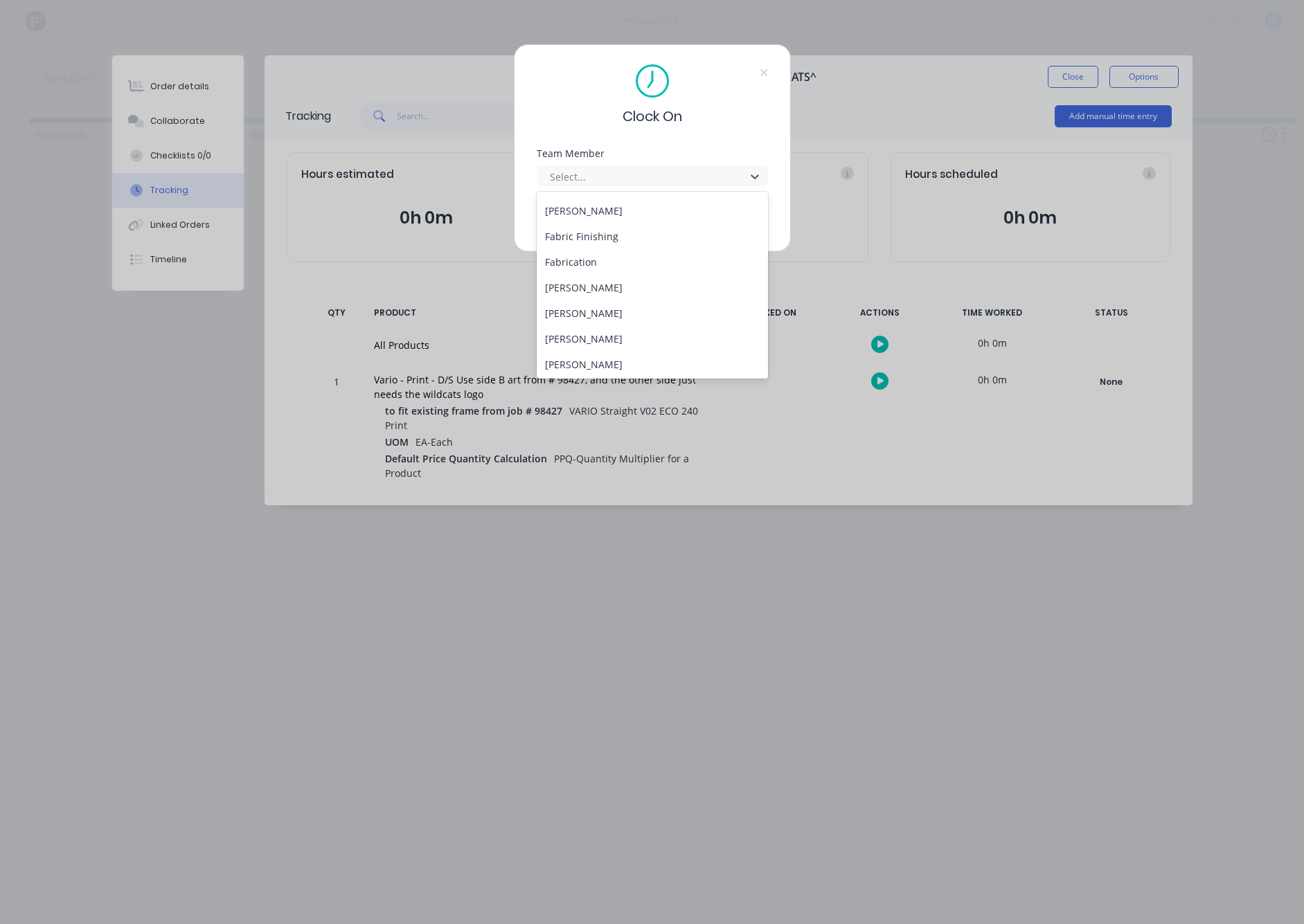
scroll to position [127, 0]
click at [587, 319] on div "[PERSON_NAME]" at bounding box center [652, 310] width 231 height 26
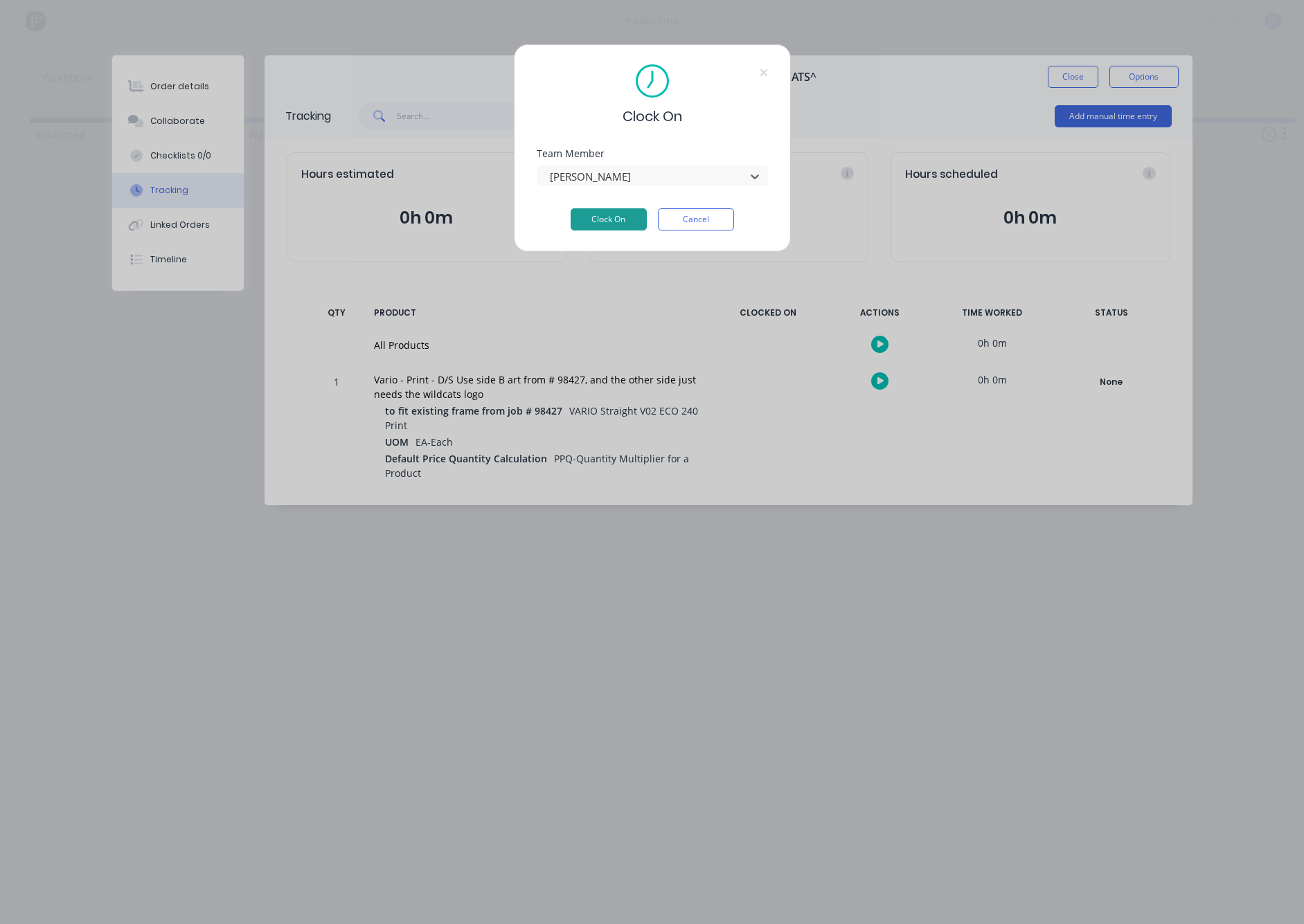
click at [593, 210] on button "Clock On" at bounding box center [609, 219] width 76 height 22
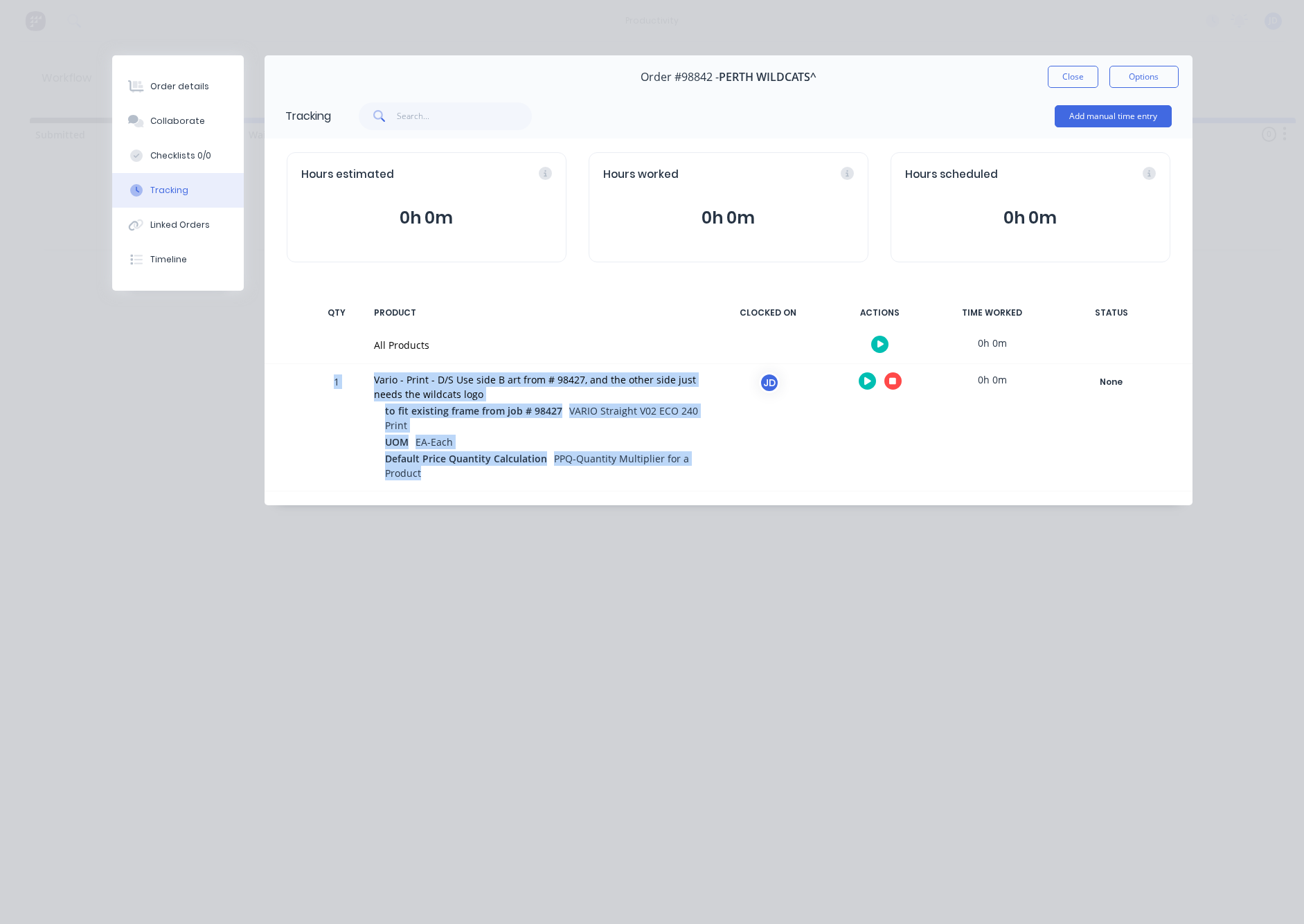
drag, startPoint x: 505, startPoint y: 467, endPoint x: 375, endPoint y: 383, distance: 154.8
click at [351, 376] on div "1 Vario - Print - D/S Use side B art from # 98427, and the other side just need…" at bounding box center [728, 428] width 928 height 127
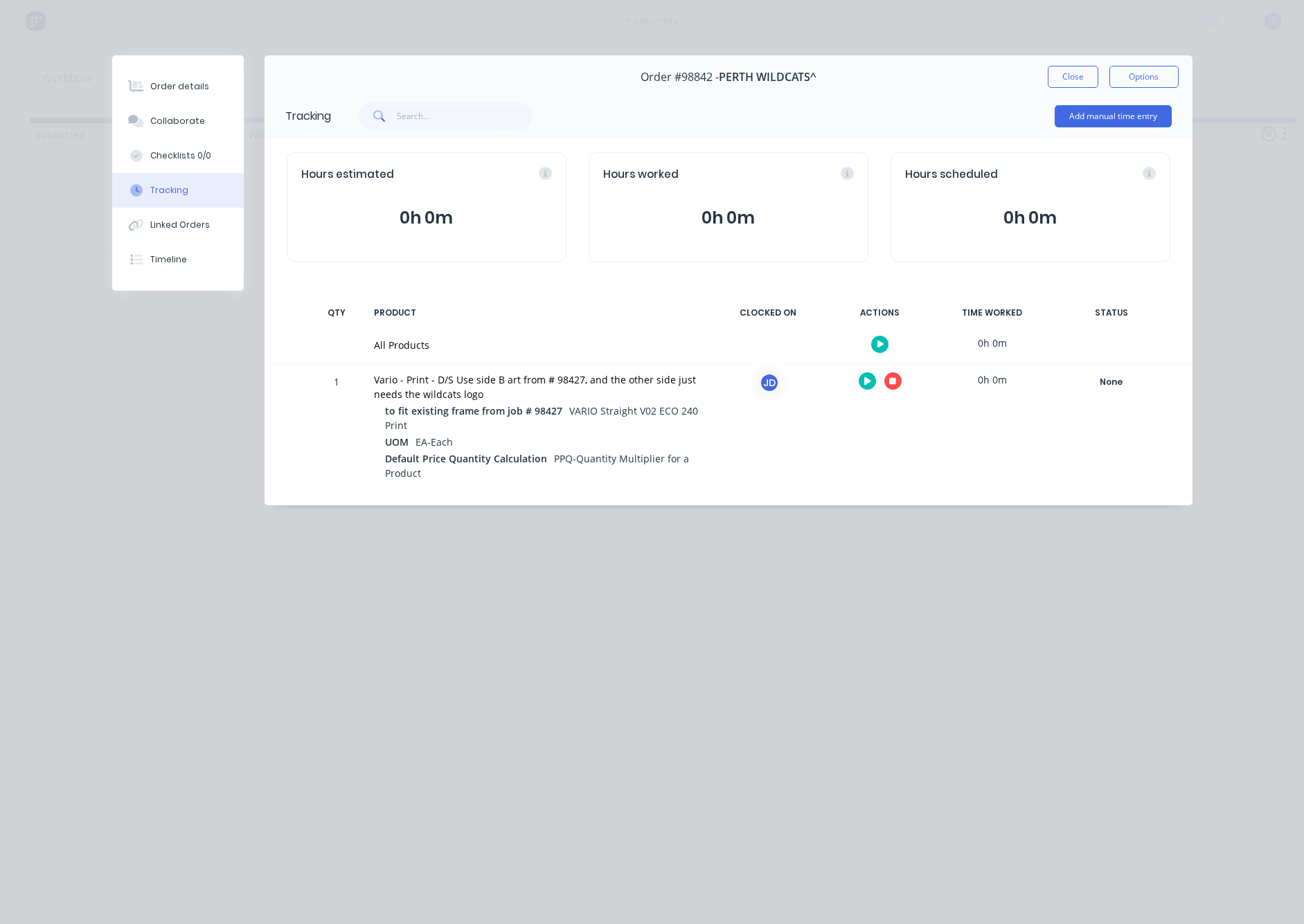
click at [400, 391] on div "Vario - Print - D/S Use side B art from # 98427, and the other side just needs …" at bounding box center [536, 387] width 325 height 29
click at [904, 385] on div at bounding box center [881, 381] width 104 height 34
click at [894, 385] on icon "button" at bounding box center [893, 381] width 7 height 7
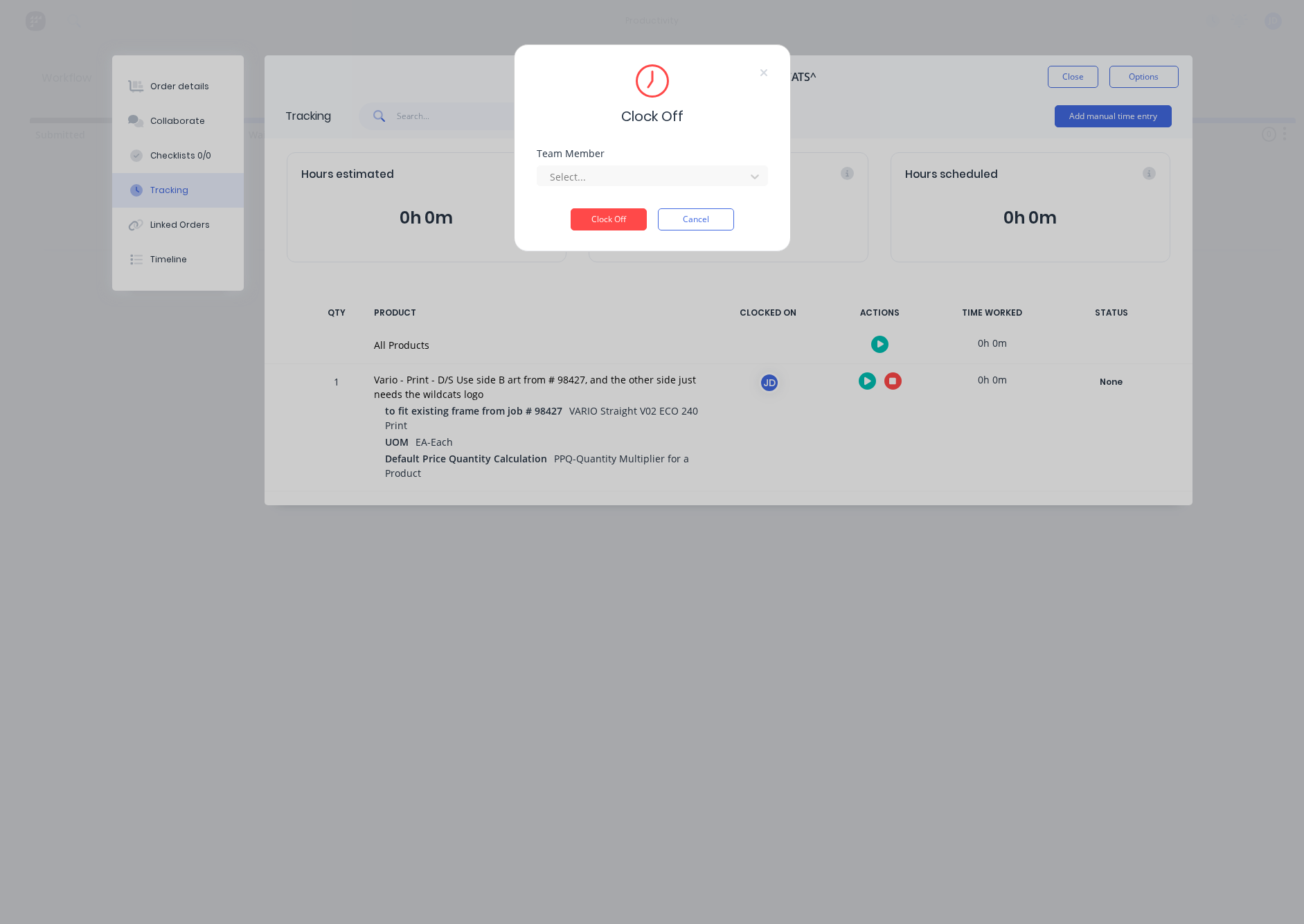
drag, startPoint x: 606, startPoint y: 186, endPoint x: 600, endPoint y: 191, distance: 7.8
click at [606, 186] on div "Select..." at bounding box center [643, 177] width 198 height 21
click at [579, 210] on div "[PERSON_NAME]" at bounding box center [652, 207] width 231 height 26
click at [590, 229] on button "Clock Off" at bounding box center [609, 219] width 76 height 22
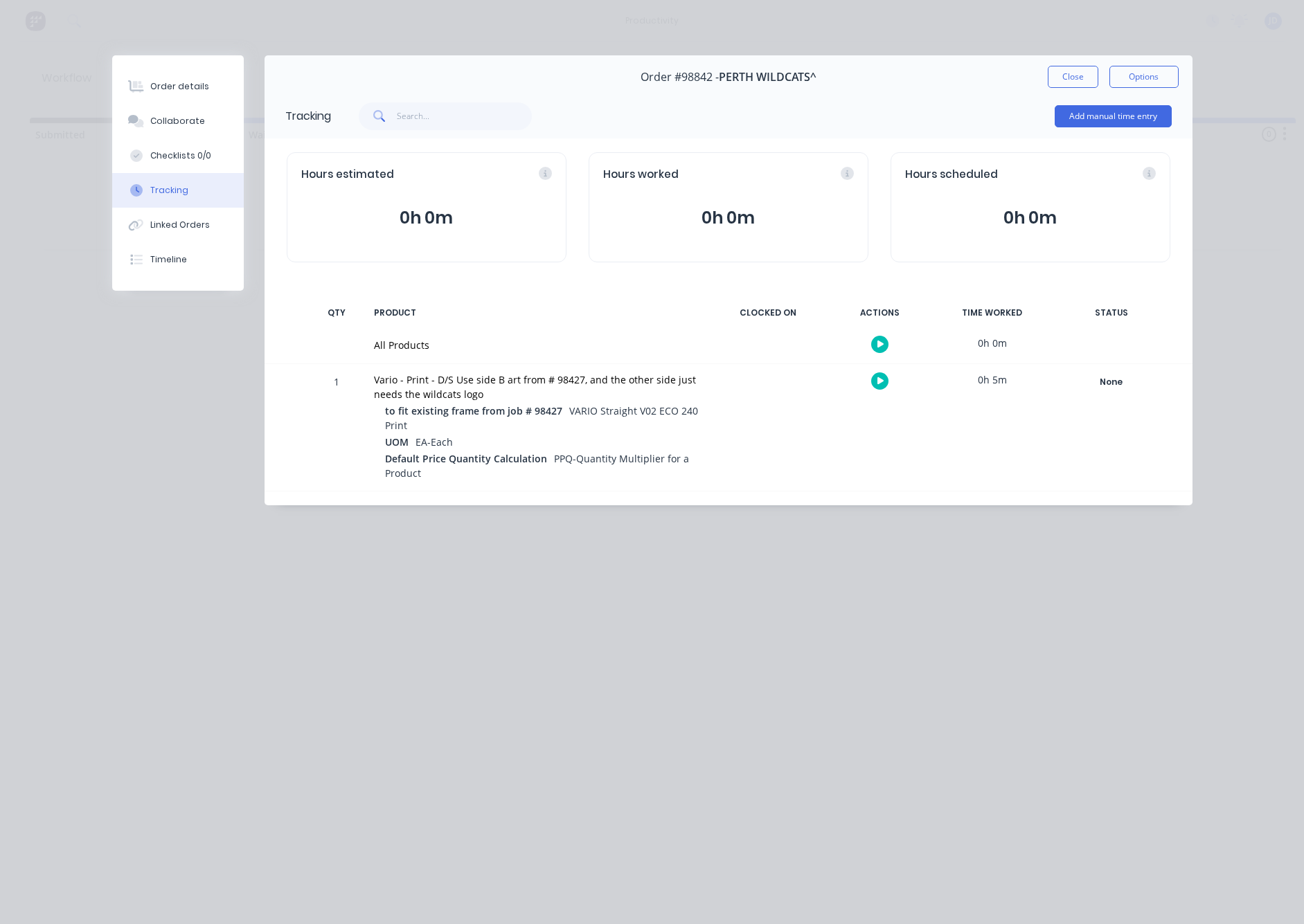
click at [1065, 78] on button "Close" at bounding box center [1073, 76] width 50 height 22
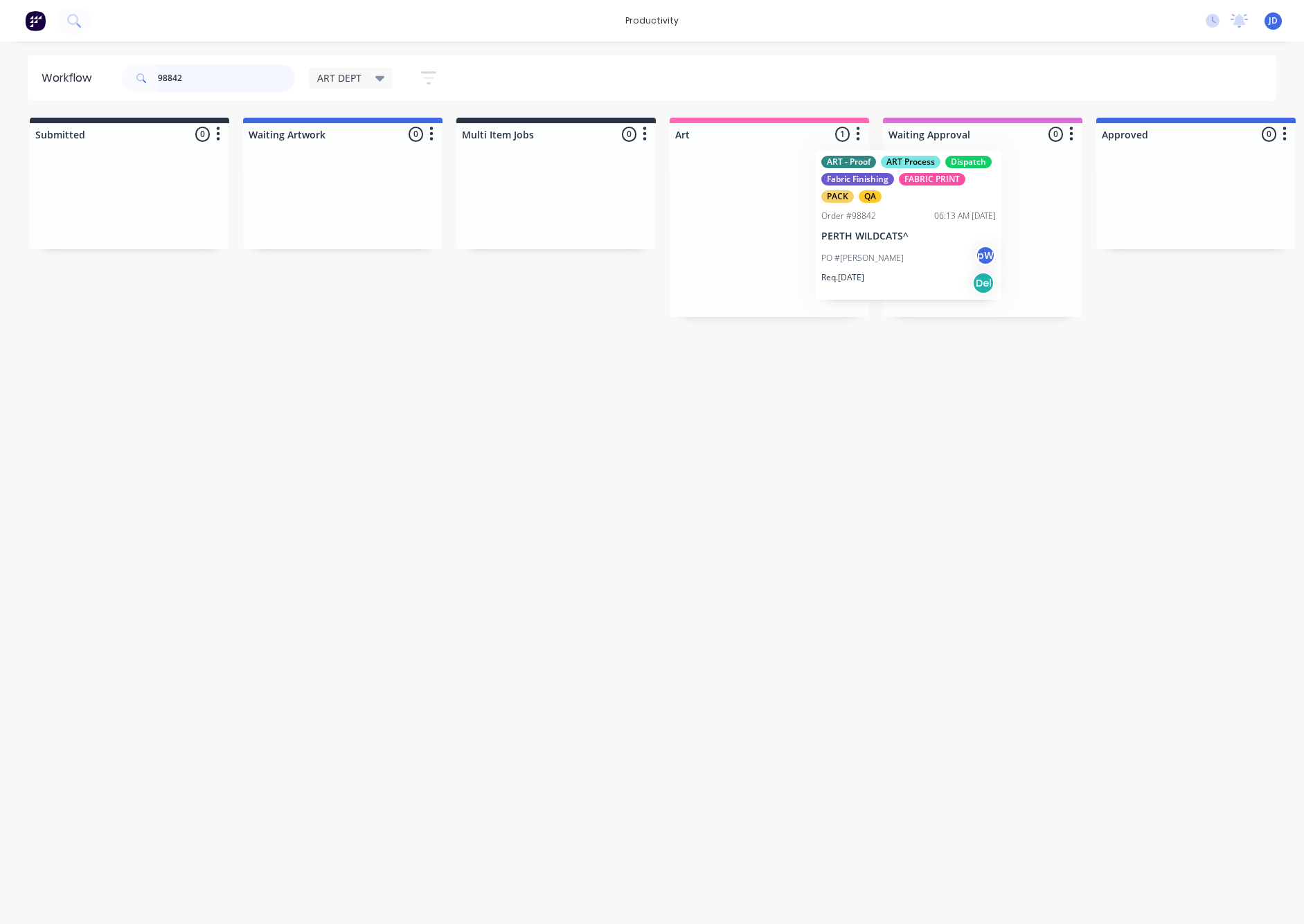
drag, startPoint x: 795, startPoint y: 227, endPoint x: 921, endPoint y: 221, distance: 126.1
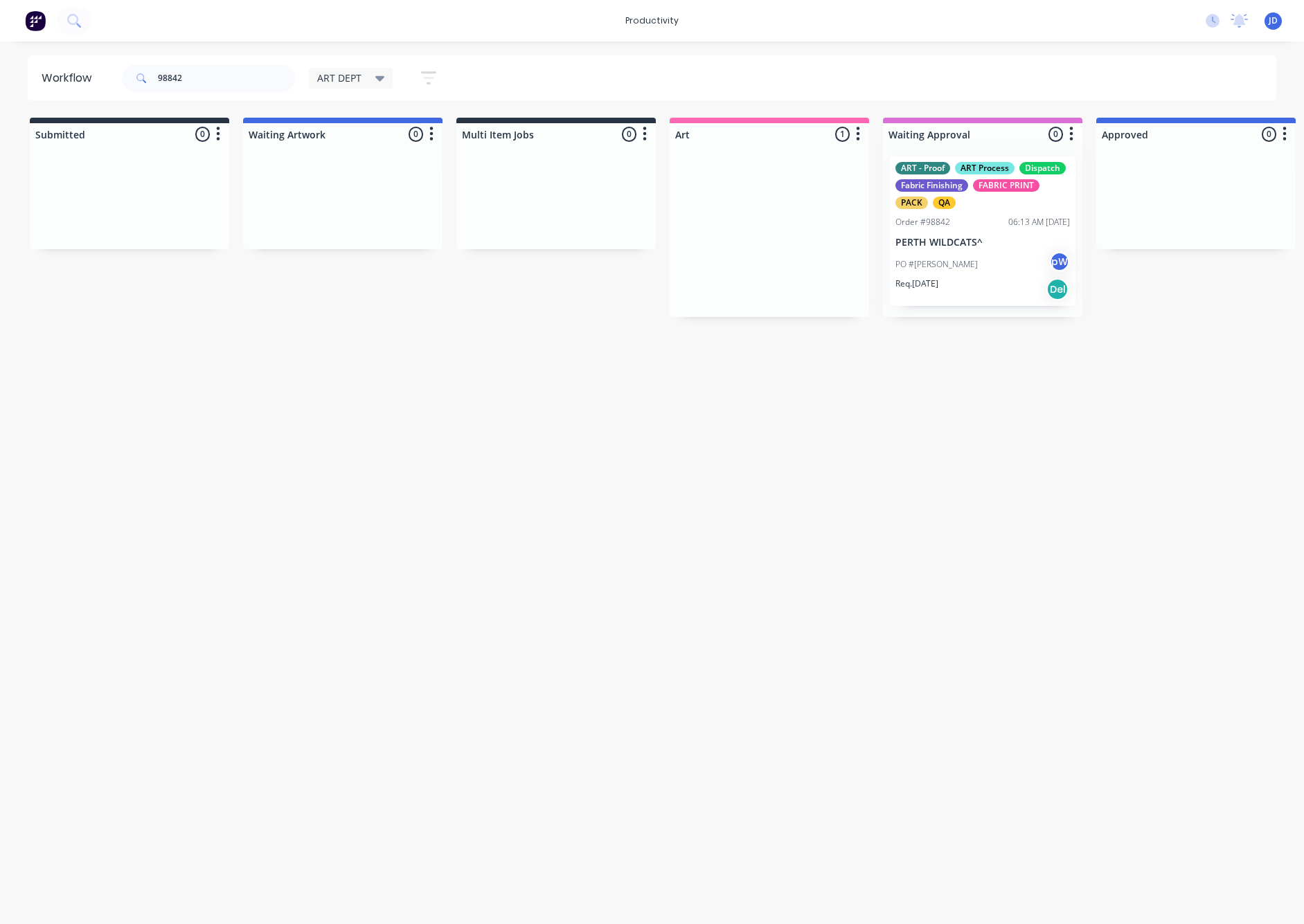
click at [927, 420] on div "Workflow 98842 ART DEPT Save new view None edit ART DEPT (Default) edit Banner …" at bounding box center [652, 476] width 1304 height 841
drag, startPoint x: 163, startPoint y: 72, endPoint x: 107, endPoint y: 65, distance: 56.4
click at [107, 65] on header "Workflow 98842 ART DEPT Save new view None edit ART DEPT (Default) edit Banner …" at bounding box center [652, 78] width 1250 height 45
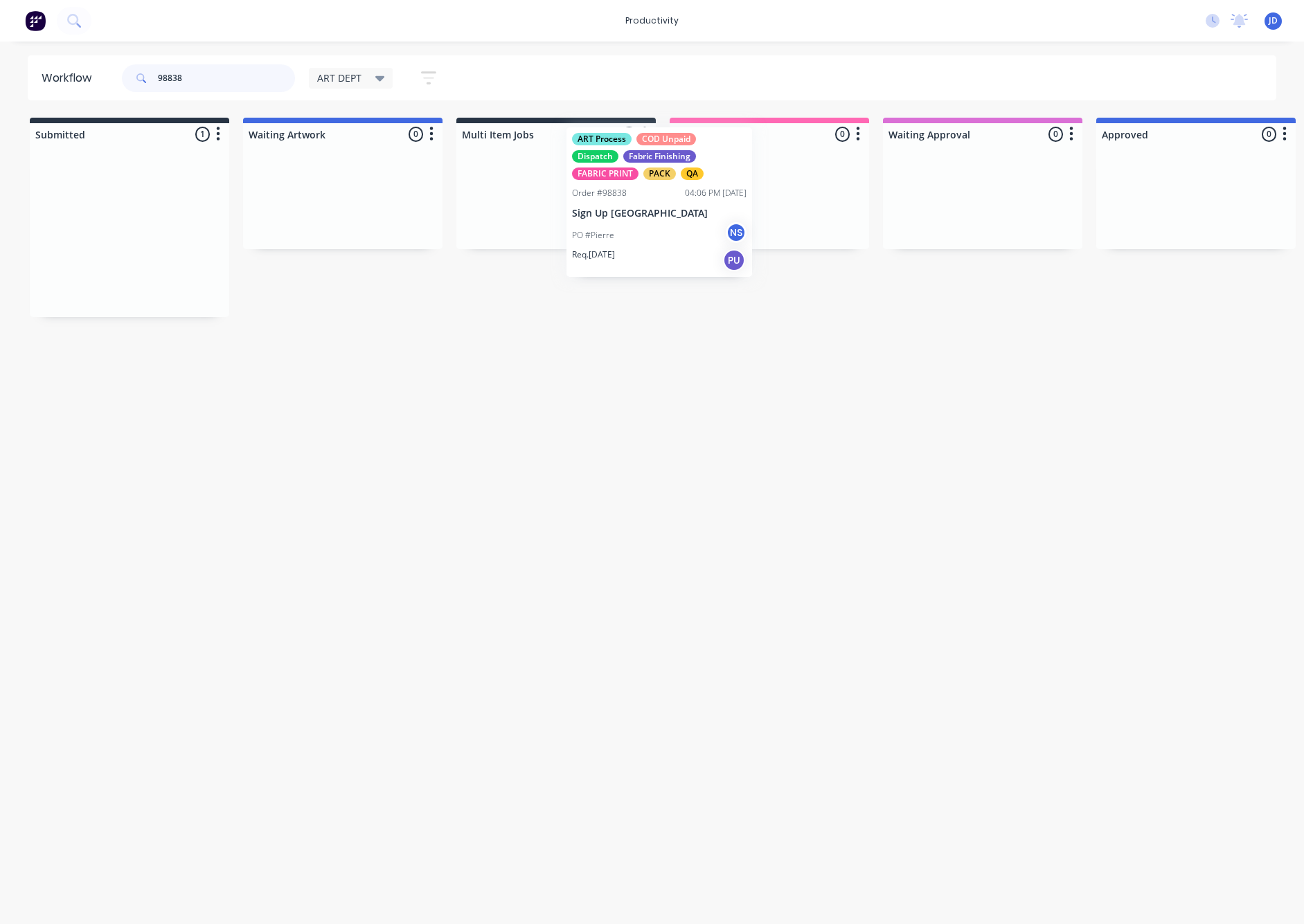
drag, startPoint x: 511, startPoint y: 233, endPoint x: 756, endPoint y: 227, distance: 245.1
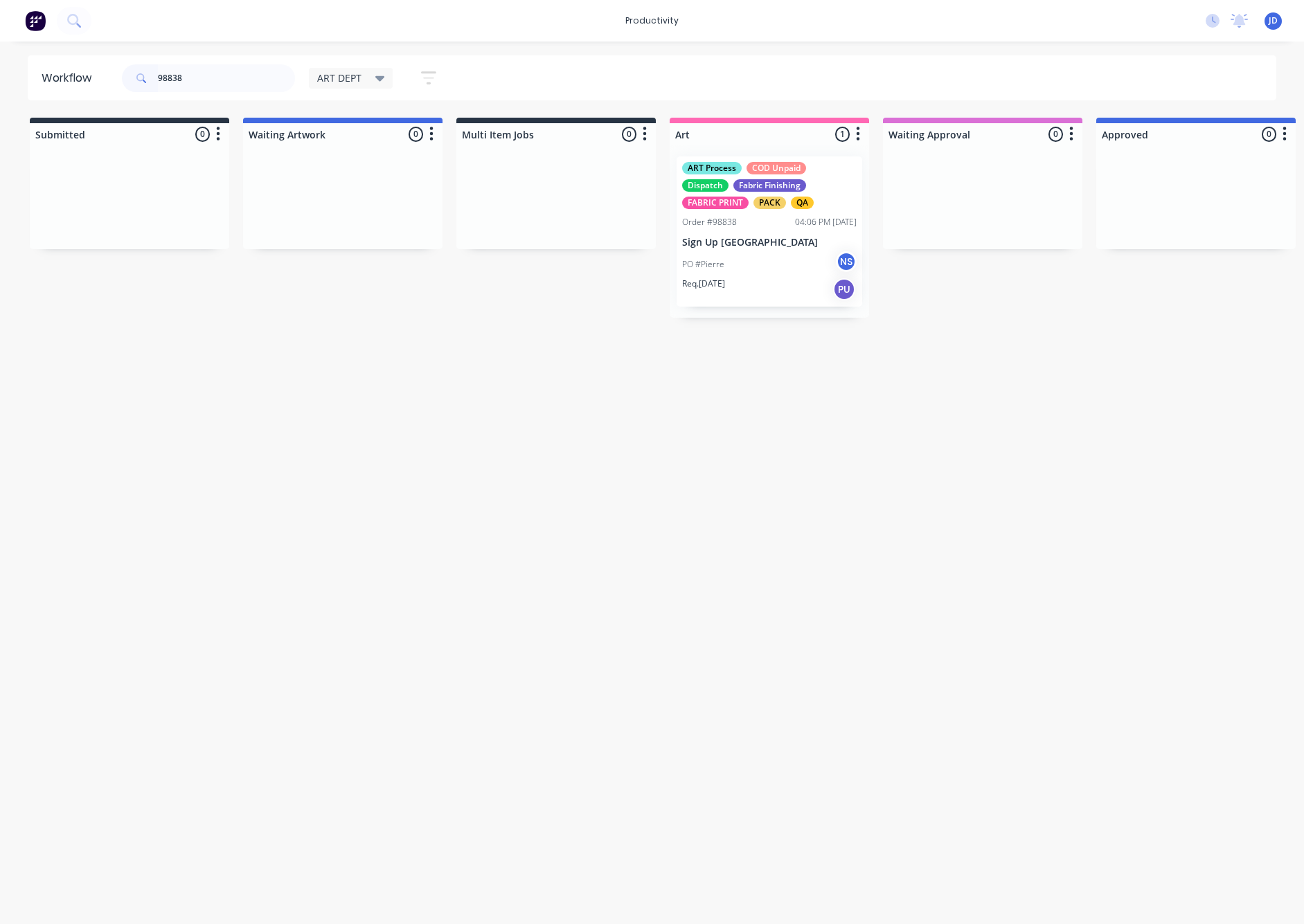
click at [753, 234] on div "ART Process COD Unpaid Dispatch Fabric Finishing FABRIC PRINT PACK QA Order #98…" at bounding box center [769, 232] width 185 height 151
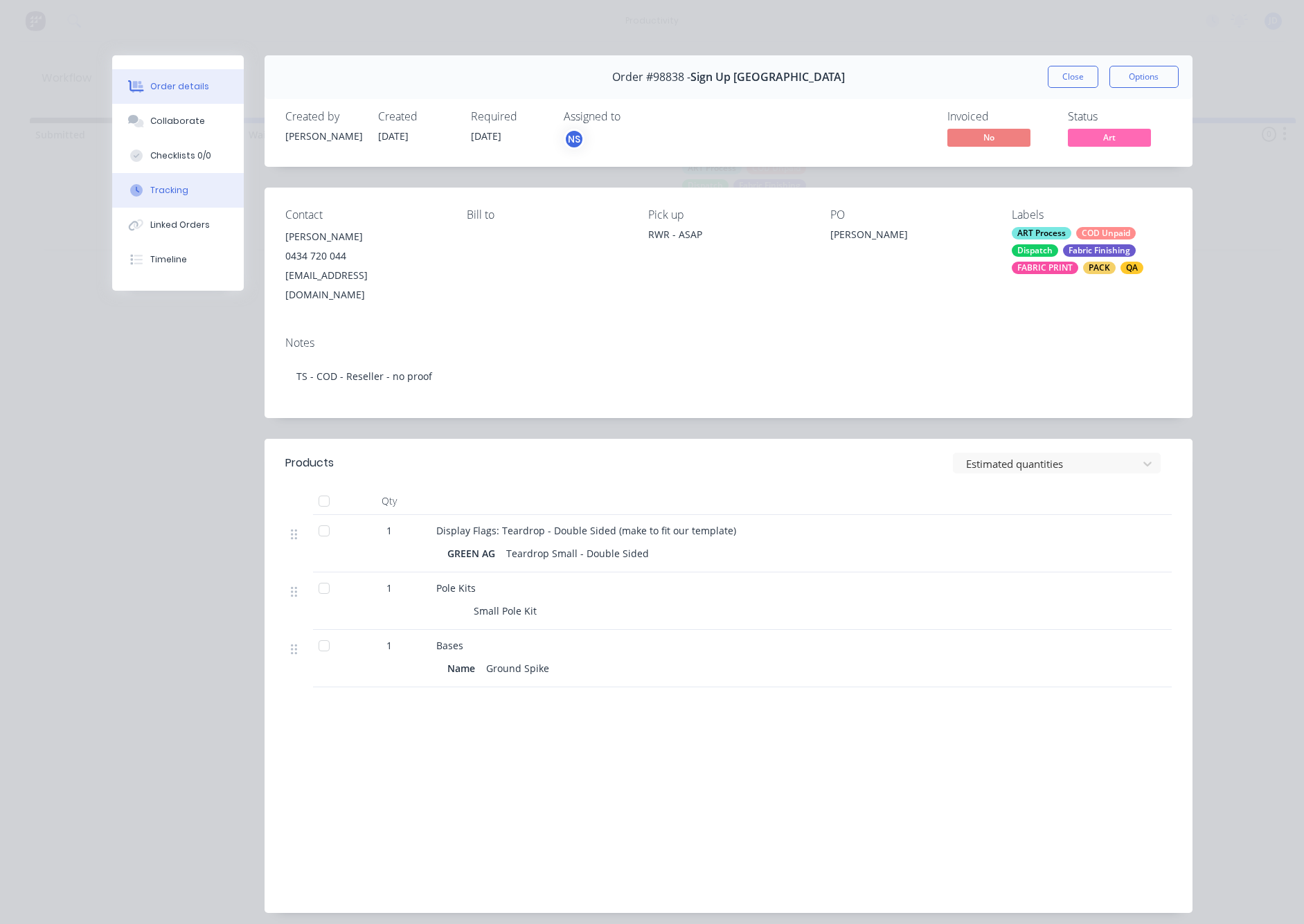
drag, startPoint x: 190, startPoint y: 177, endPoint x: 230, endPoint y: 181, distance: 40.2
click at [190, 177] on button "Tracking" at bounding box center [178, 191] width 132 height 35
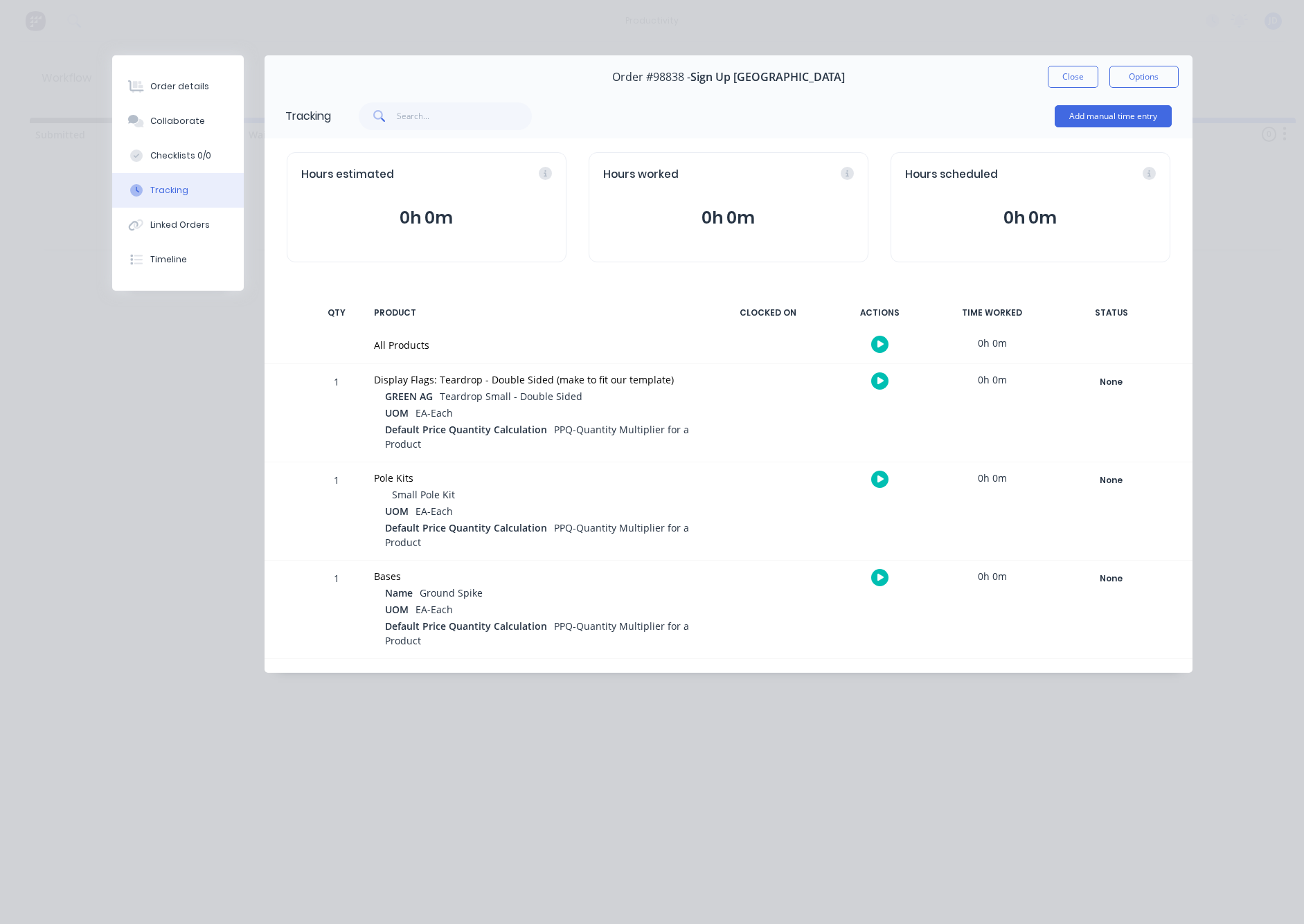
click at [872, 374] on div at bounding box center [881, 381] width 104 height 34
click at [881, 384] on icon "button" at bounding box center [881, 381] width 7 height 8
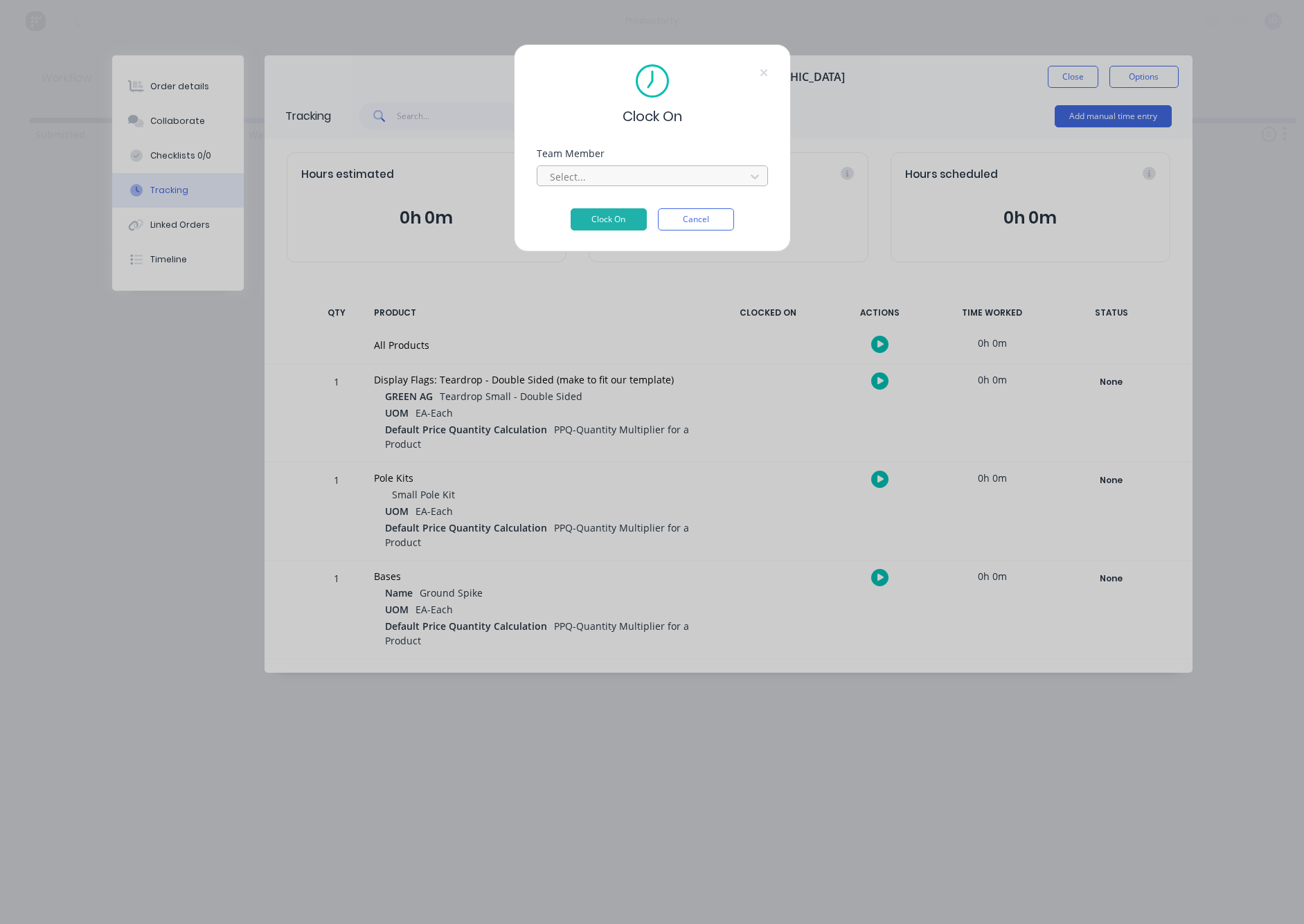
click at [591, 180] on div at bounding box center [643, 176] width 190 height 17
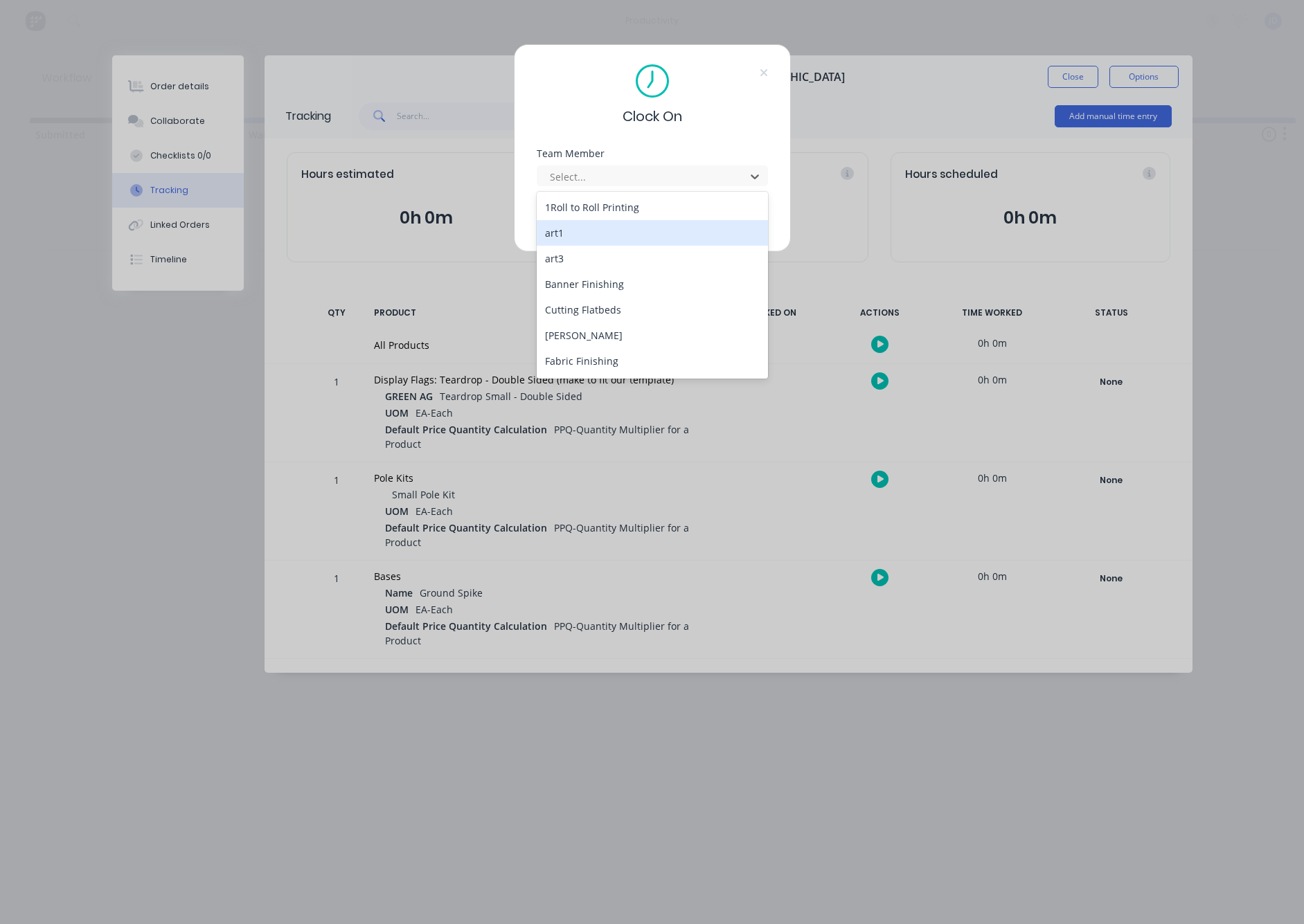
scroll to position [99, 0]
click at [589, 331] on div "[PERSON_NAME]" at bounding box center [652, 338] width 231 height 26
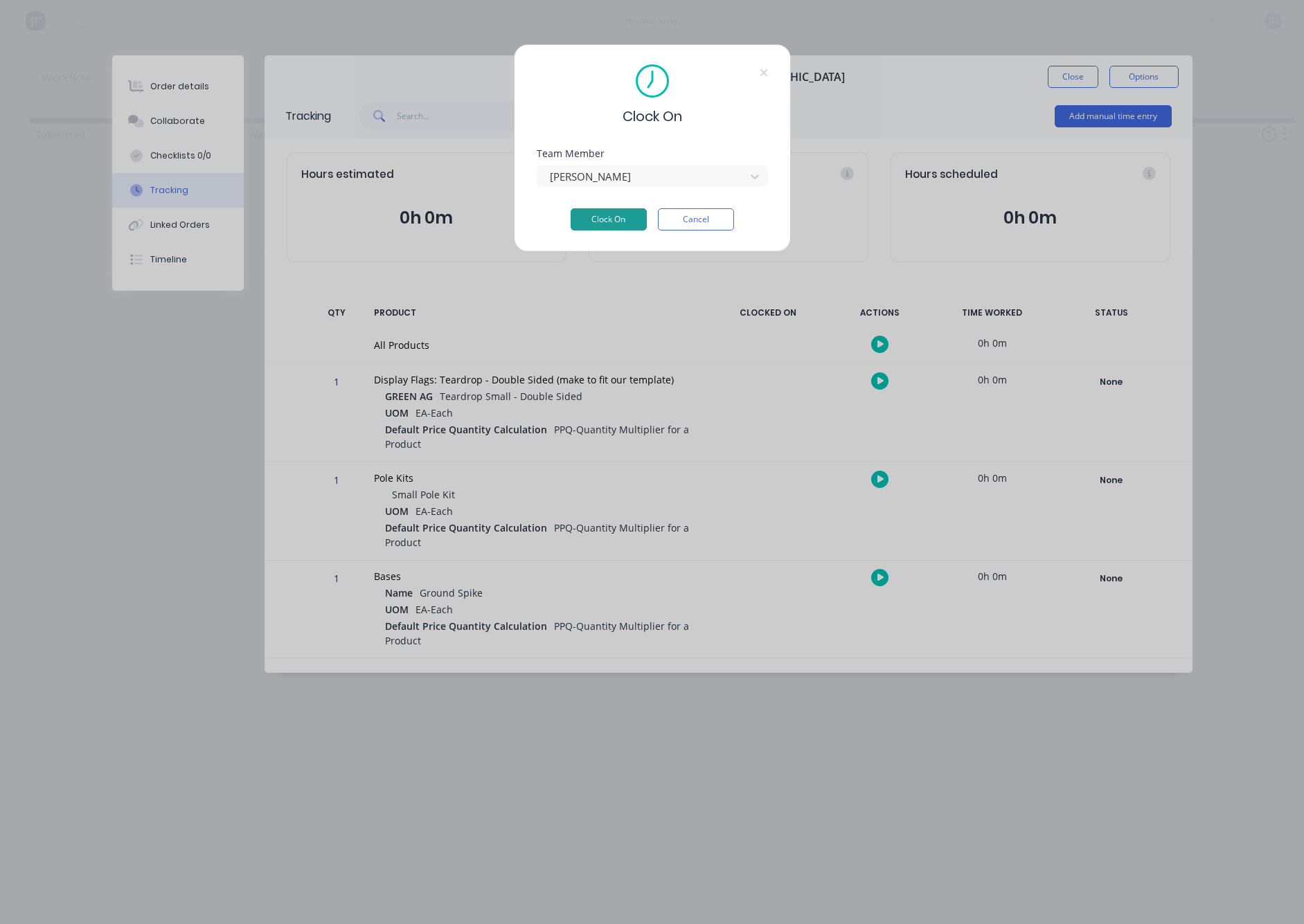
click at [604, 223] on button "Clock On" at bounding box center [609, 219] width 76 height 22
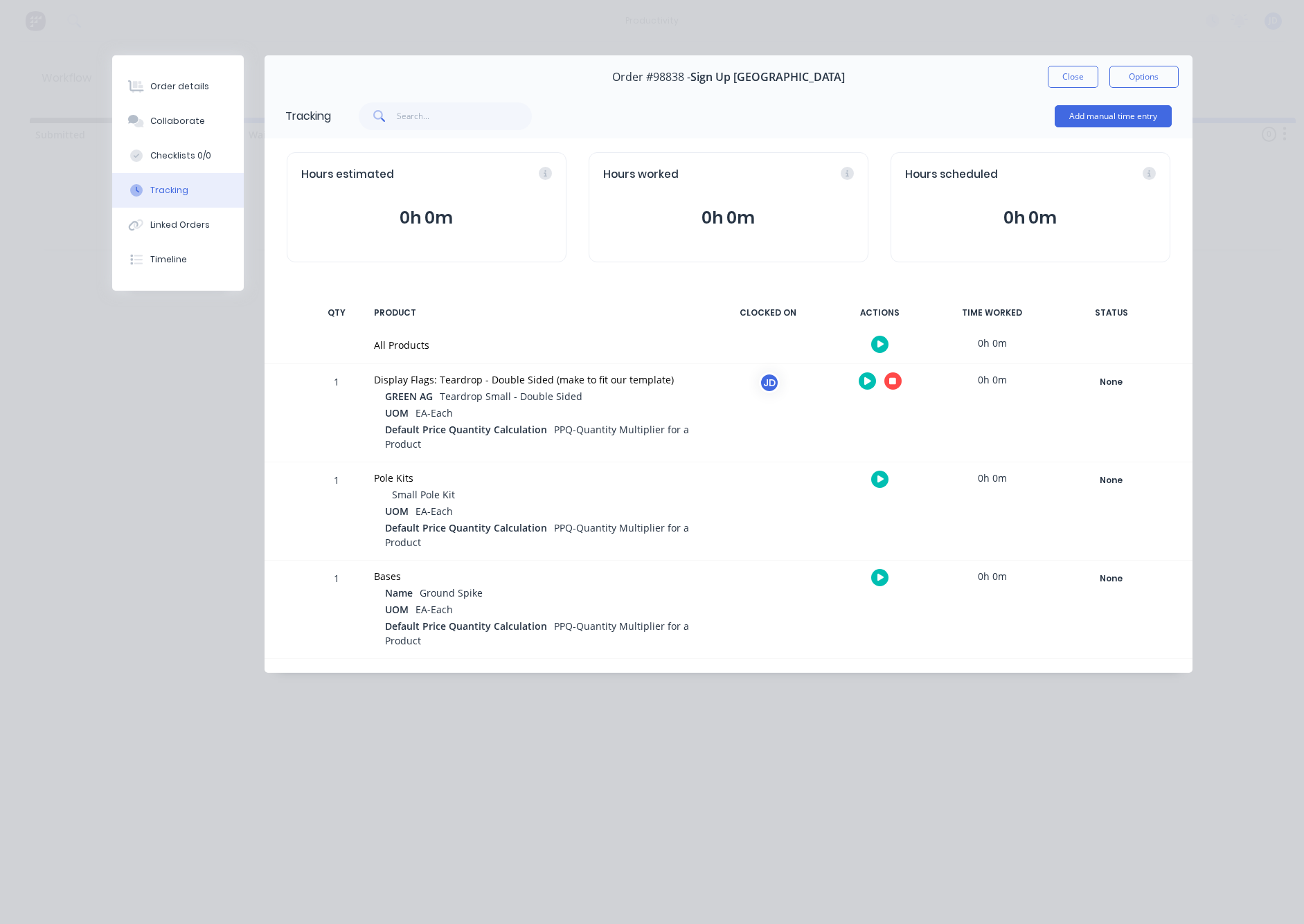
drag, startPoint x: 905, startPoint y: 388, endPoint x: 896, endPoint y: 383, distance: 10.3
click at [905, 388] on div at bounding box center [881, 381] width 104 height 34
click at [895, 382] on icon "button" at bounding box center [893, 381] width 7 height 7
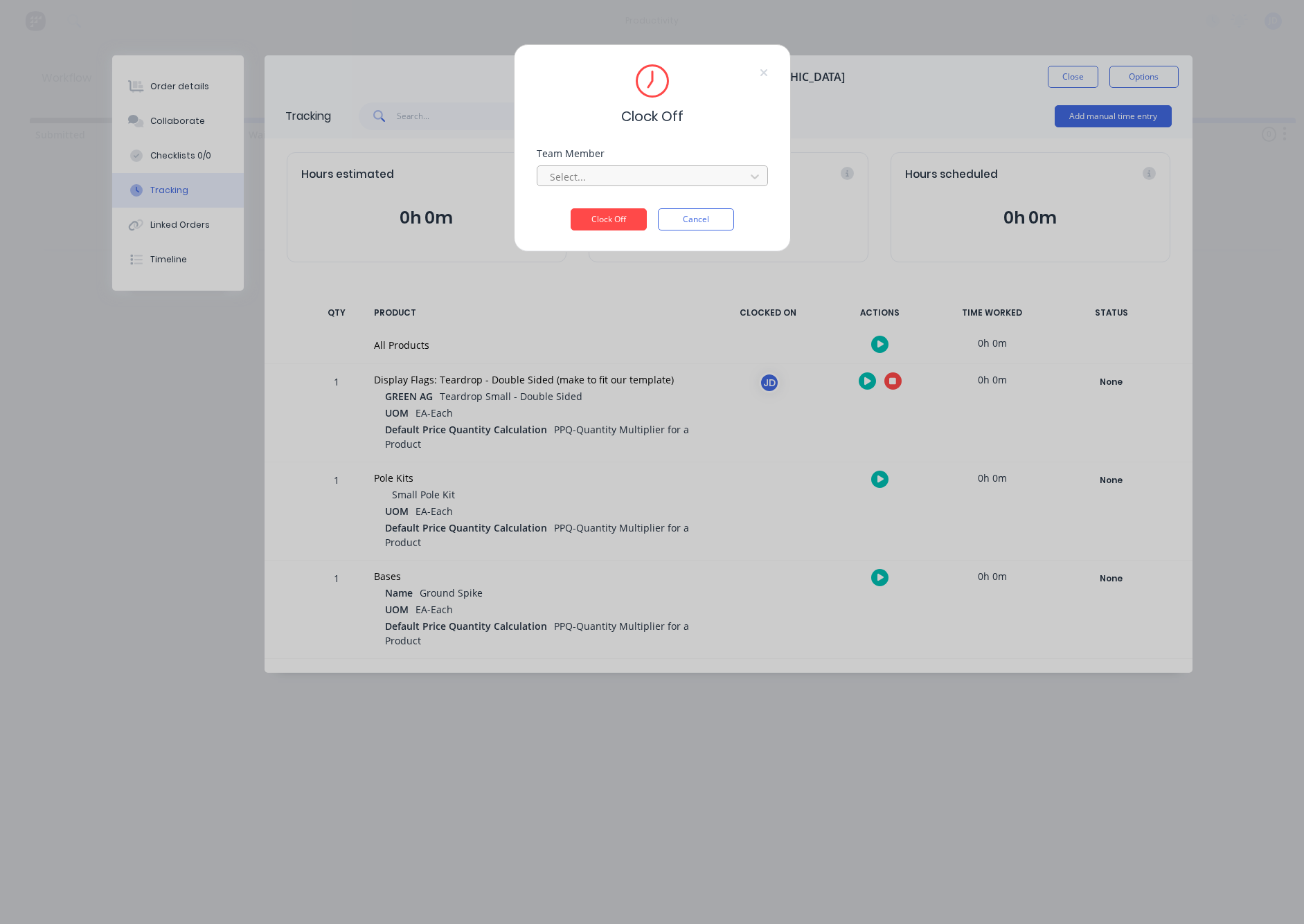
drag, startPoint x: 603, startPoint y: 159, endPoint x: 603, endPoint y: 168, distance: 9.0
click at [603, 159] on div "Team Member Select..." at bounding box center [652, 168] width 231 height 38
click at [603, 168] on div at bounding box center [643, 176] width 190 height 17
drag, startPoint x: 577, startPoint y: 192, endPoint x: 579, endPoint y: 208, distance: 16.1
click at [577, 192] on div "[PERSON_NAME]" at bounding box center [652, 207] width 231 height 31
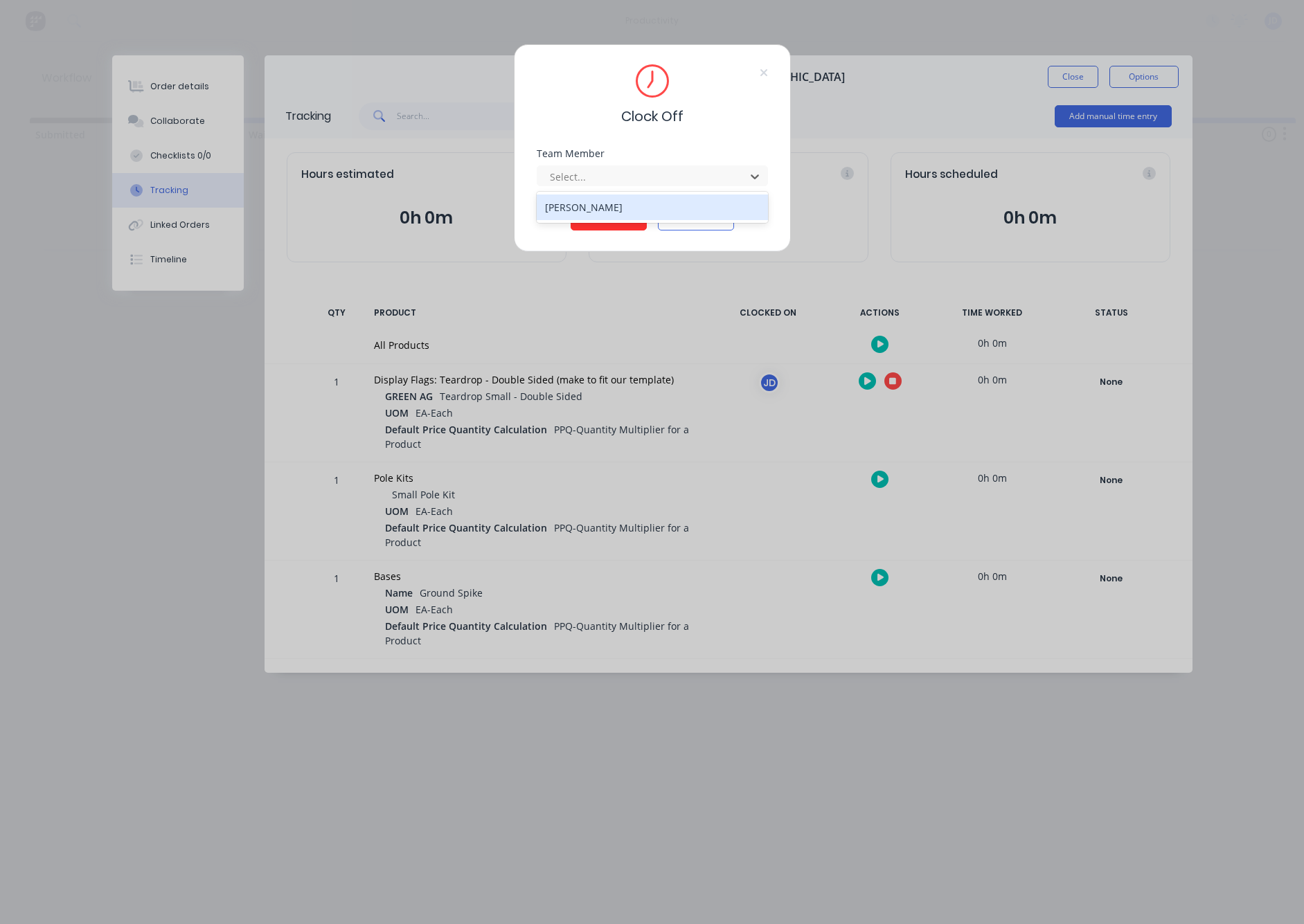
click at [579, 208] on div "[PERSON_NAME]" at bounding box center [652, 207] width 231 height 26
click at [582, 227] on button "Clock Off" at bounding box center [609, 219] width 76 height 22
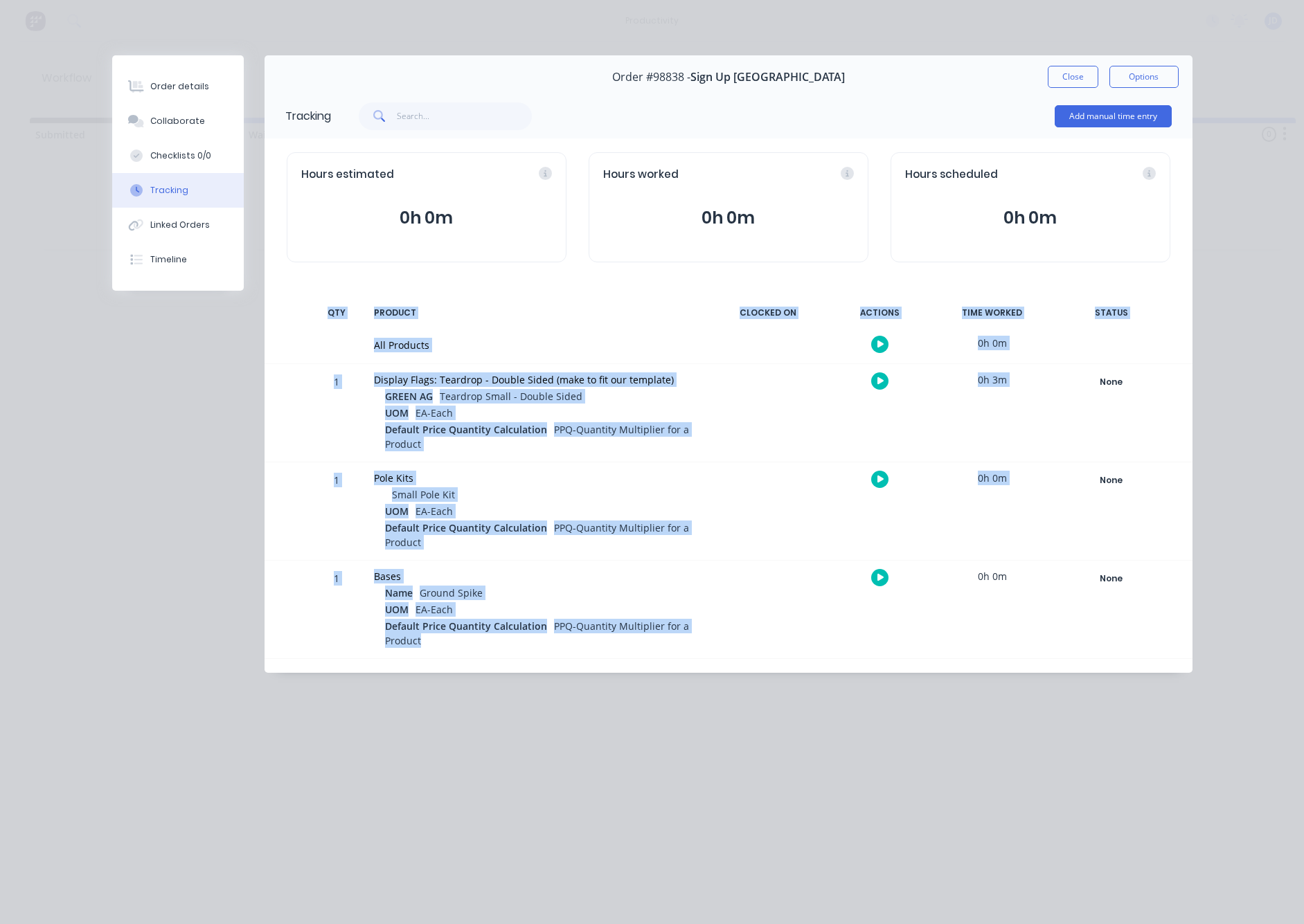
drag, startPoint x: 337, startPoint y: 325, endPoint x: 612, endPoint y: 645, distance: 421.9
click at [615, 642] on div "Tracking Add manual time entry Hours estimated 0h 0m Hours worked 0h 0m Hours s…" at bounding box center [728, 383] width 928 height 580
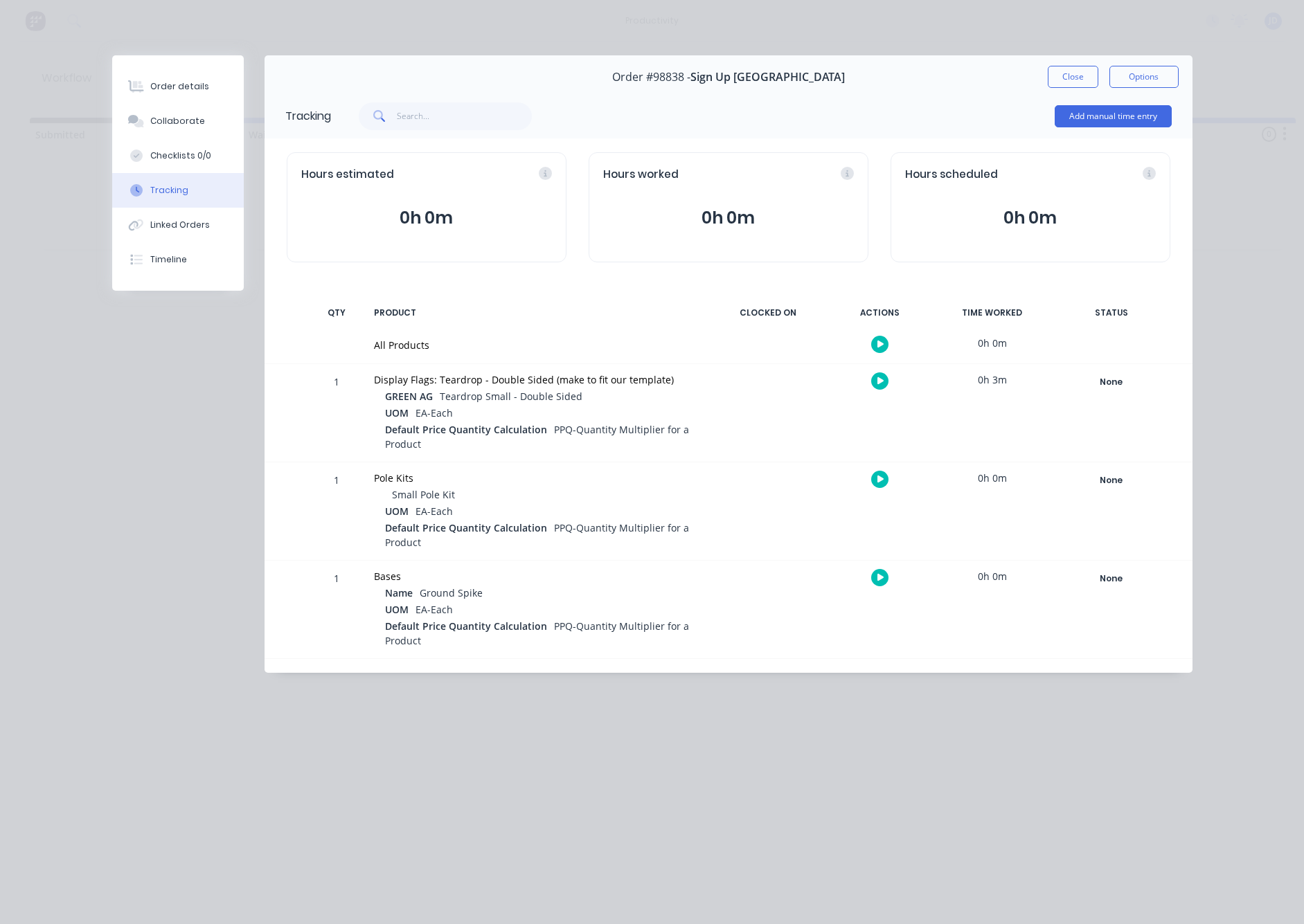
drag, startPoint x: 606, startPoint y: 651, endPoint x: 595, endPoint y: 651, distance: 11.0
click at [602, 651] on div "Bases Name Ground Spike UOM EA-Each Default Price Quantity Calculation PPQ-Quan…" at bounding box center [536, 610] width 342 height 98
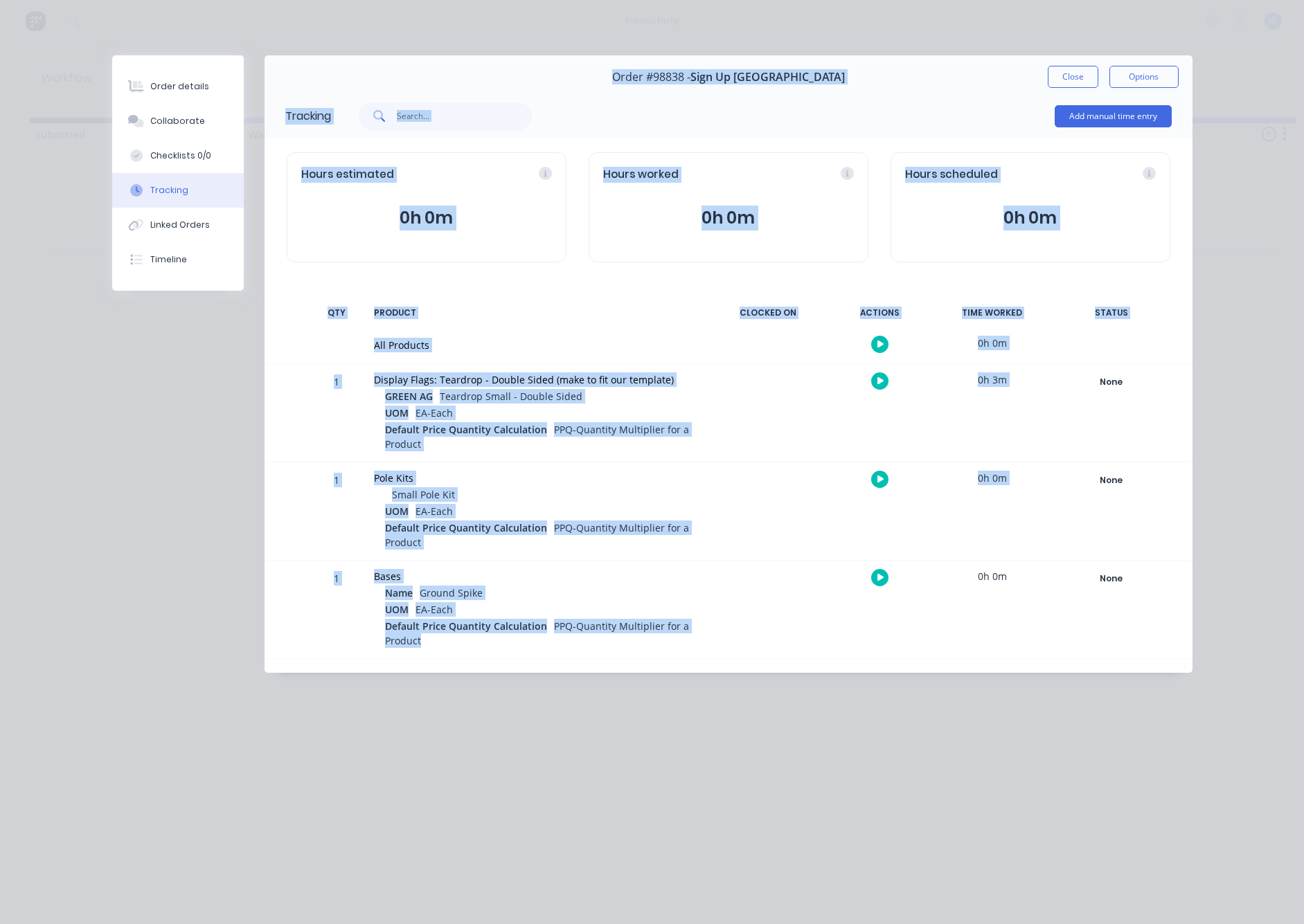
drag, startPoint x: 519, startPoint y: 630, endPoint x: 284, endPoint y: 316, distance: 392.2
click at [218, 271] on div "Order details Collaborate Checklists 0/0 Tracking Linked Orders Timeline Order …" at bounding box center [652, 364] width 1108 height 618
click at [331, 328] on div "QTY" at bounding box center [336, 313] width 41 height 29
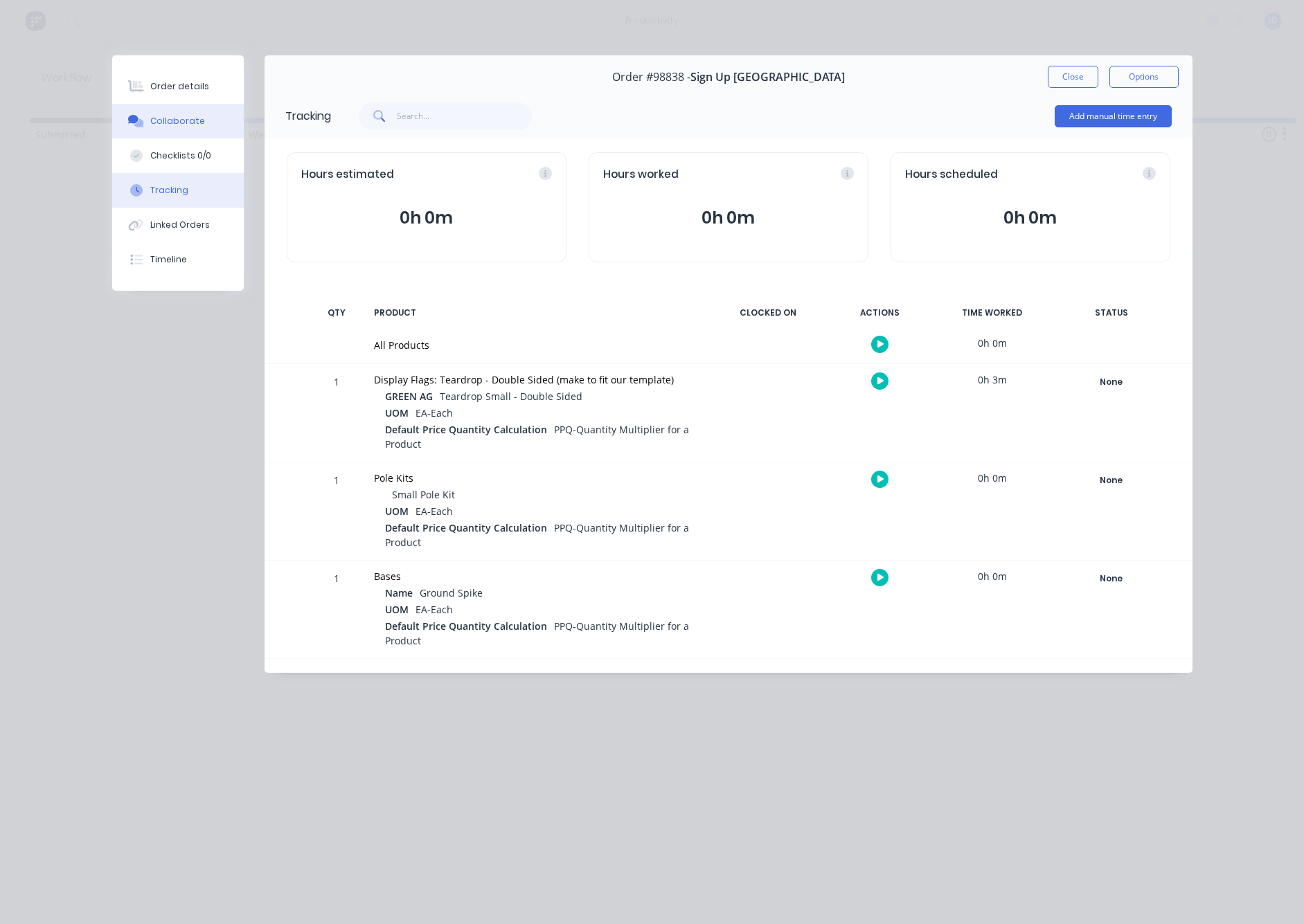
click at [139, 129] on button "Collaborate" at bounding box center [178, 121] width 132 height 35
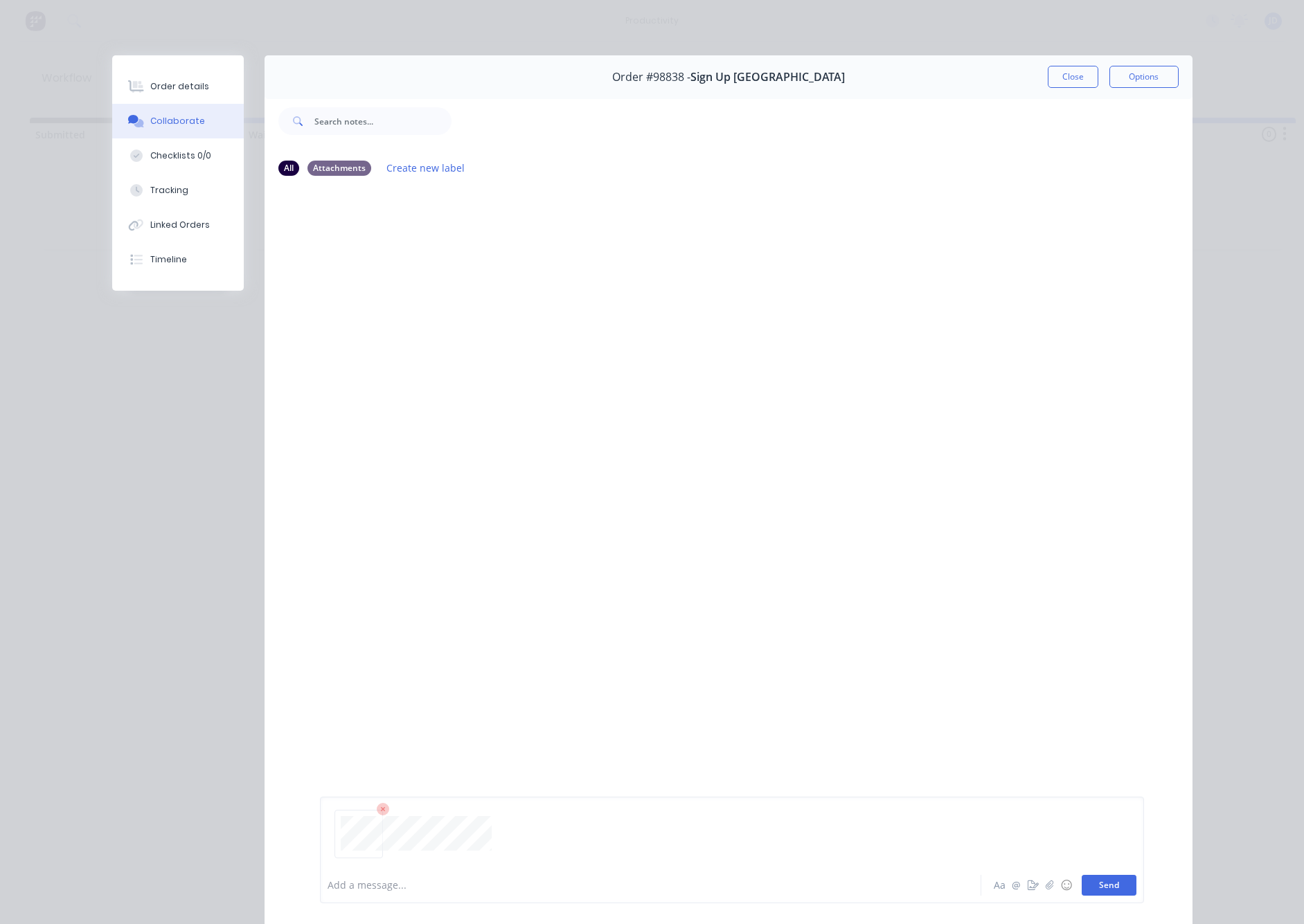
click at [1113, 894] on button "Send" at bounding box center [1109, 886] width 55 height 21
drag, startPoint x: 1079, startPoint y: 75, endPoint x: 1036, endPoint y: 76, distance: 43.0
click at [1079, 75] on button "Close" at bounding box center [1073, 76] width 50 height 22
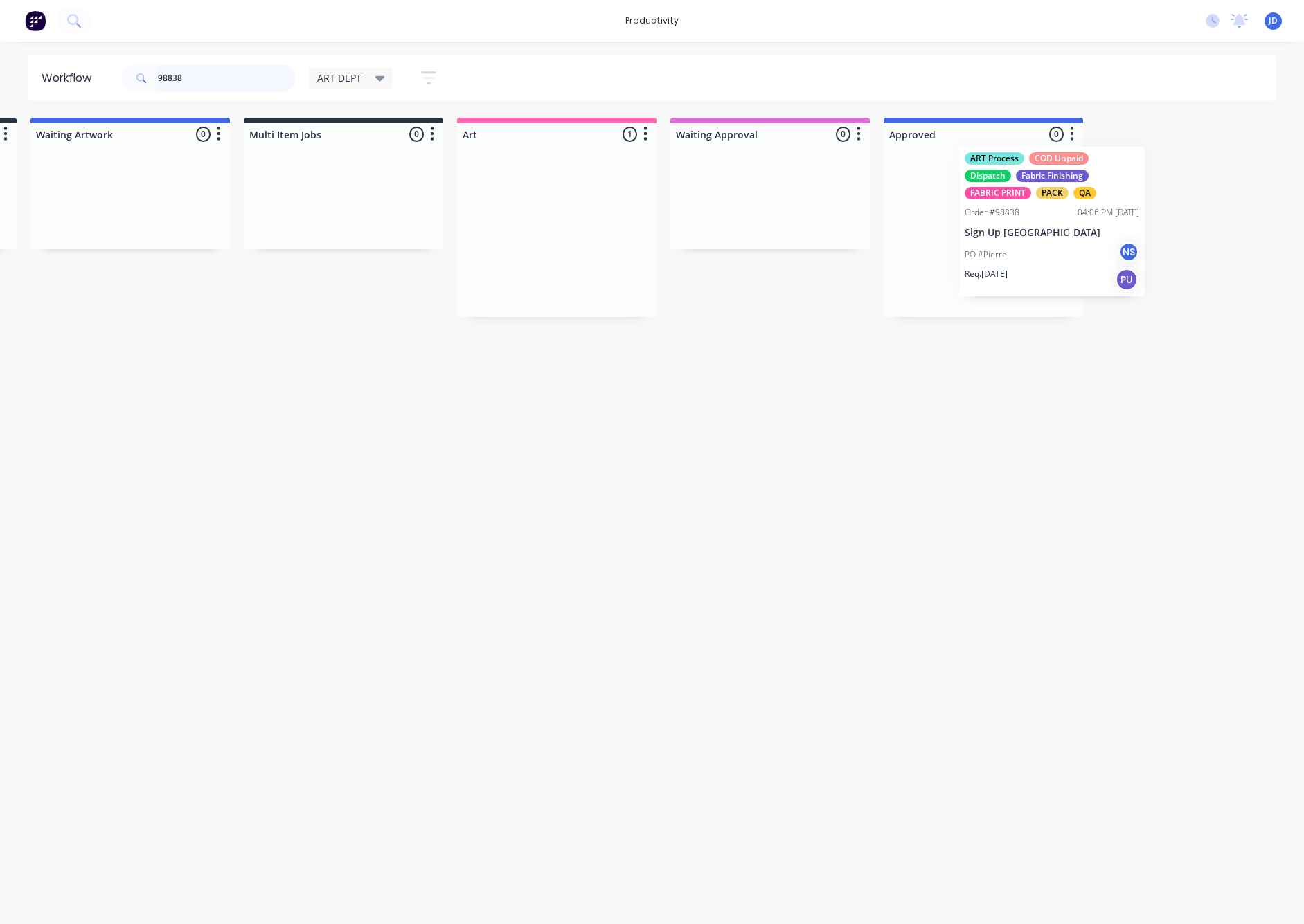
drag, startPoint x: 1049, startPoint y: 238, endPoint x: 1005, endPoint y: 223, distance: 46.5
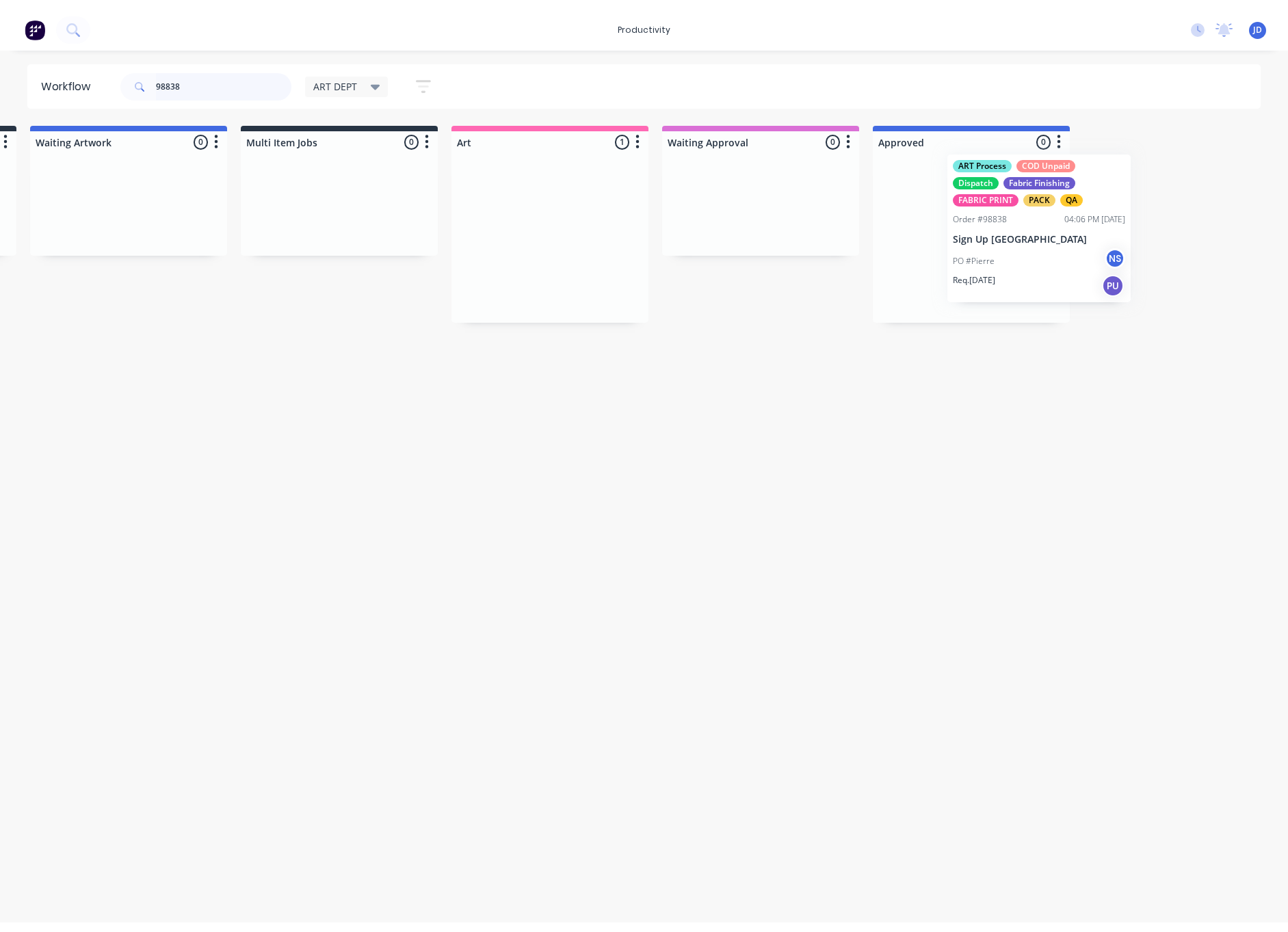
scroll to position [0, 212]
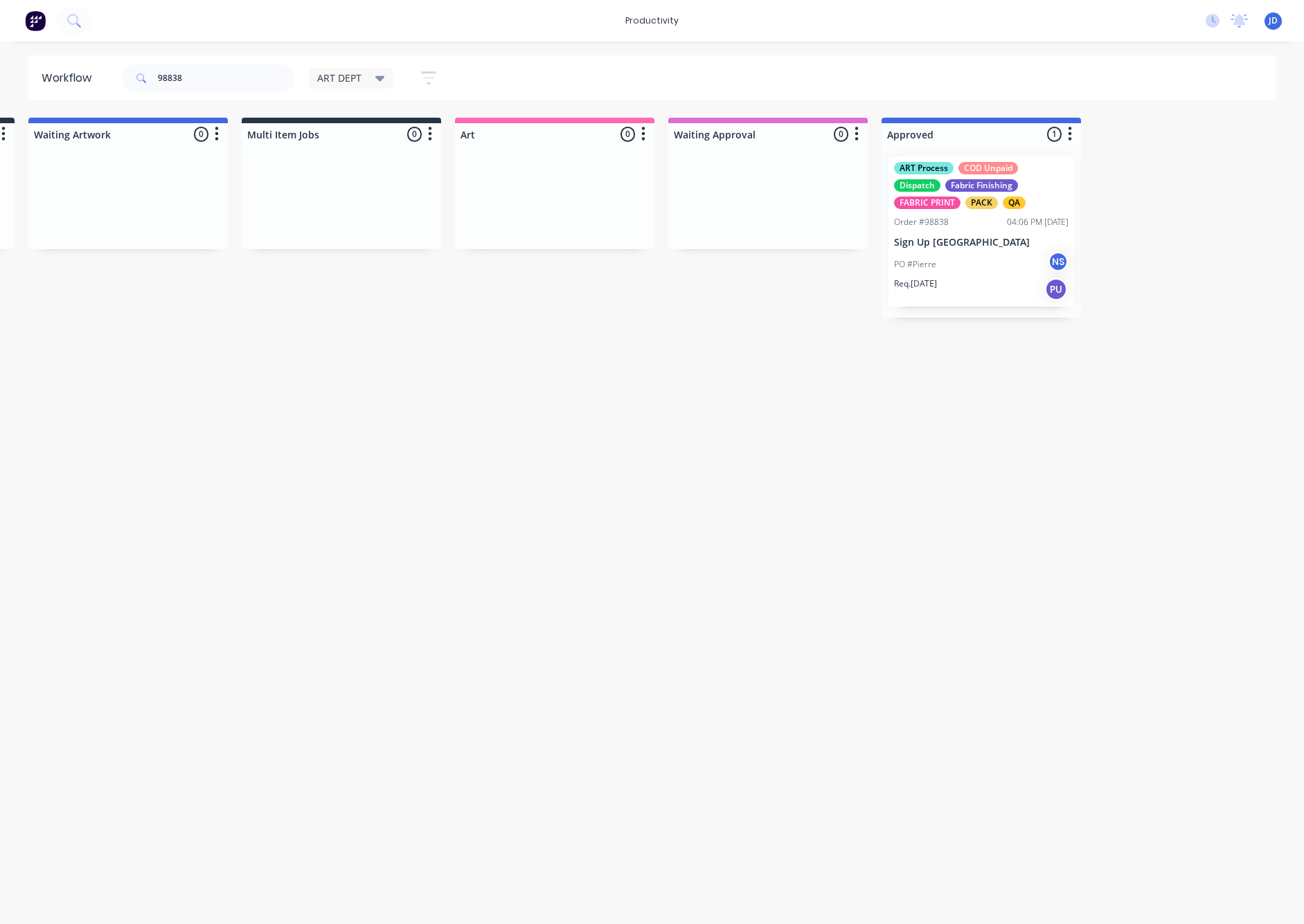
click at [909, 242] on p "Sign Up [GEOGRAPHIC_DATA]" at bounding box center [982, 242] width 175 height 12
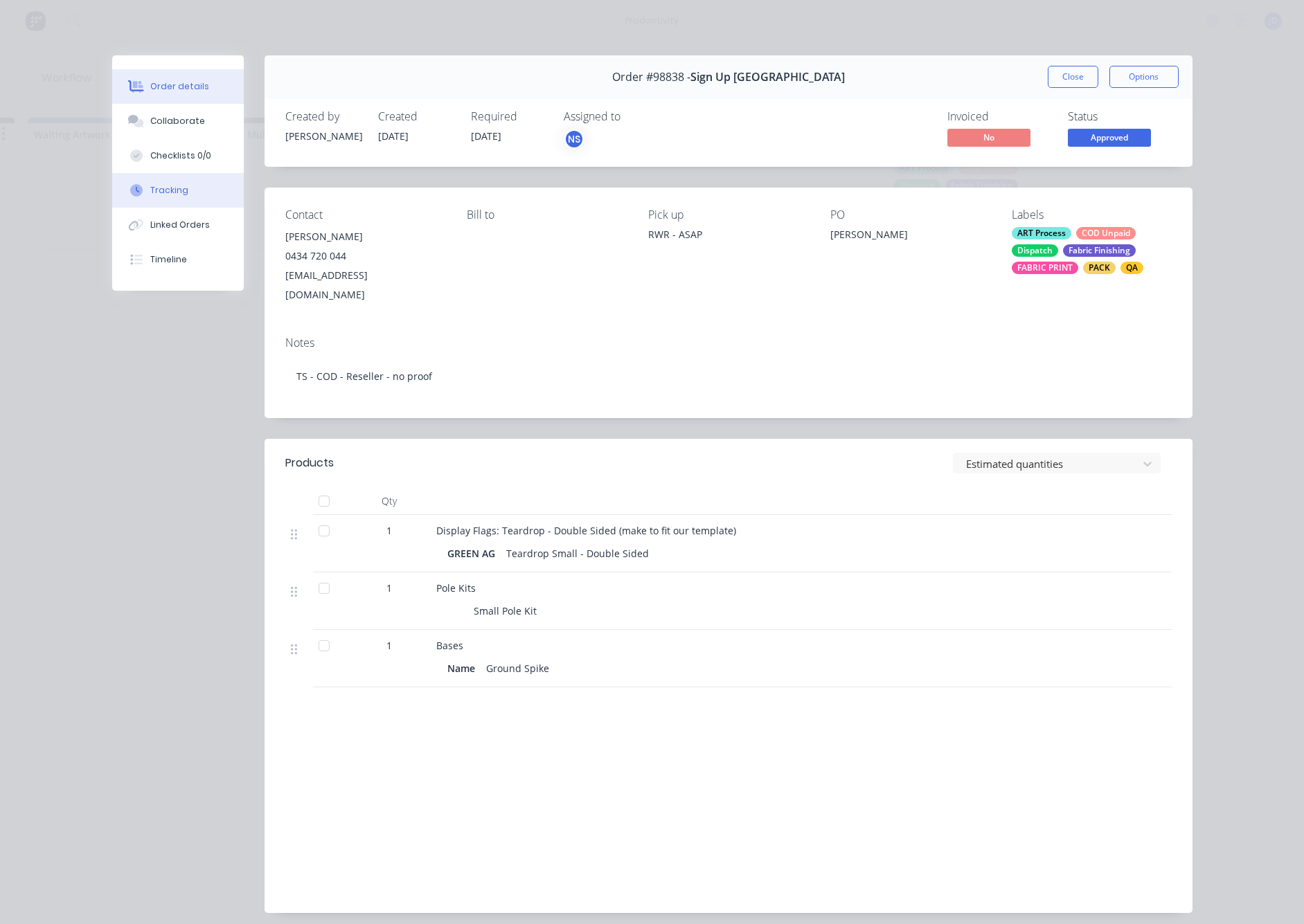
click at [149, 179] on button "Tracking" at bounding box center [178, 191] width 132 height 35
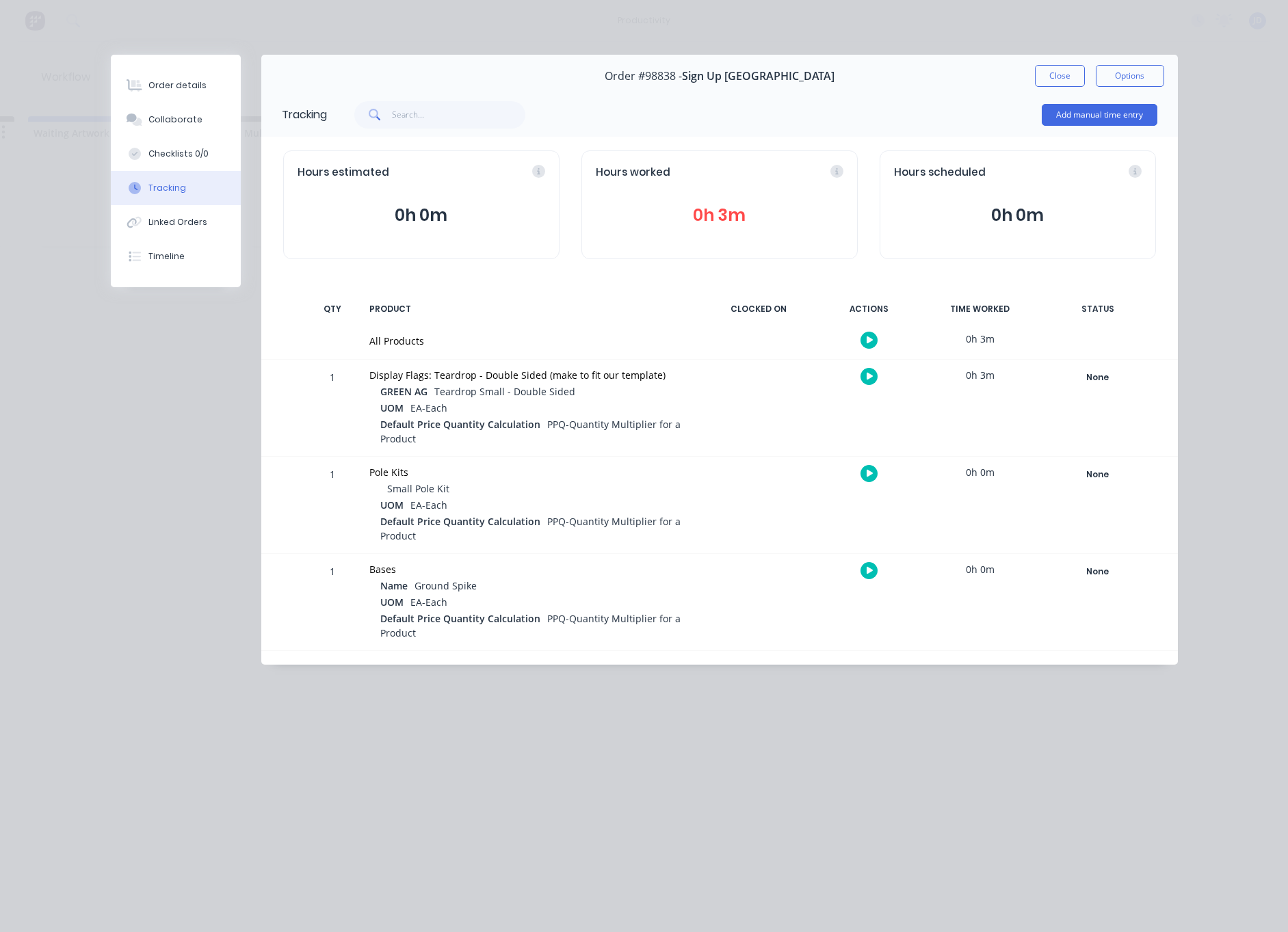
click at [1052, 78] on button "Close" at bounding box center [1060, 75] width 50 height 22
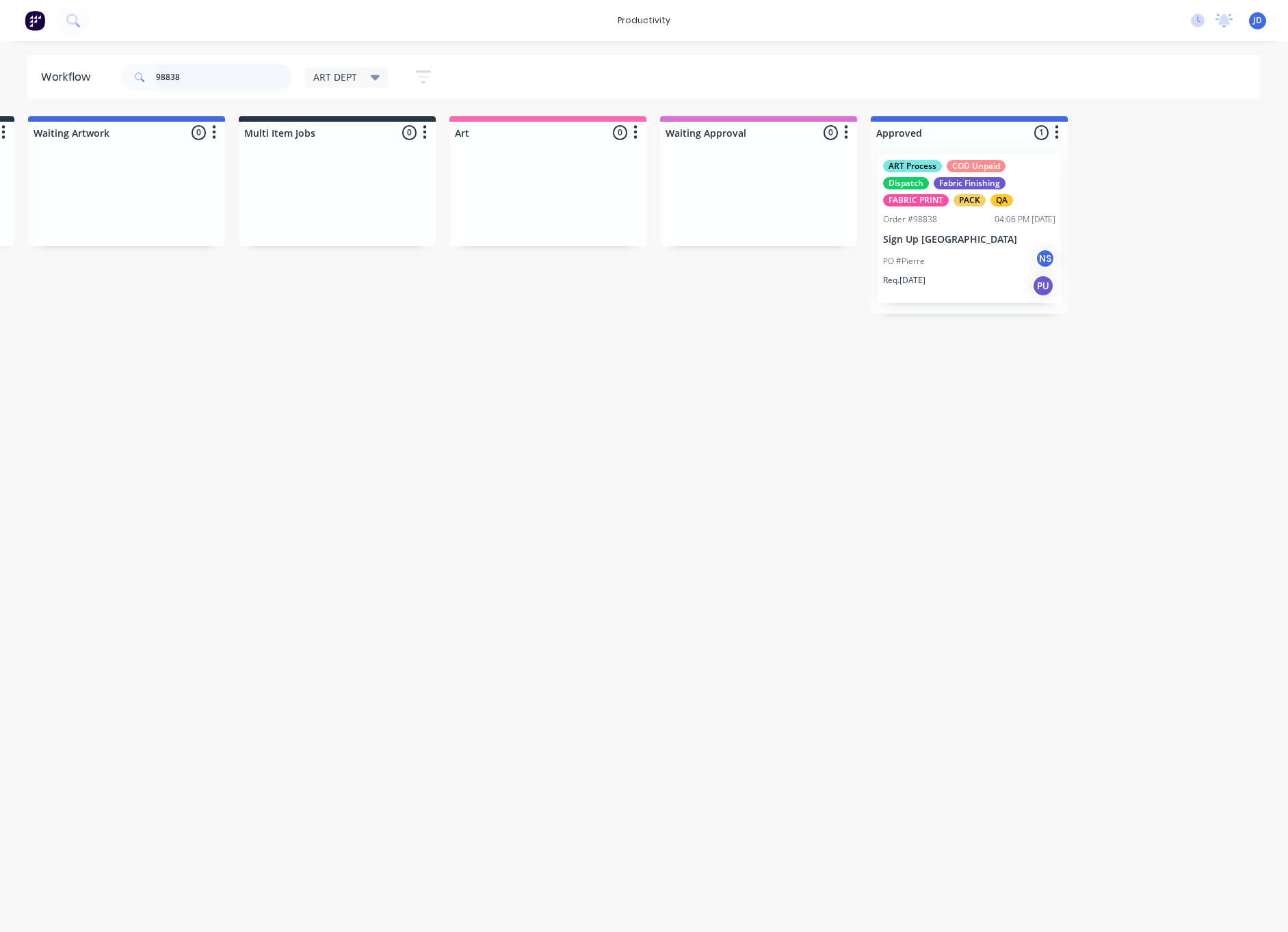
drag, startPoint x: 205, startPoint y: 72, endPoint x: 81, endPoint y: 66, distance: 124.1
click at [81, 66] on header "Workflow 98838 ART DEPT Save new view None edit ART DEPT (Default) edit Banner …" at bounding box center [644, 77] width 1234 height 45
type input "98842"
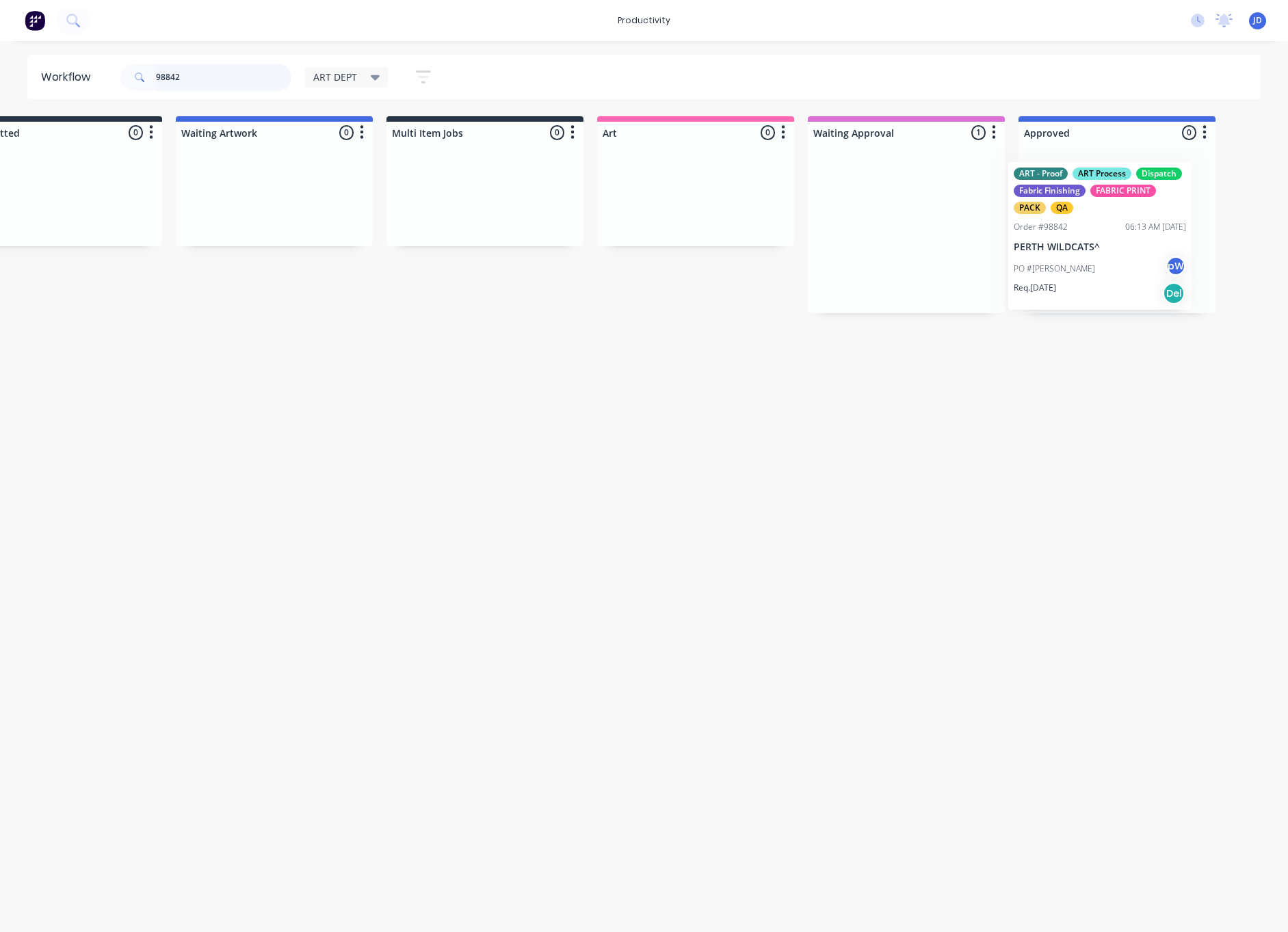
drag, startPoint x: 949, startPoint y: 207, endPoint x: 1066, endPoint y: 212, distance: 117.1
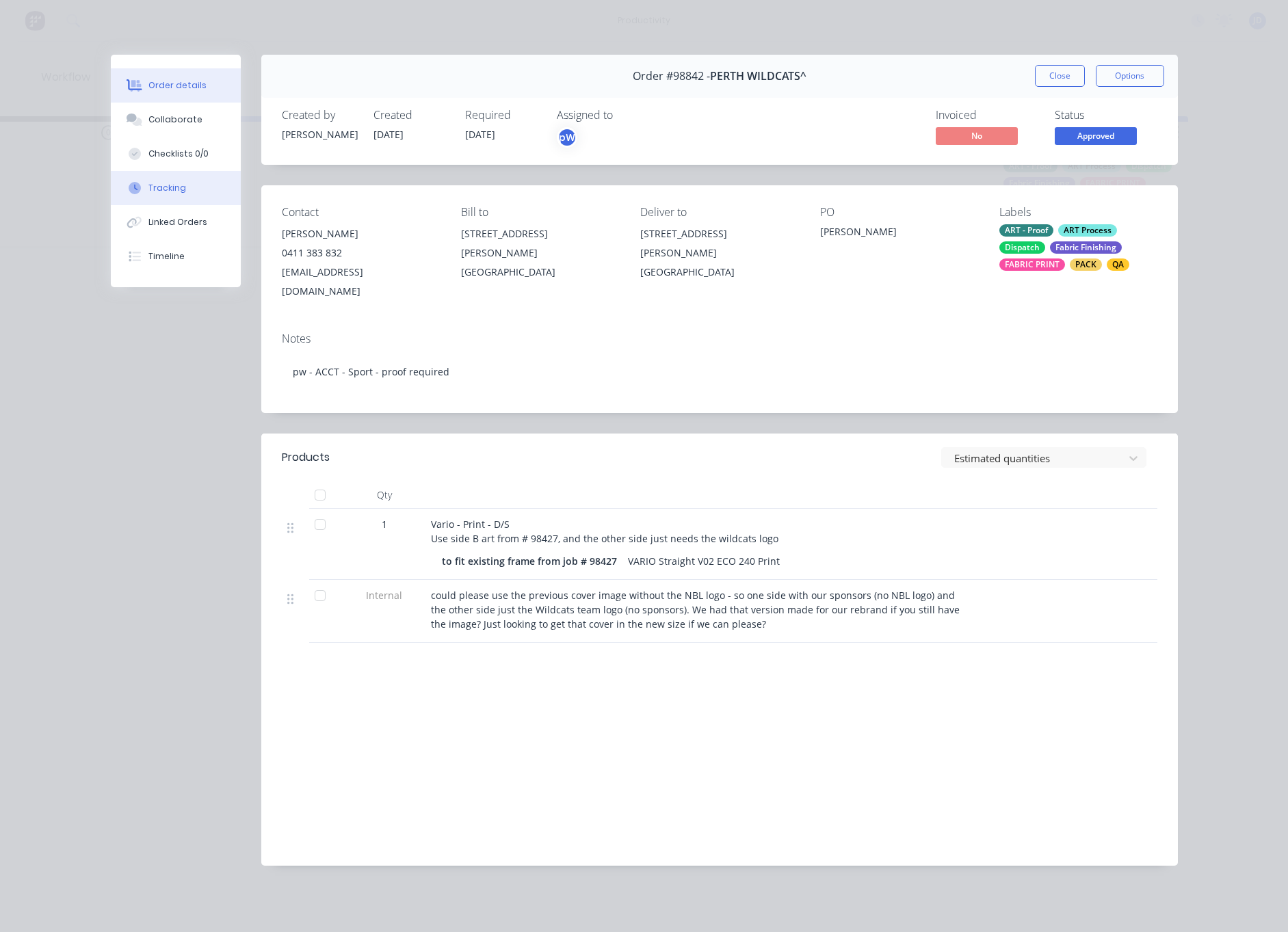
click at [160, 183] on div "Tracking" at bounding box center [167, 188] width 38 height 13
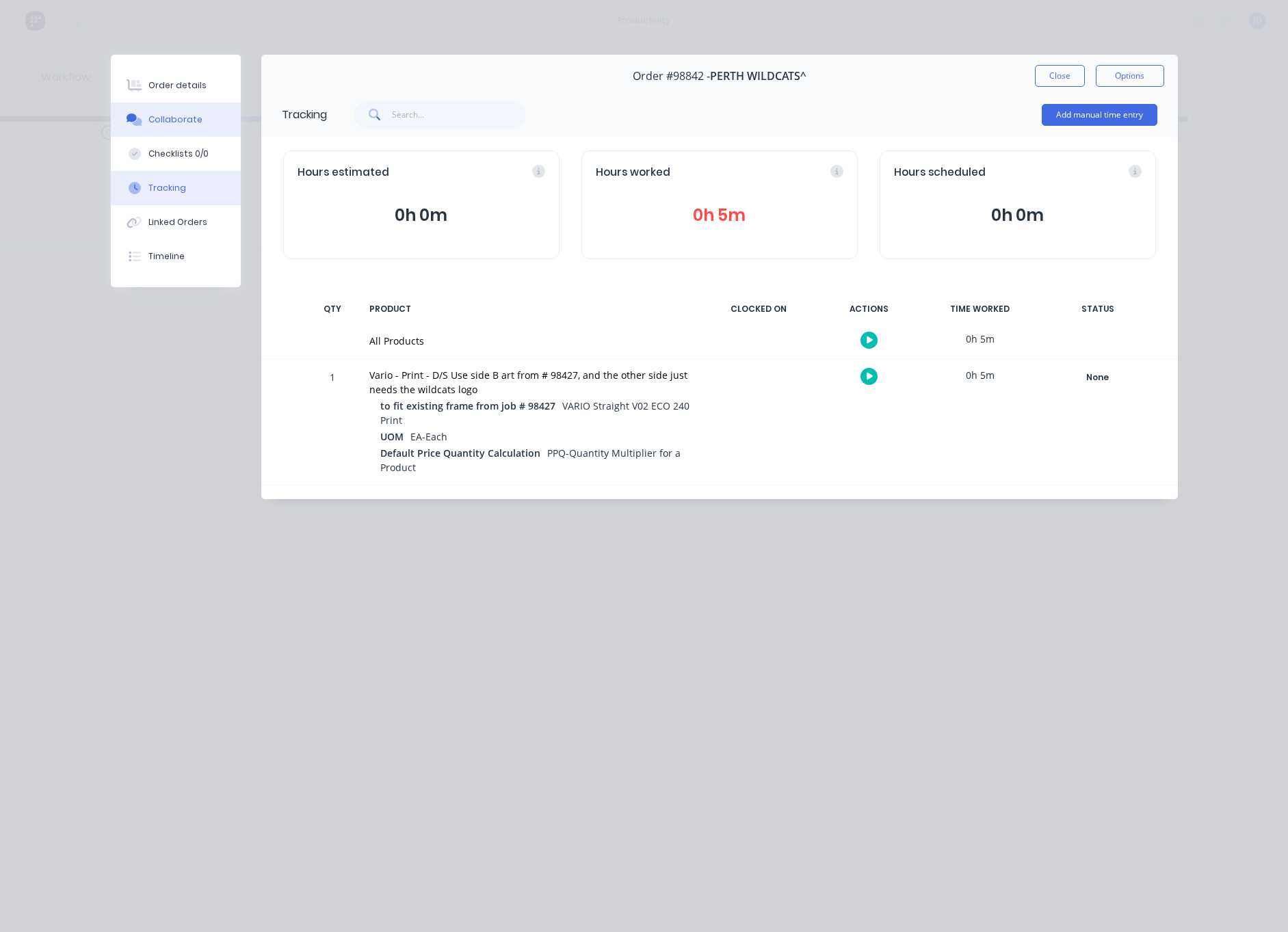
click at [169, 119] on div "Collaborate" at bounding box center [176, 120] width 54 height 13
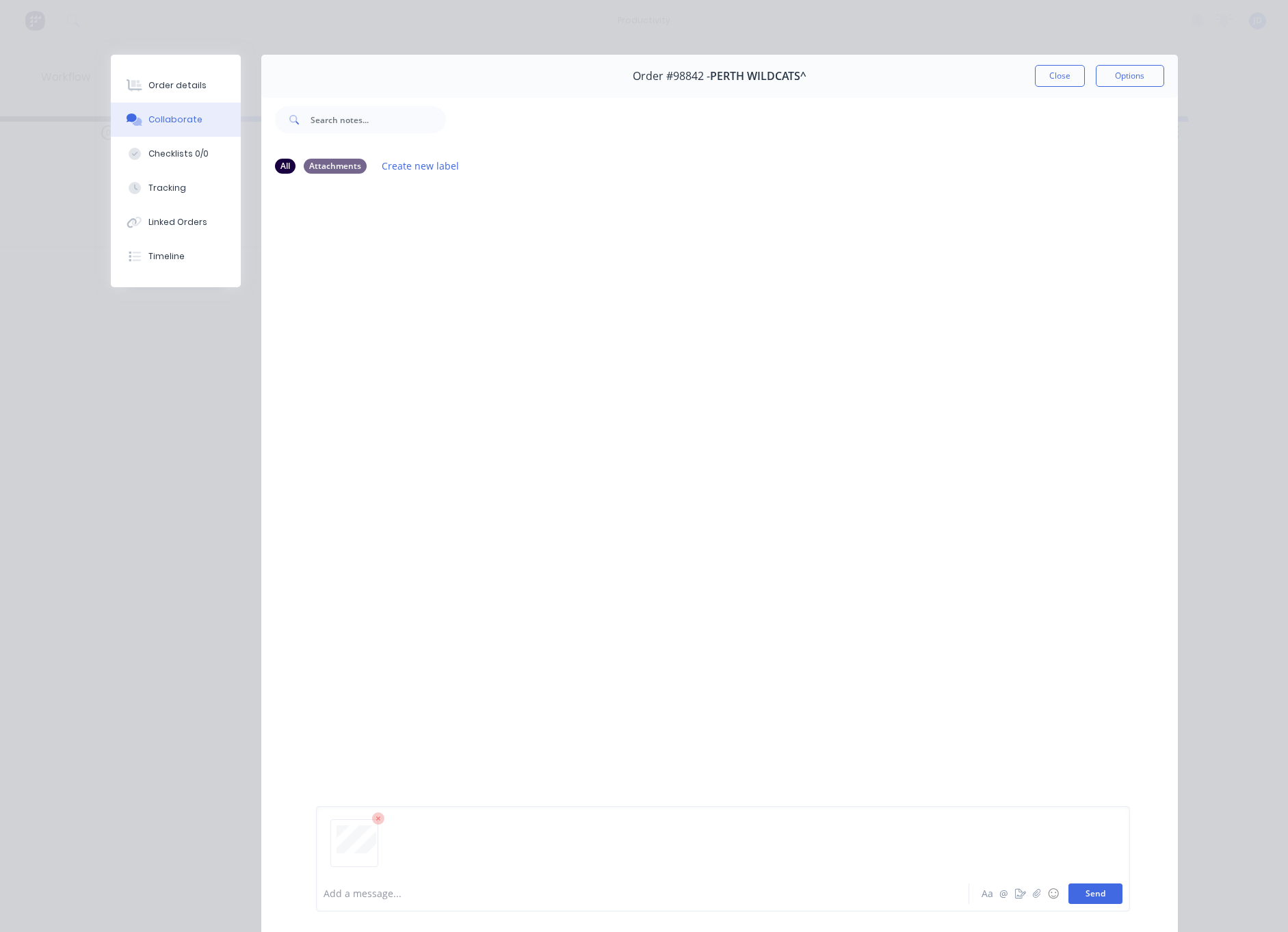
click at [1083, 892] on button "Send" at bounding box center [1095, 894] width 54 height 21
click at [1046, 97] on div at bounding box center [812, 120] width 732 height 55
click at [1051, 85] on button "Close" at bounding box center [1060, 75] width 50 height 22
